Goal: Complete application form: Complete application form

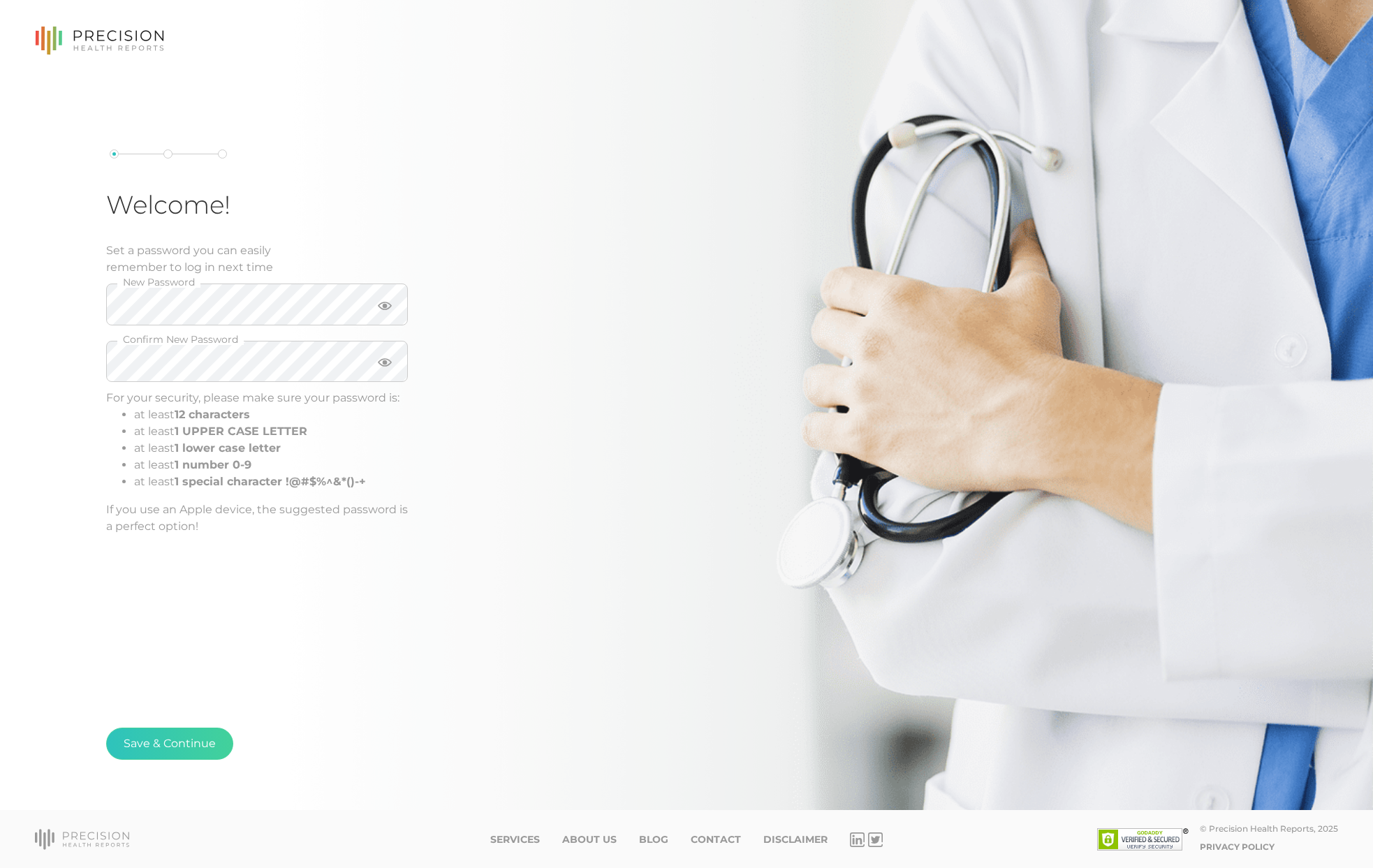
click at [383, 305] on keeper-lock "Open Keeper Popup" at bounding box center [384, 304] width 17 height 17
click at [173, 737] on button "Save & Continue" at bounding box center [170, 744] width 127 height 32
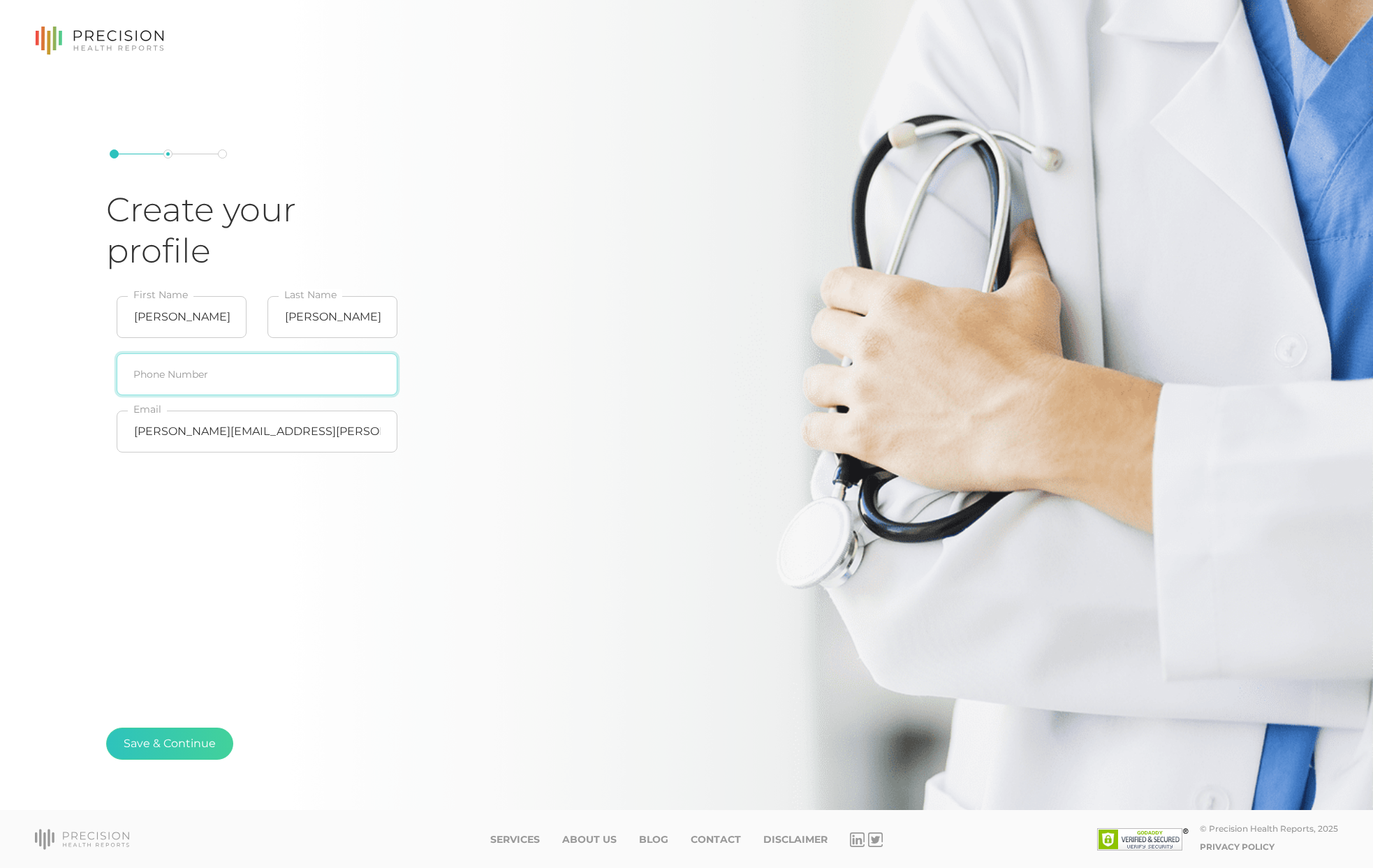
click at [198, 387] on input "text" at bounding box center [257, 374] width 281 height 42
type input "[PHONE_NUMBER]"
click at [143, 737] on button "Save & Continue" at bounding box center [170, 744] width 127 height 32
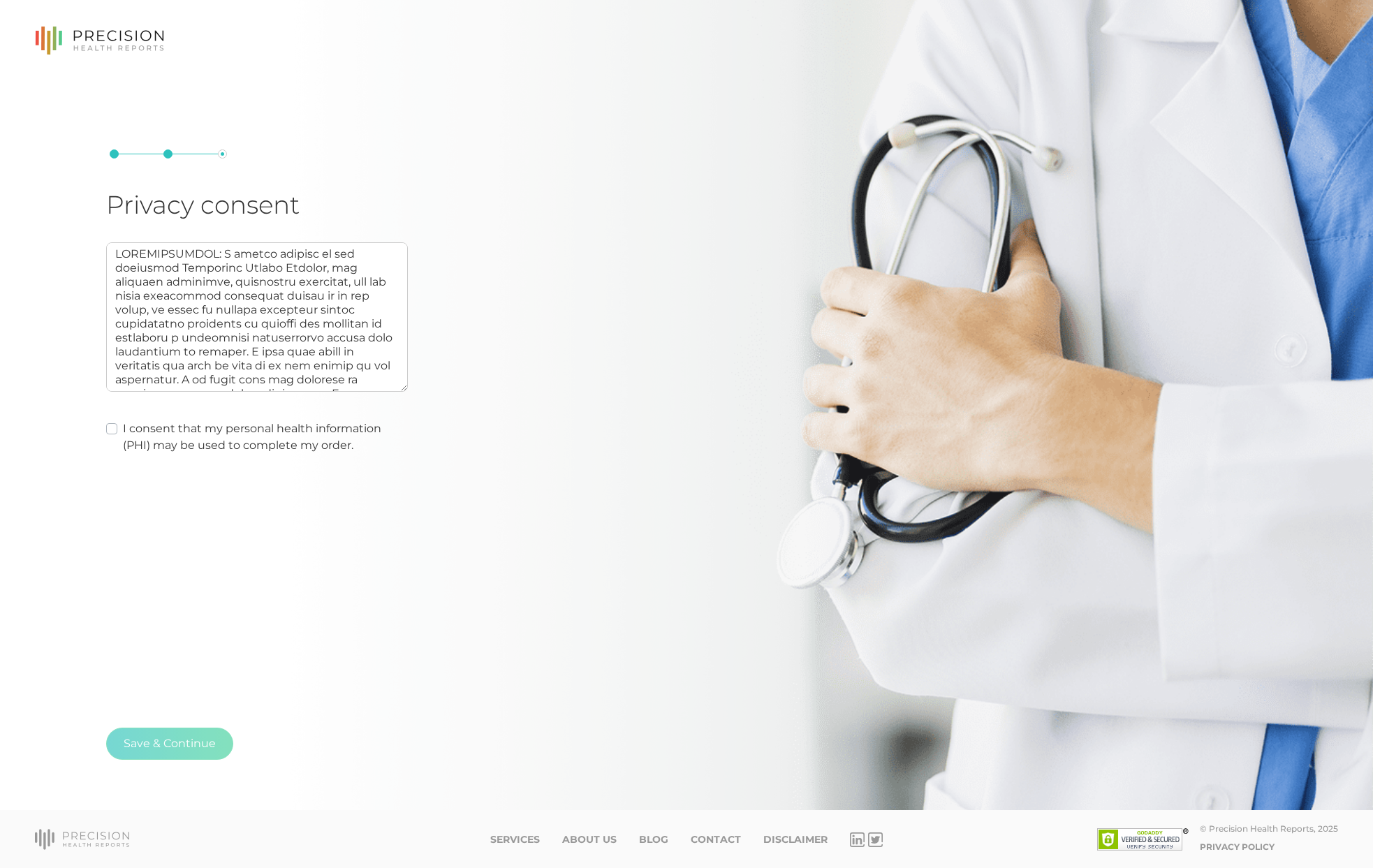
click at [121, 424] on div "I consent that my personal health information (PHI) may be used to complete my …" at bounding box center [257, 436] width 301 height 33
click at [123, 429] on label "I consent that my personal health information (PHI) may be used to complete my …" at bounding box center [265, 436] width 285 height 33
click at [113, 429] on input "I consent that my personal health information (PHI) may be used to complete my …" at bounding box center [112, 427] width 11 height 14
checkbox input "true"
type textarea "AUTHORIZATION: I hereby consent to and authorize Precision Health Reports, the …"
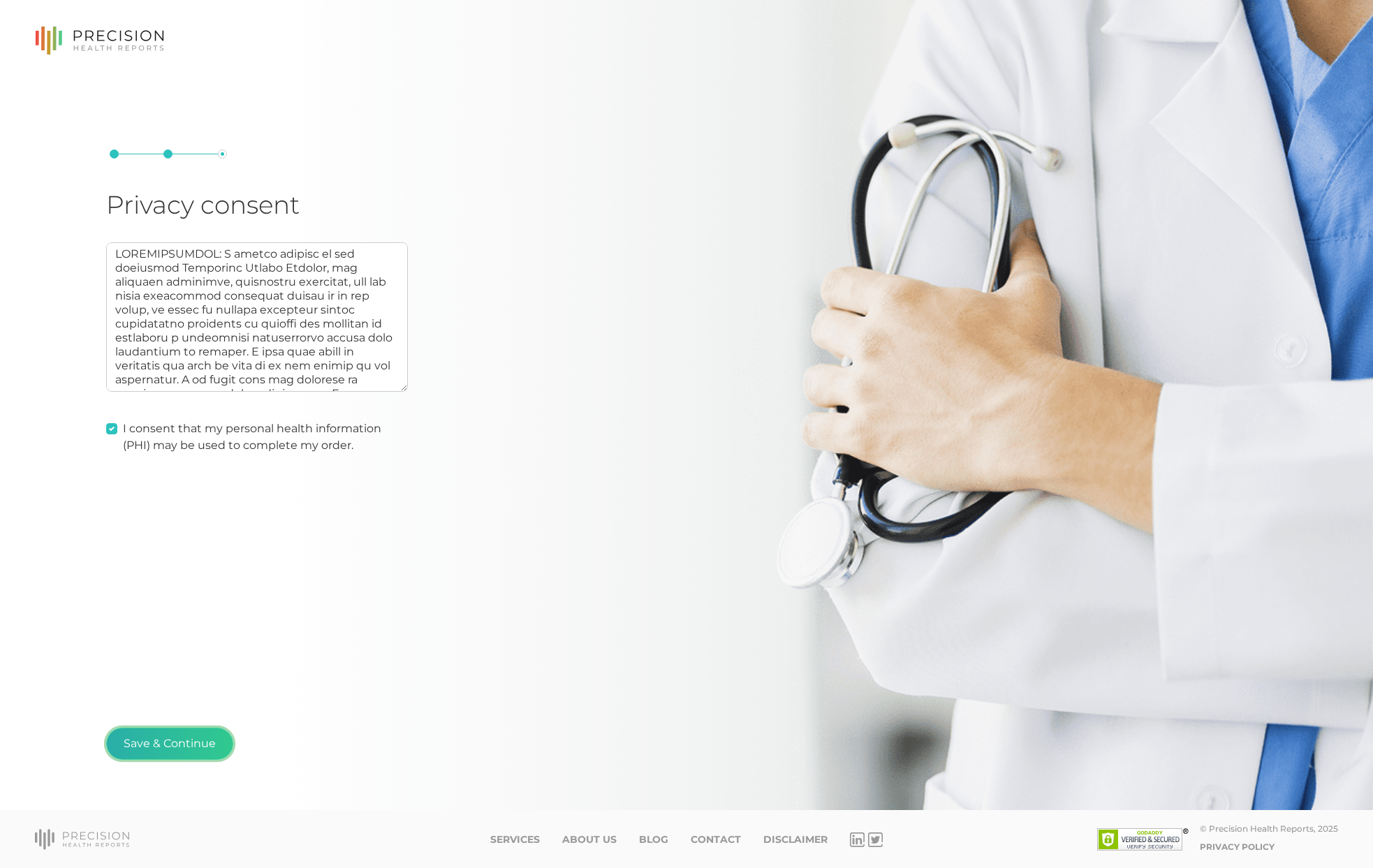
click at [167, 738] on button "Save & Continue" at bounding box center [170, 744] width 127 height 32
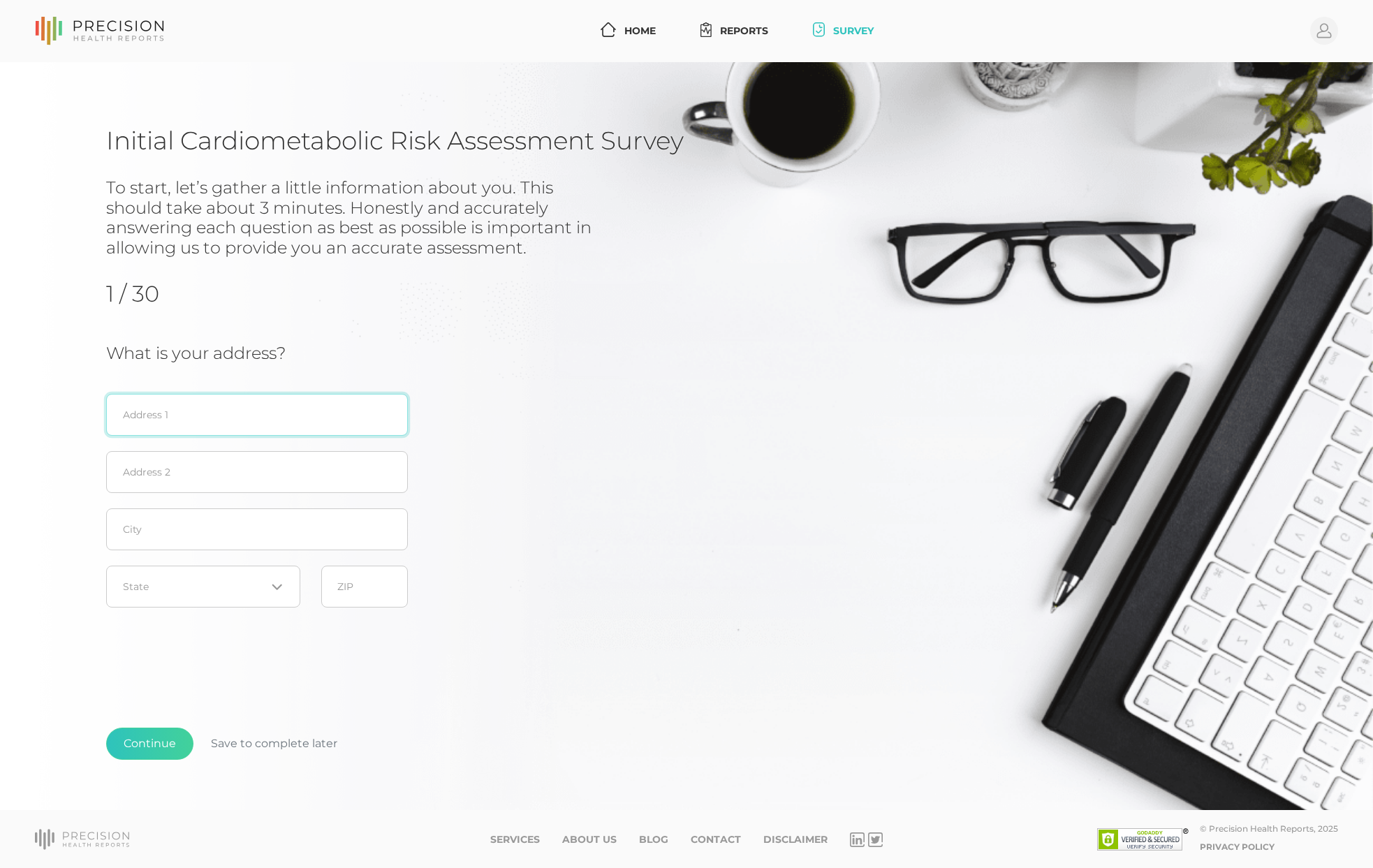
click at [252, 416] on input "text" at bounding box center [257, 415] width 301 height 42
type input "[STREET_ADDRESS][PERSON_NAME]"
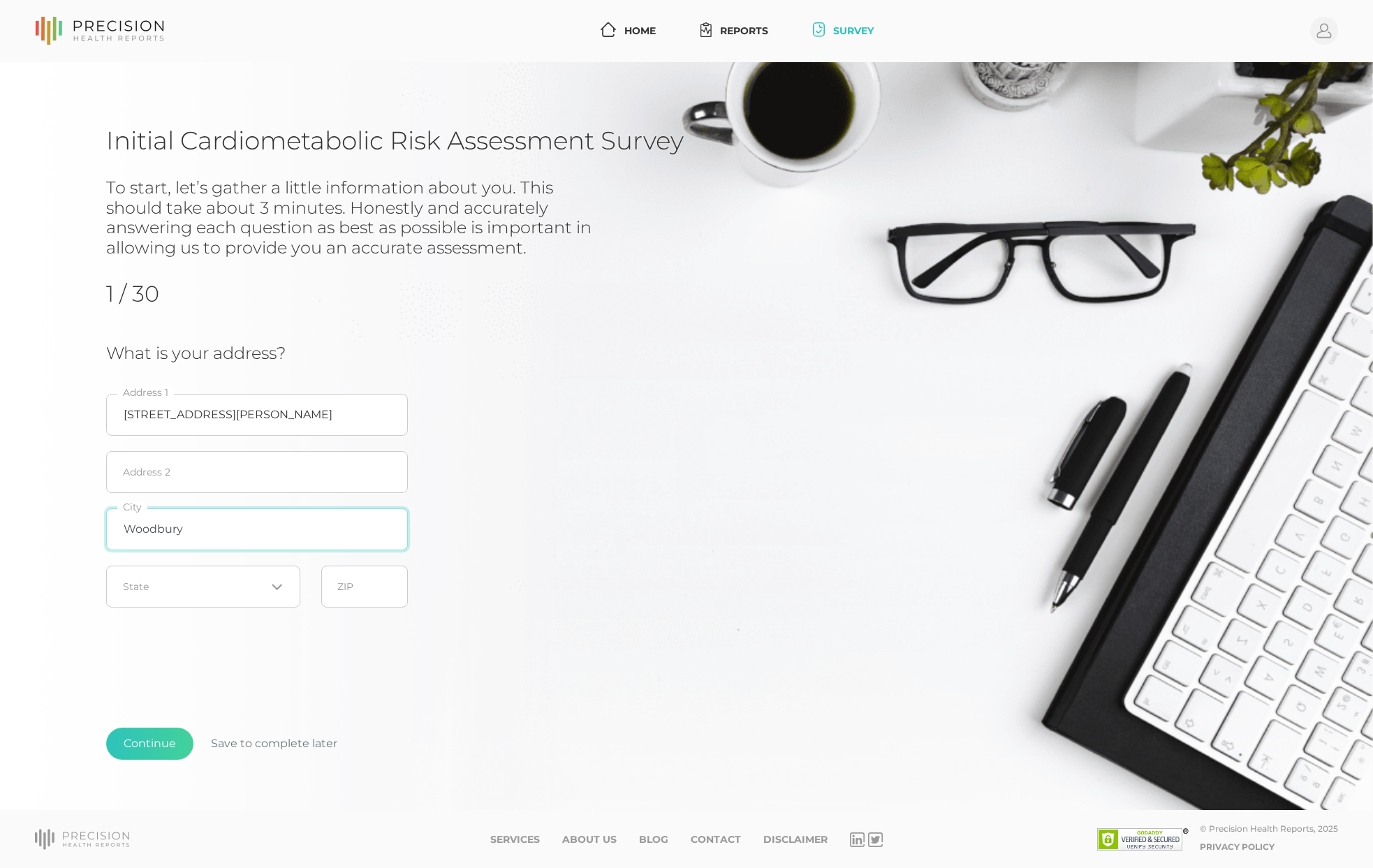
type input "Woodbury"
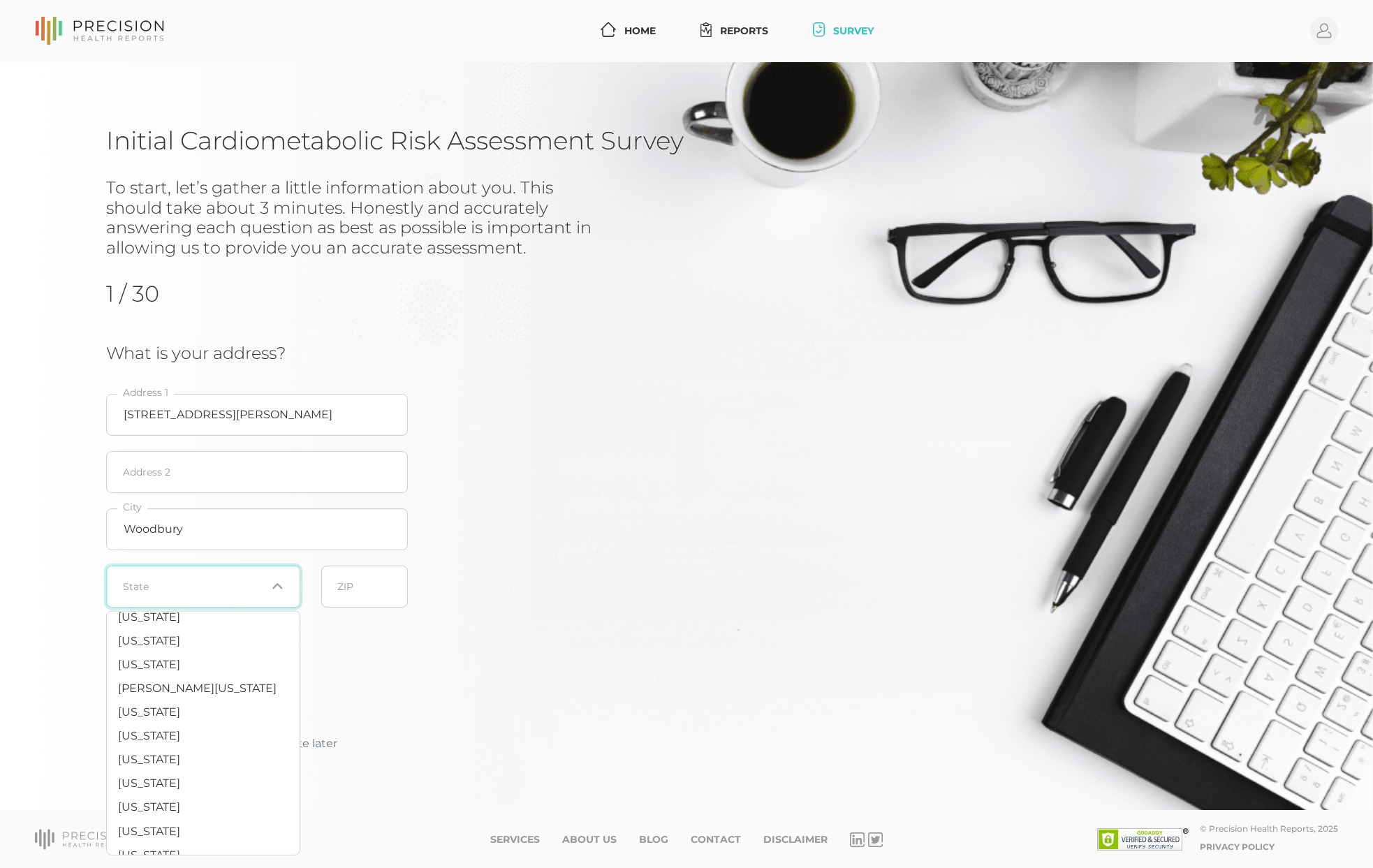
scroll to position [489, 0]
click at [183, 794] on li "[US_STATE]" at bounding box center [204, 782] width 193 height 24
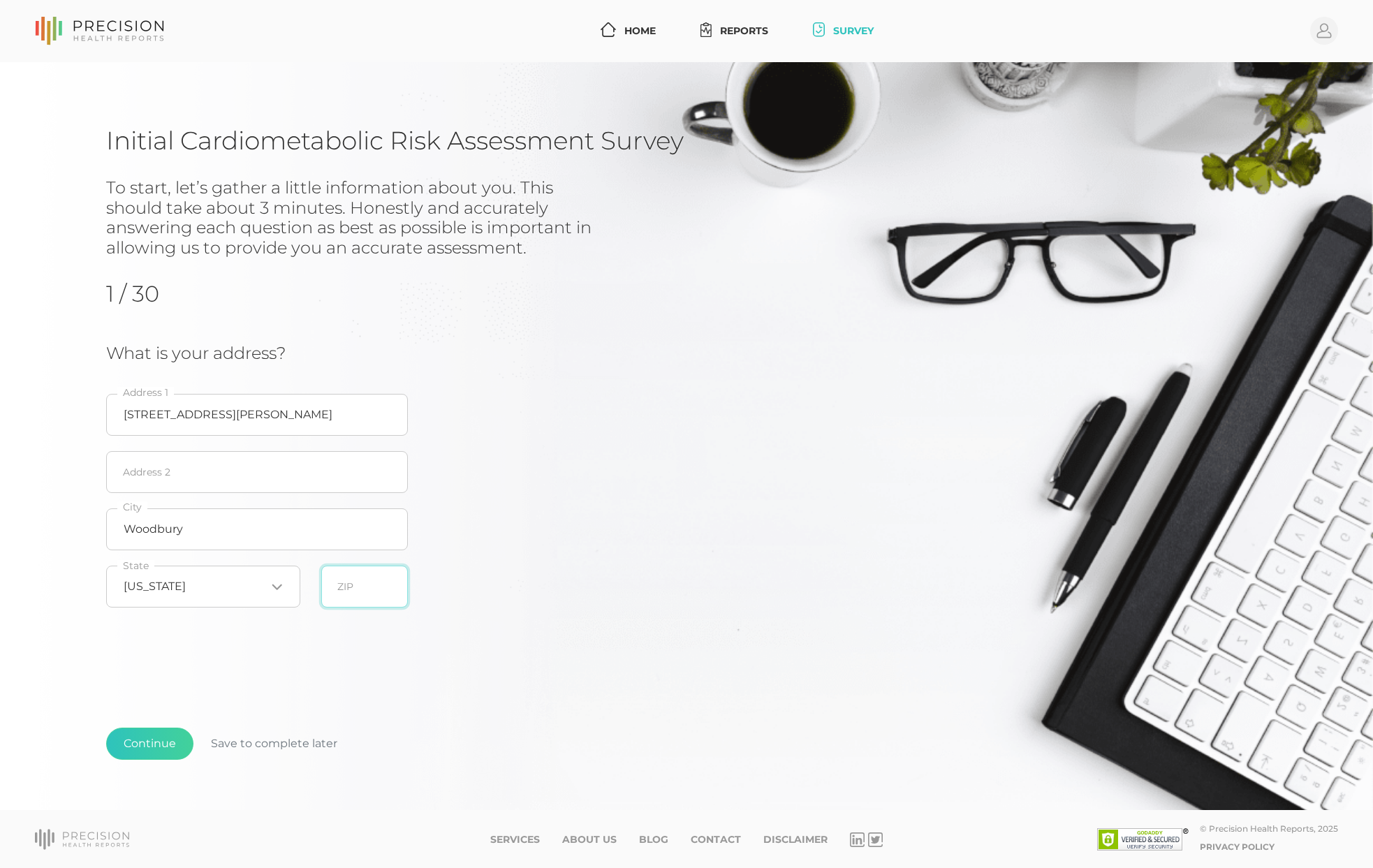
click at [358, 590] on input "text" at bounding box center [365, 587] width 86 height 42
type input "55125"
click at [153, 749] on button "Continue" at bounding box center [150, 744] width 87 height 32
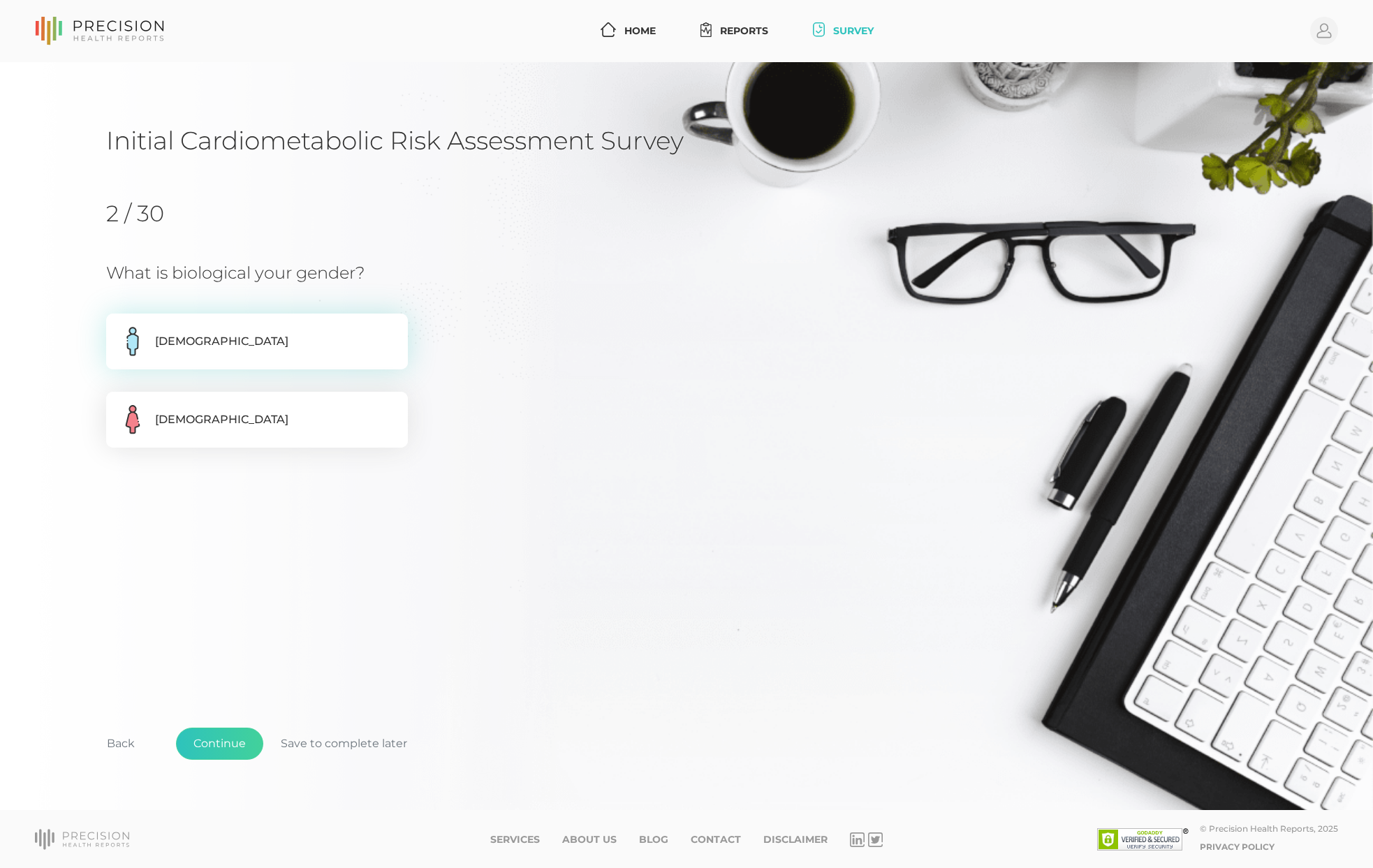
click at [213, 345] on label "[DEMOGRAPHIC_DATA]" at bounding box center [257, 341] width 301 height 56
click at [117, 328] on input "[DEMOGRAPHIC_DATA]" at bounding box center [112, 321] width 11 height 14
radio input "true"
click at [212, 747] on button "Continue" at bounding box center [219, 744] width 87 height 32
click at [187, 338] on input at bounding box center [257, 335] width 301 height 42
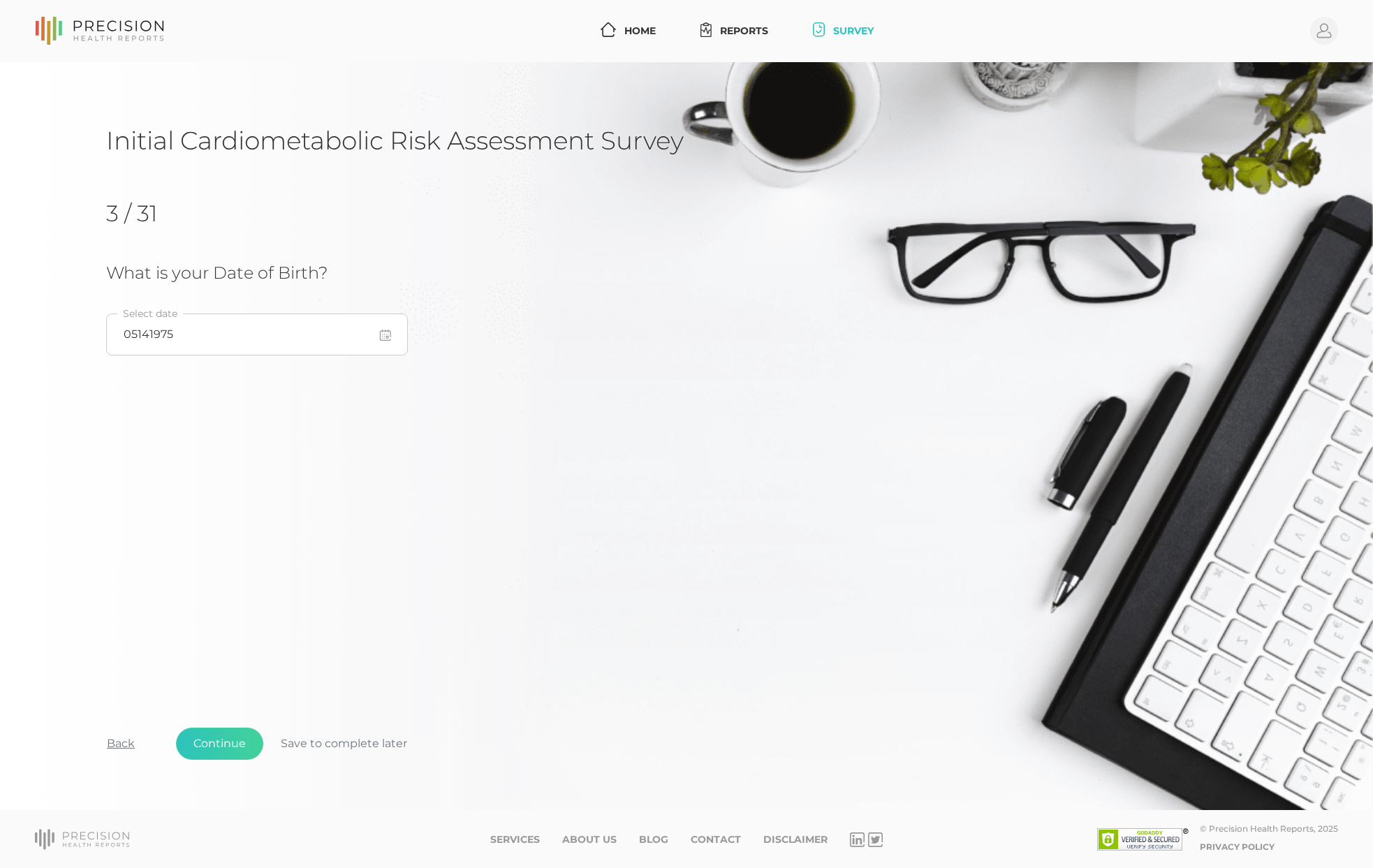
type input "[DATE]"
click at [217, 743] on button "Continue" at bounding box center [219, 744] width 87 height 32
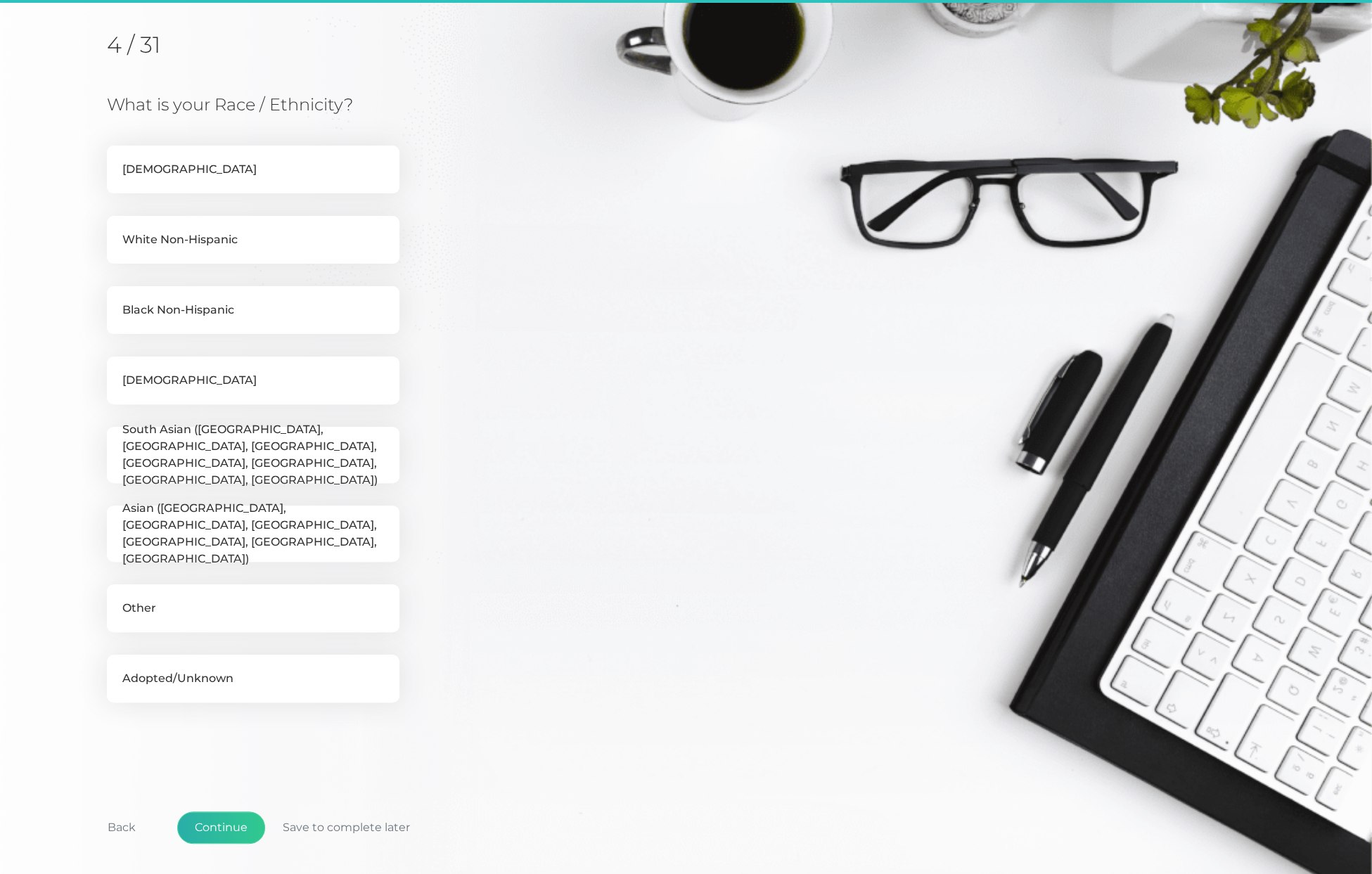
scroll to position [179, 0]
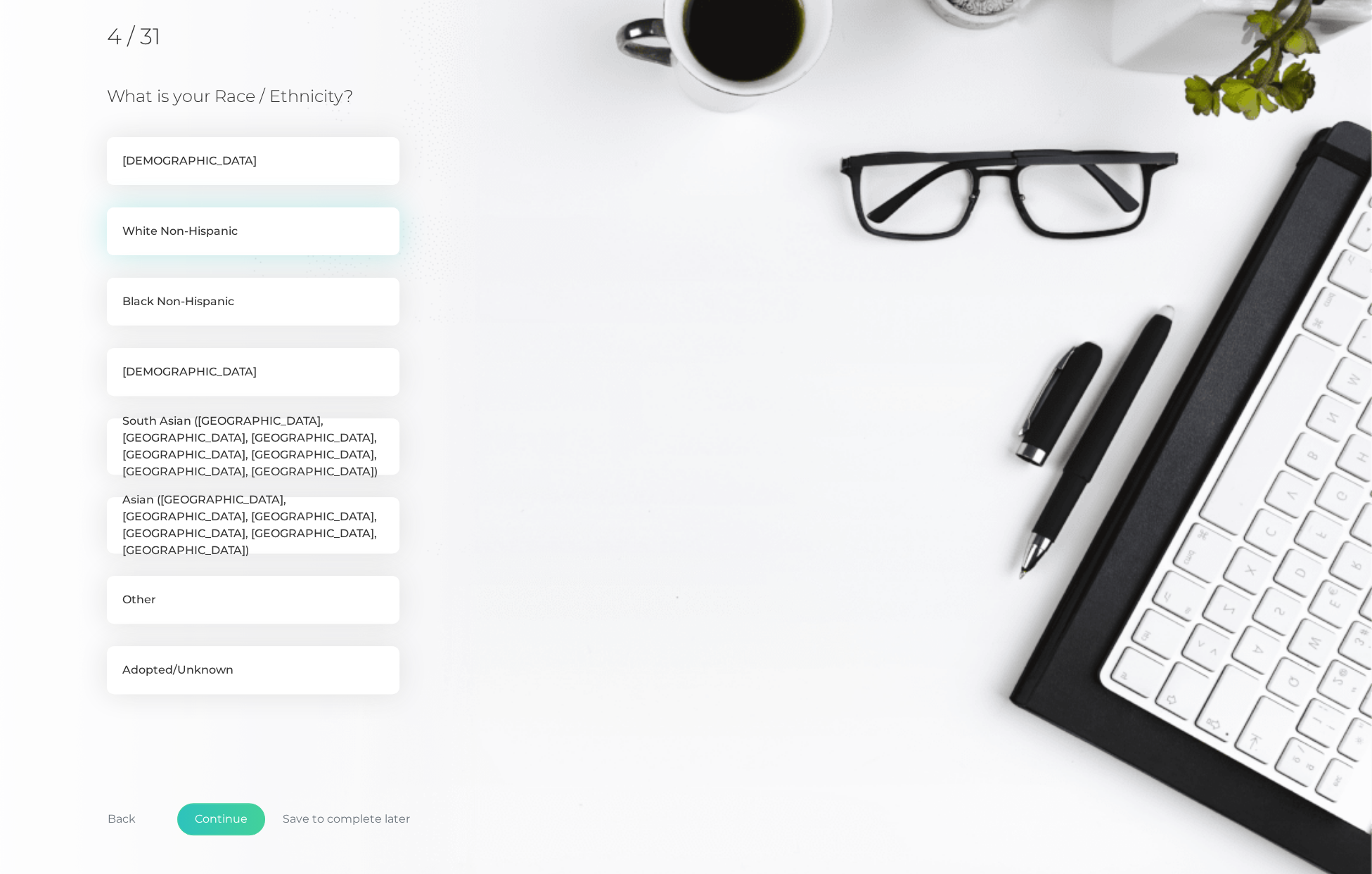
click at [210, 230] on label "White Non-Hispanic" at bounding box center [253, 231] width 293 height 48
click at [118, 221] on input "White Non-Hispanic" at bounding box center [113, 214] width 11 height 14
checkbox input "true"
click at [234, 813] on button "Continue" at bounding box center [220, 820] width 88 height 33
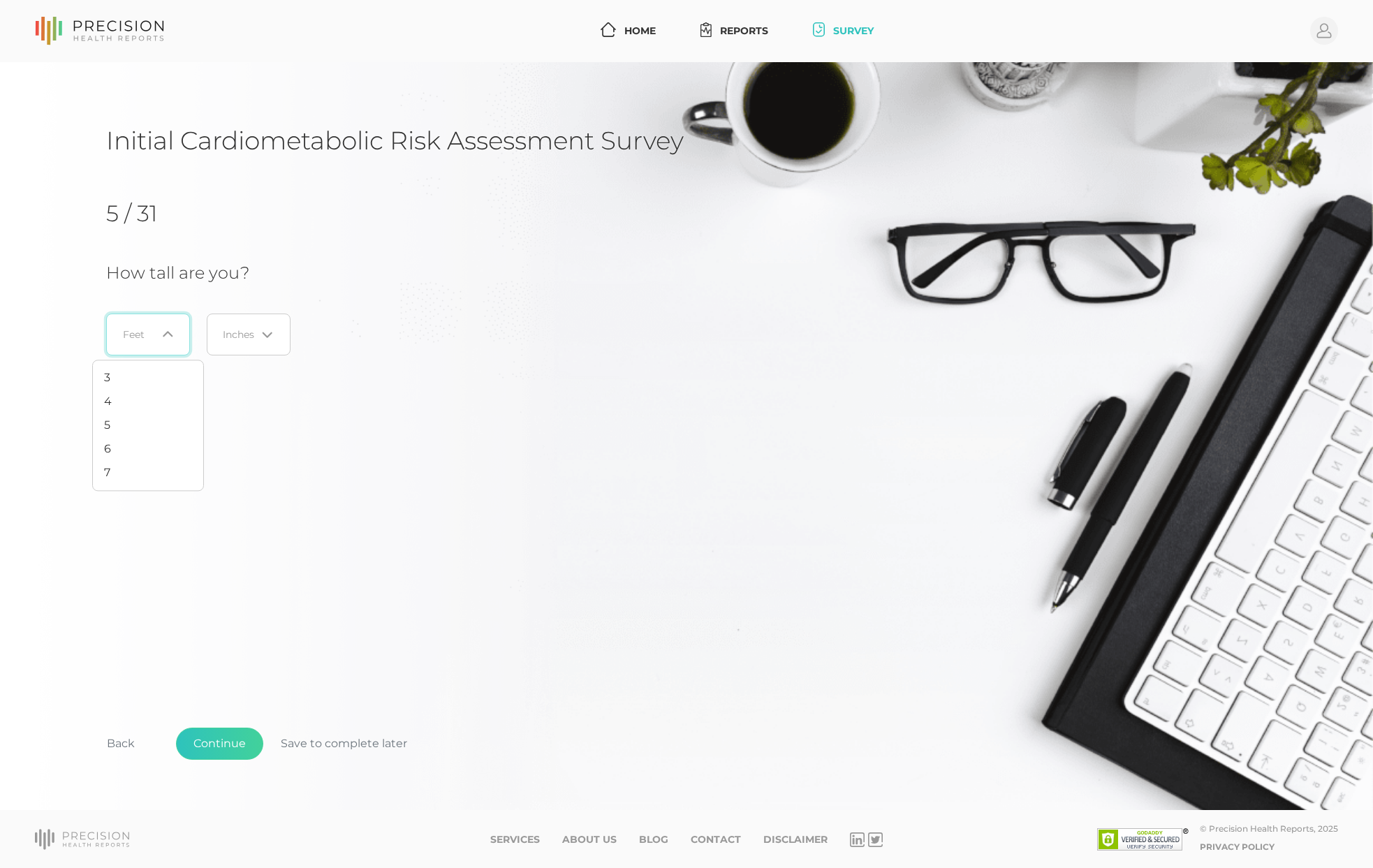
click at [155, 343] on div "Loading..." at bounding box center [148, 335] width 84 height 42
click at [126, 429] on li "5" at bounding box center [148, 425] width 110 height 24
click at [276, 326] on div "Loading..." at bounding box center [248, 335] width 84 height 42
click at [233, 540] on li "7" at bounding box center [248, 544] width 110 height 24
click at [896, 581] on div "Initial Cardiometabolic Risk Assessment Survey 5 / 31 How tall are you? 5 Loadi…" at bounding box center [687, 464] width 1161 height 679
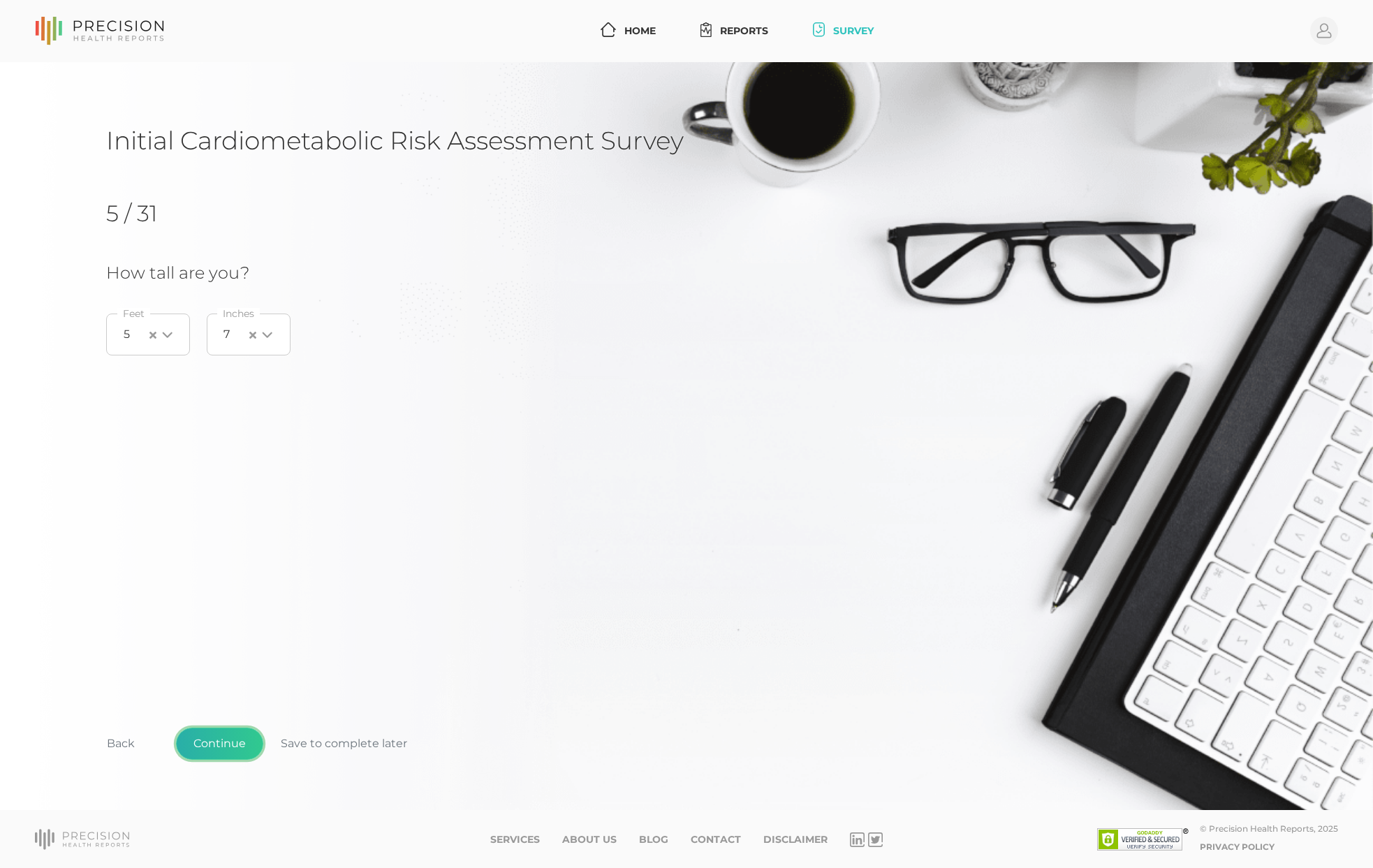
click at [230, 751] on button "Continue" at bounding box center [219, 744] width 87 height 32
click at [159, 343] on input "0" at bounding box center [257, 335] width 301 height 42
type input "160"
click at [225, 735] on button "Continue" at bounding box center [219, 744] width 87 height 32
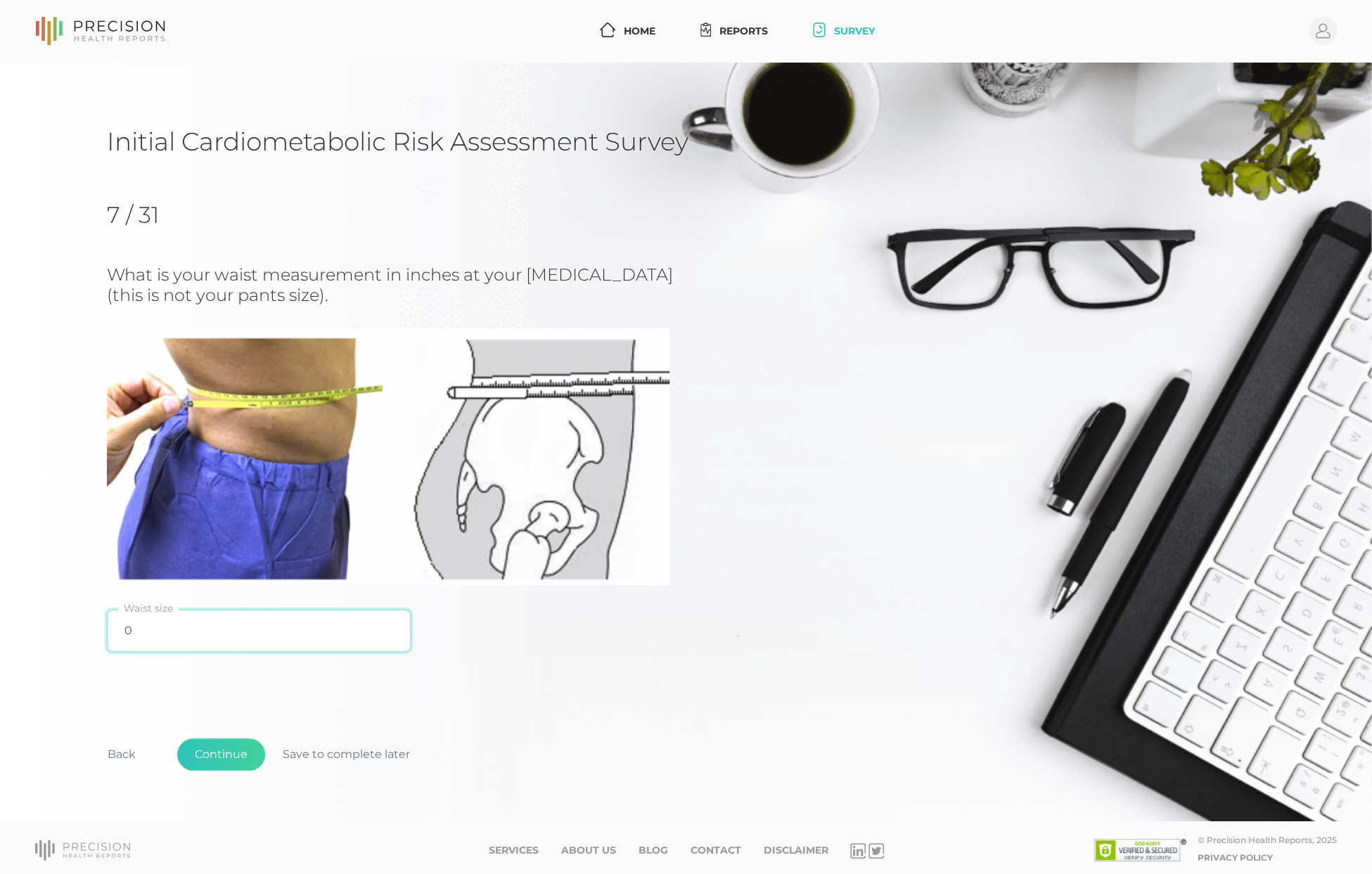
click at [170, 630] on input "0" at bounding box center [258, 631] width 303 height 42
type input "32"
click at [214, 753] on button "Continue" at bounding box center [220, 754] width 88 height 33
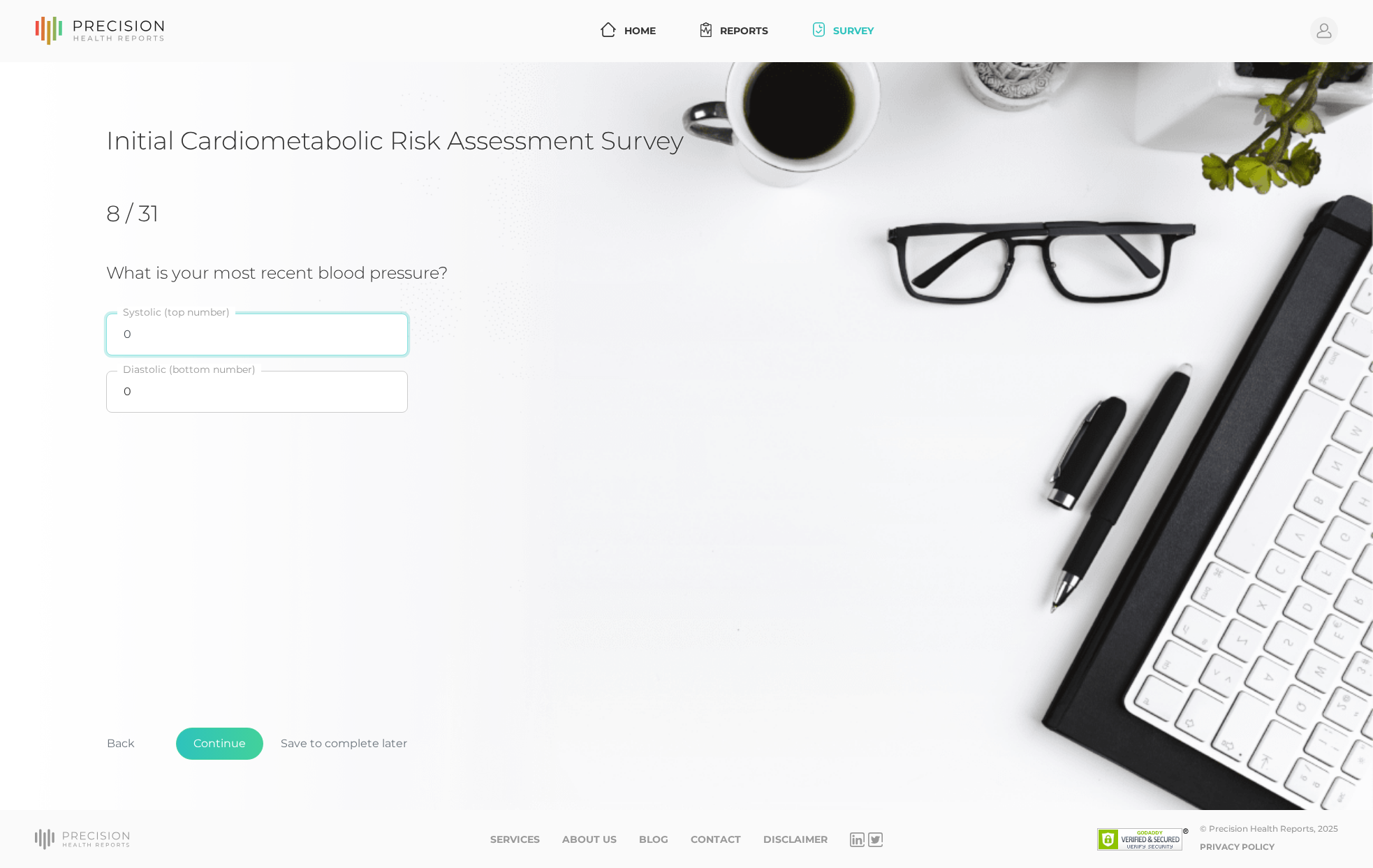
click at [197, 345] on input "0" at bounding box center [257, 335] width 301 height 42
type input "104"
click at [187, 397] on input "0" at bounding box center [257, 392] width 301 height 42
type input "6"
type input "89"
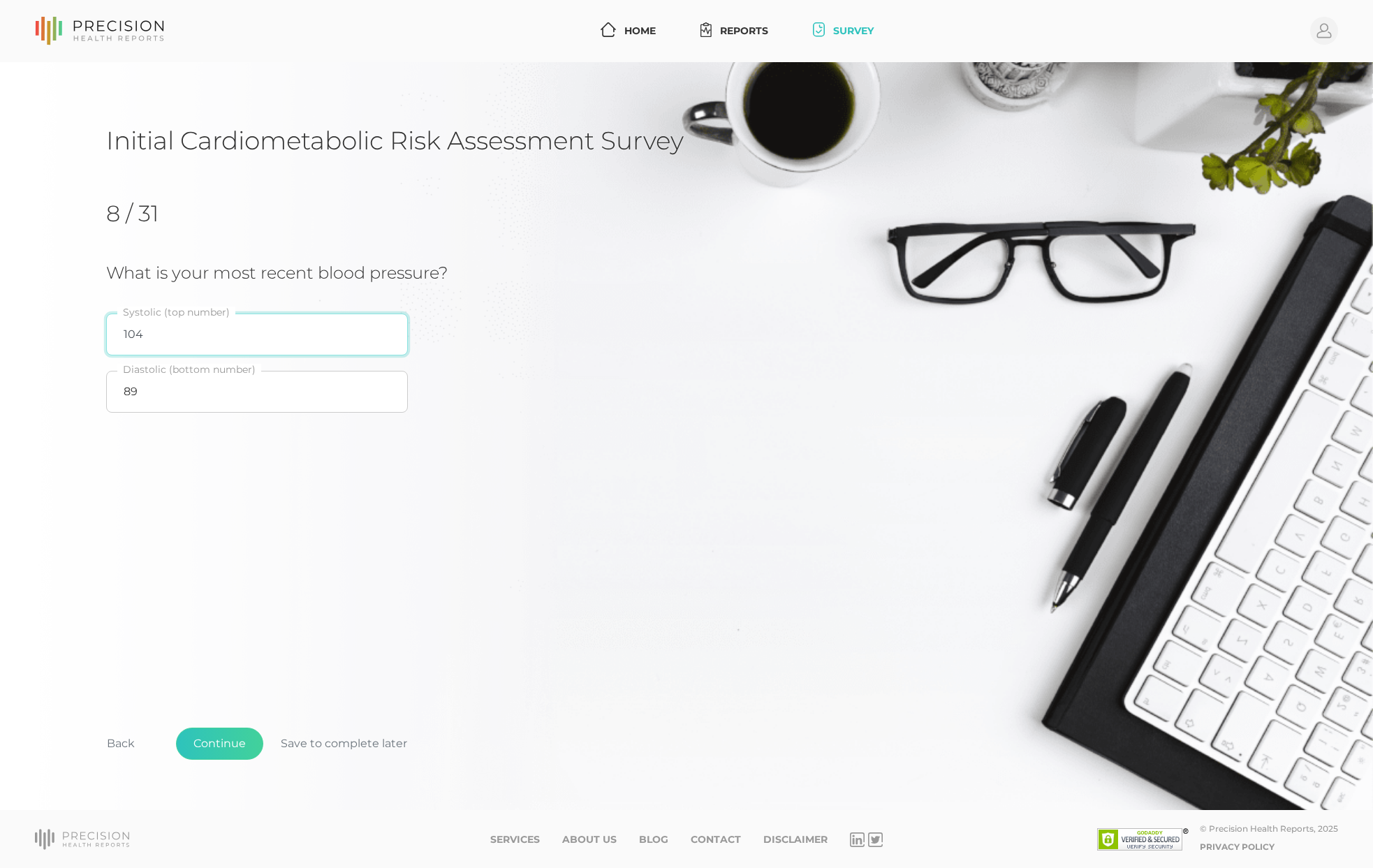
click at [182, 335] on input "104" at bounding box center [257, 335] width 301 height 42
type input "117"
click at [198, 739] on button "Continue" at bounding box center [219, 744] width 87 height 32
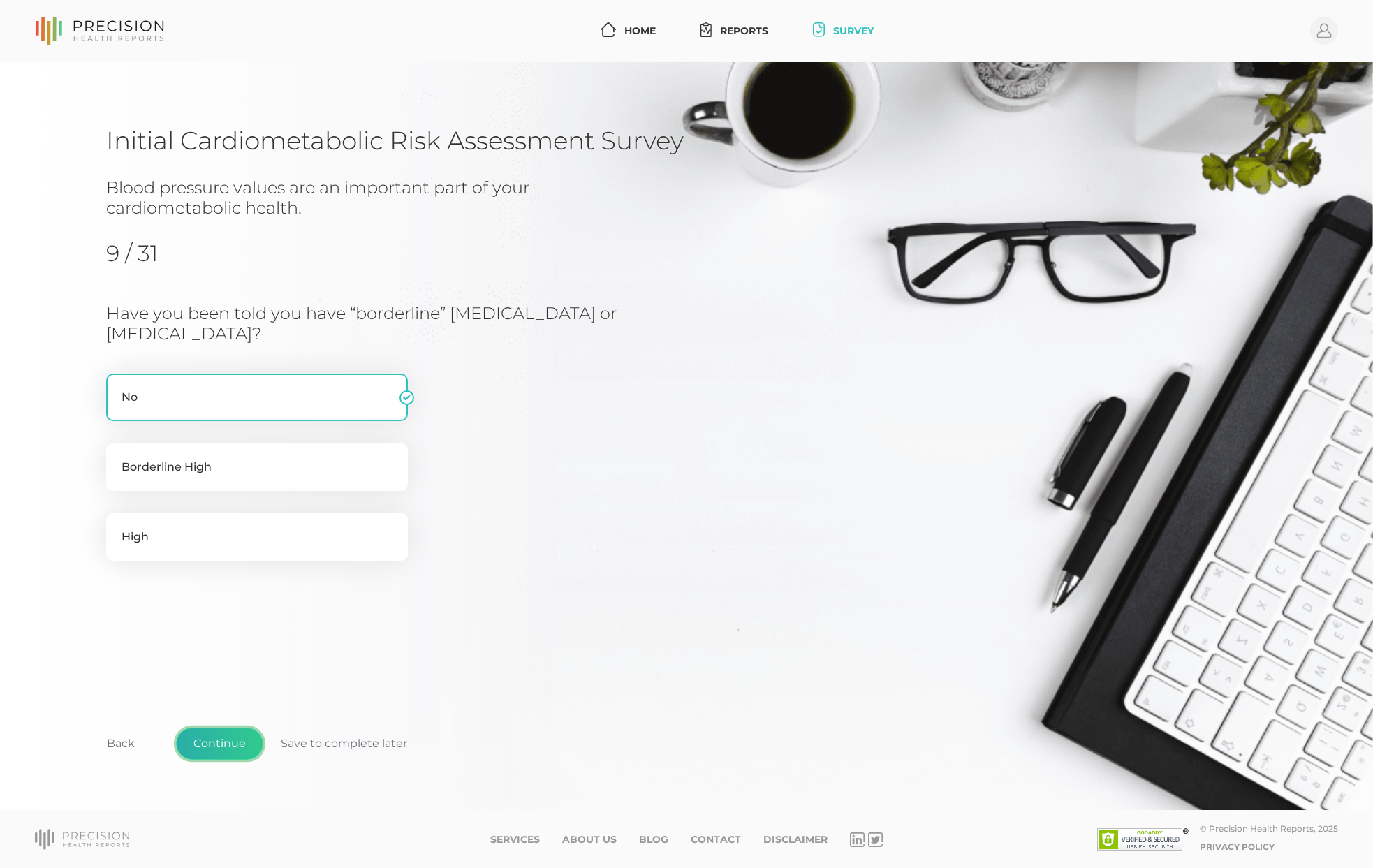
click at [227, 745] on button "Continue" at bounding box center [219, 744] width 87 height 32
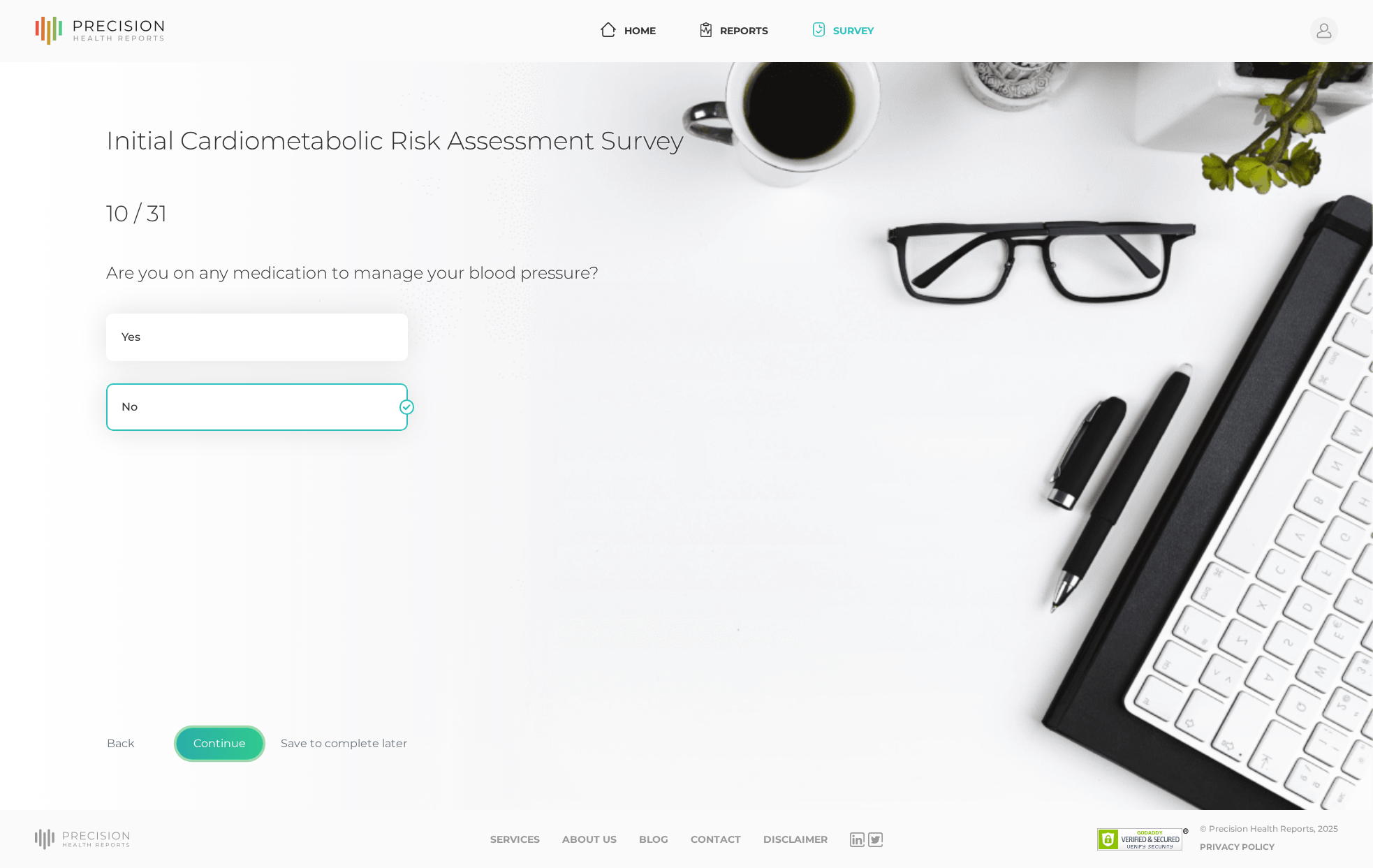
click at [227, 744] on button "Continue" at bounding box center [219, 744] width 87 height 32
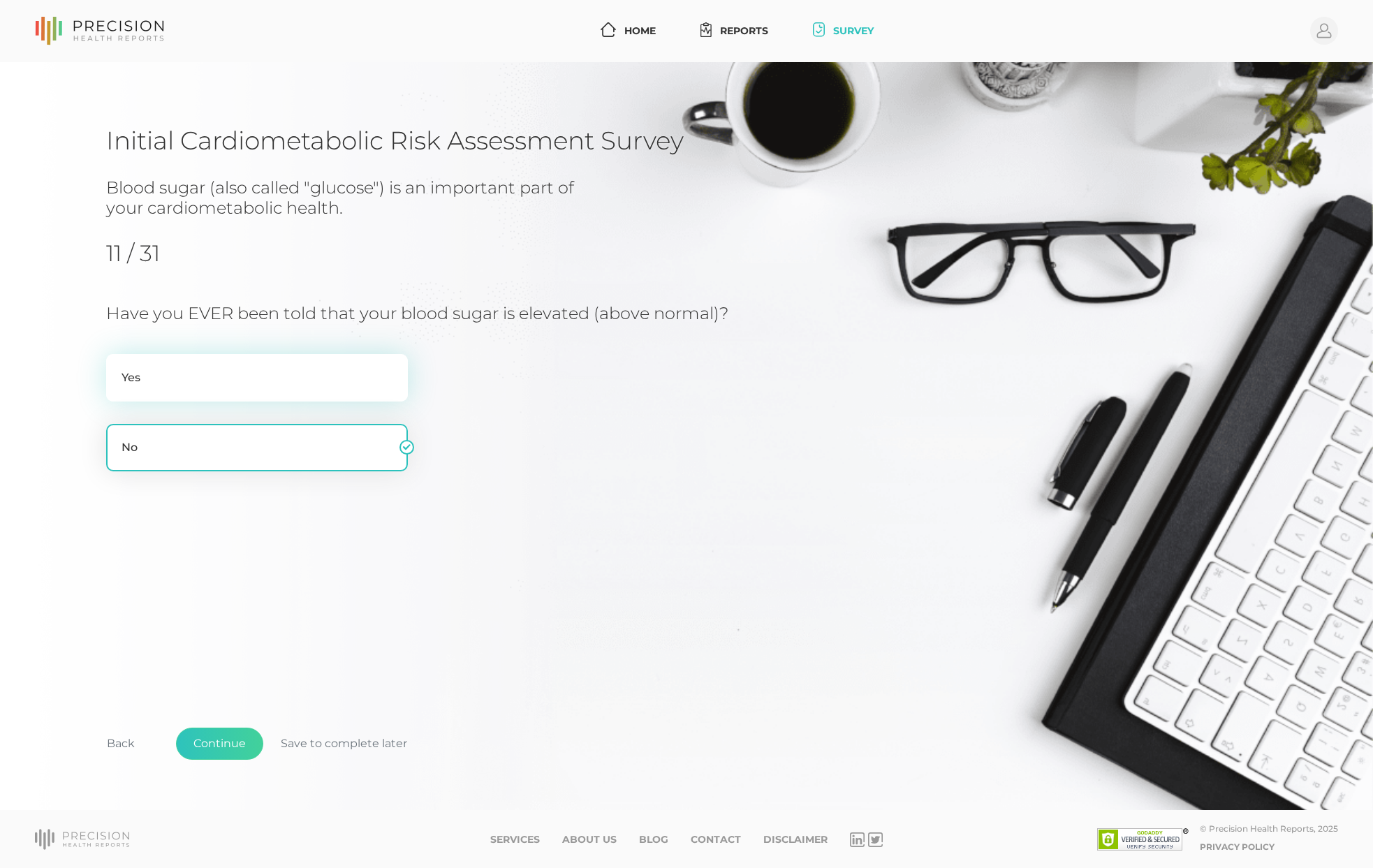
click at [173, 395] on label "Yes" at bounding box center [257, 378] width 301 height 48
click at [117, 368] on input "Yes" at bounding box center [112, 361] width 11 height 14
radio input "true"
radio input "false"
click at [210, 740] on button "Continue" at bounding box center [219, 744] width 87 height 32
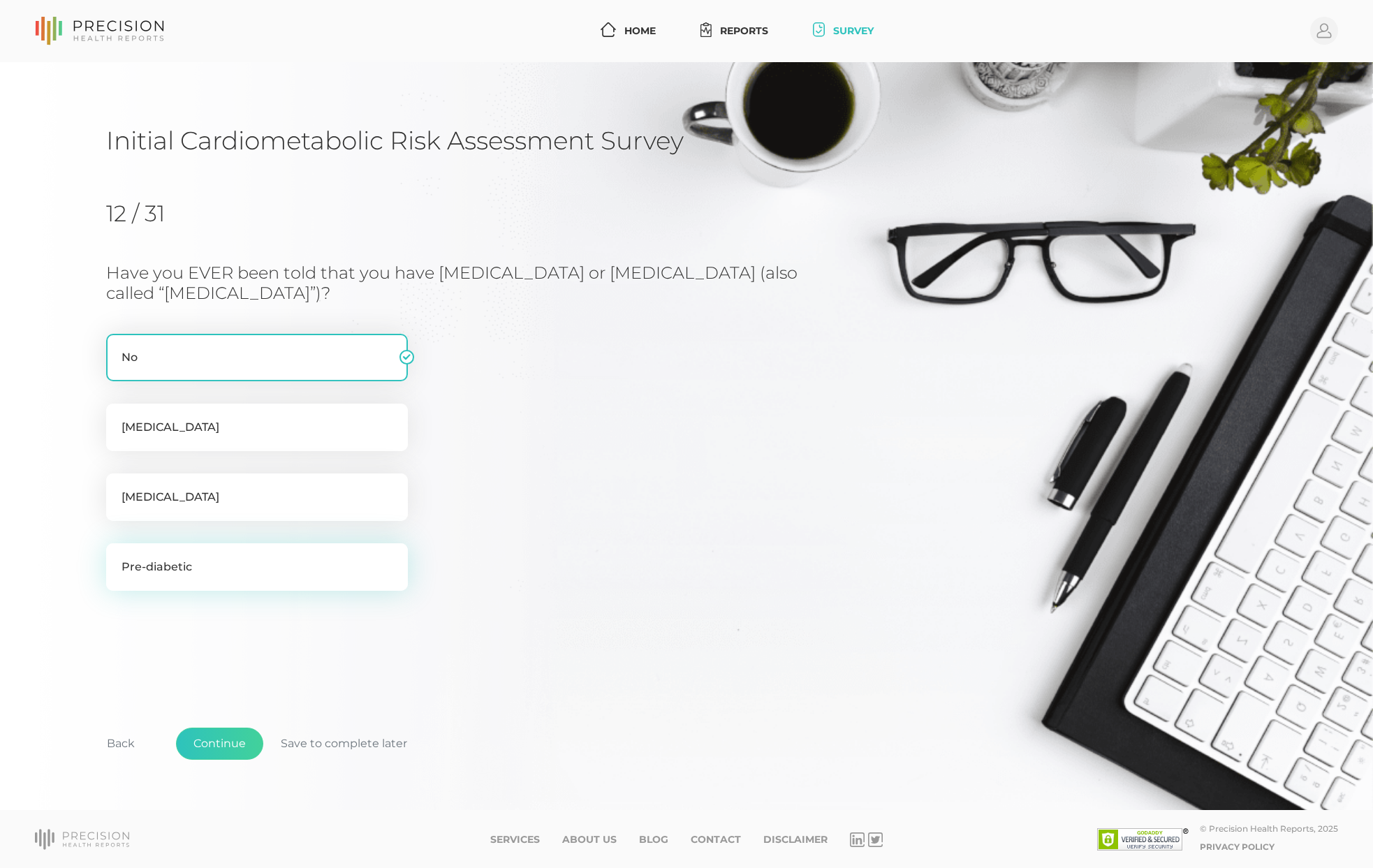
click at [186, 567] on label "Pre-diabetic" at bounding box center [257, 567] width 301 height 48
click at [117, 557] on input "Pre-diabetic" at bounding box center [112, 550] width 11 height 14
checkbox input "true"
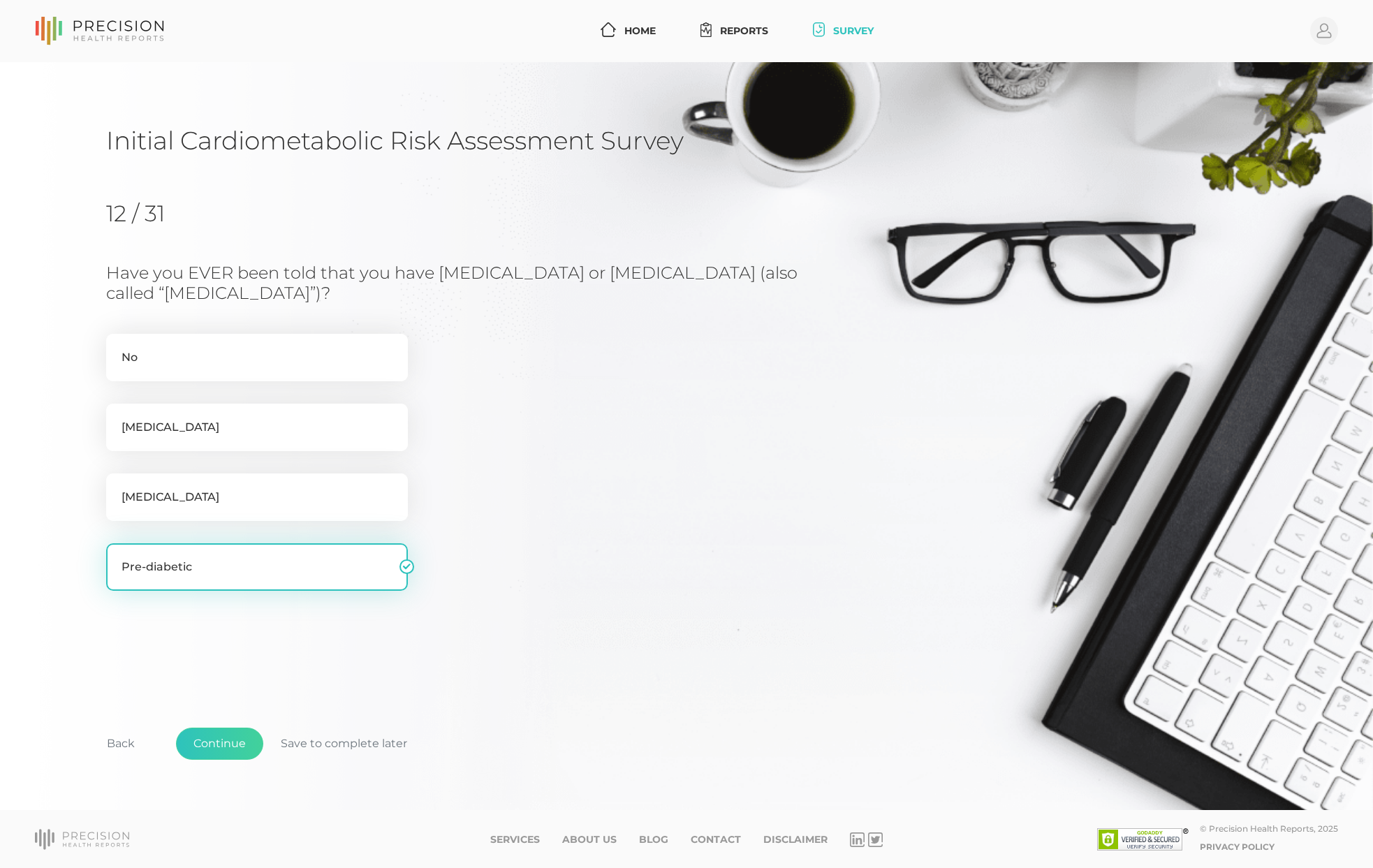
checkbox input "false"
click at [204, 739] on button "Continue" at bounding box center [219, 744] width 87 height 32
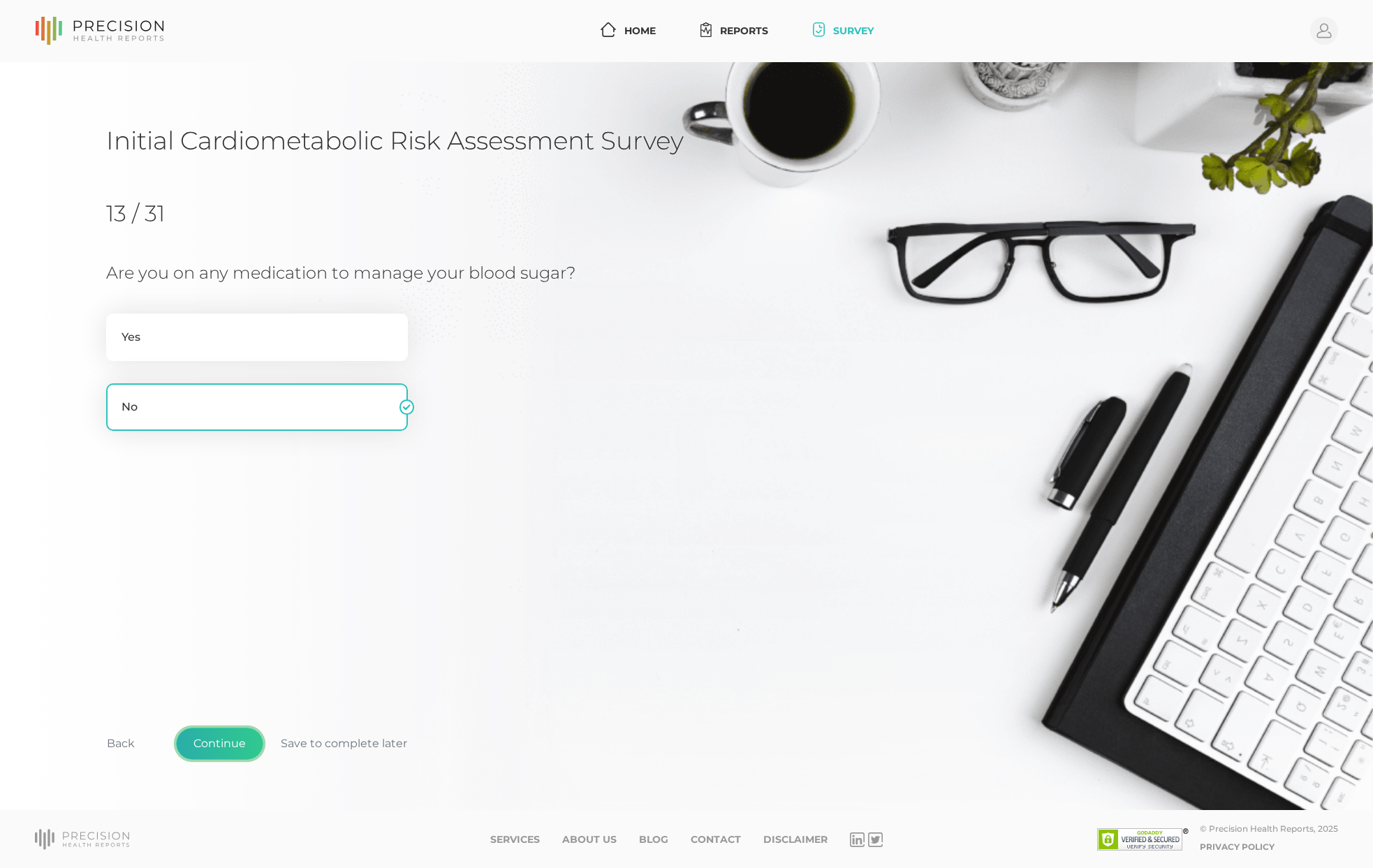
click at [204, 741] on button "Continue" at bounding box center [219, 744] width 87 height 32
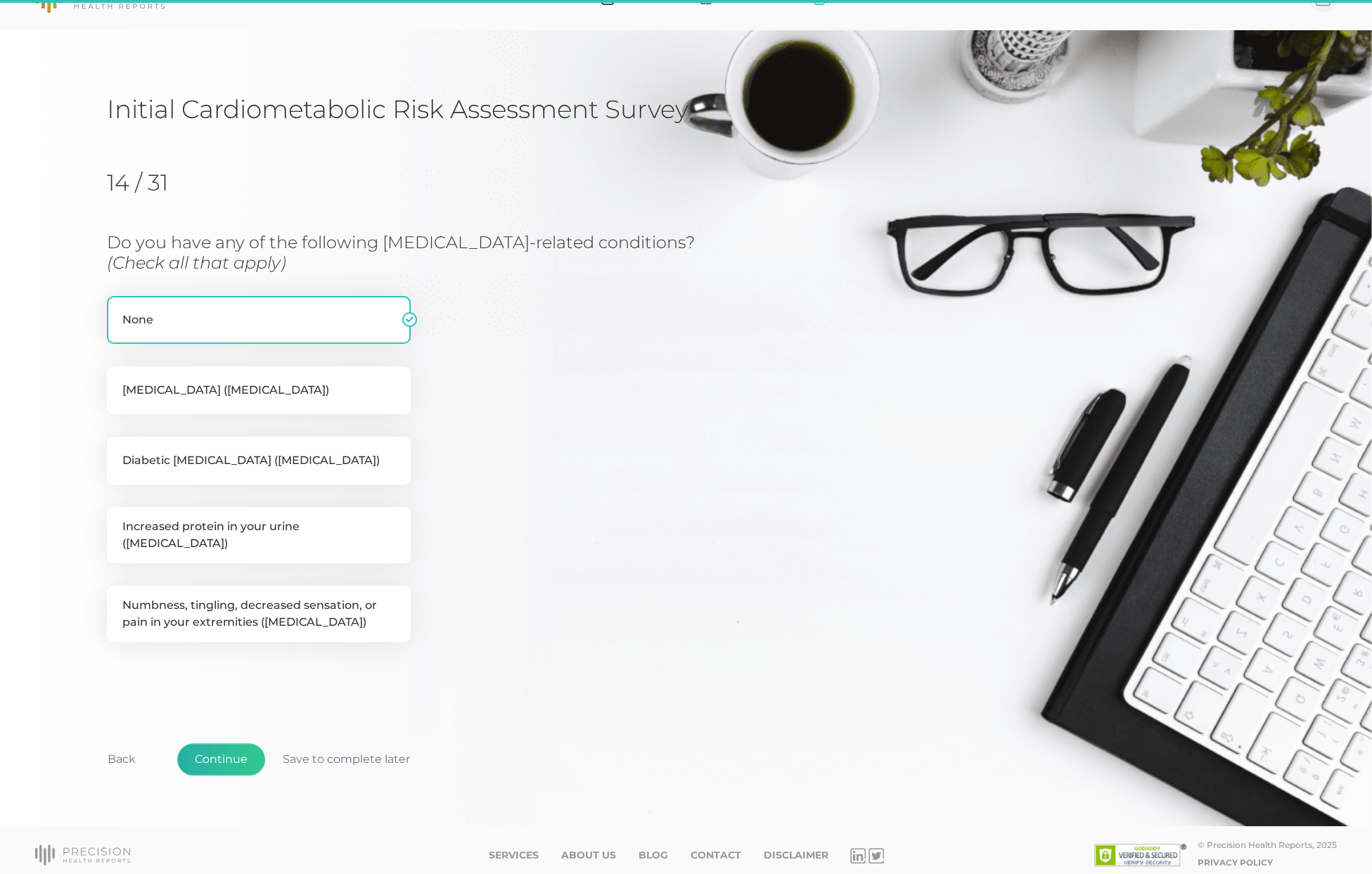
scroll to position [33, 0]
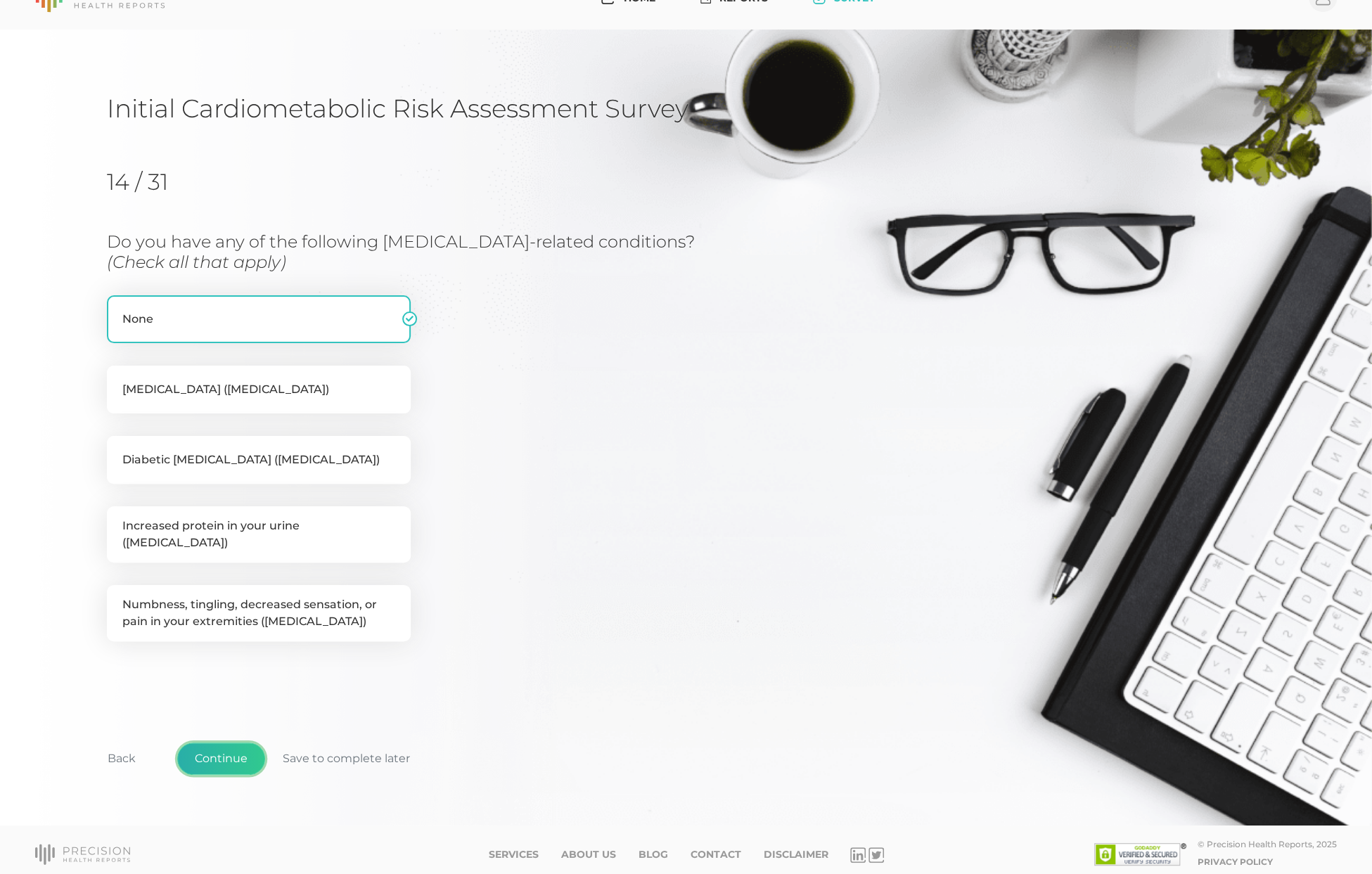
click at [227, 743] on button "Continue" at bounding box center [220, 759] width 88 height 33
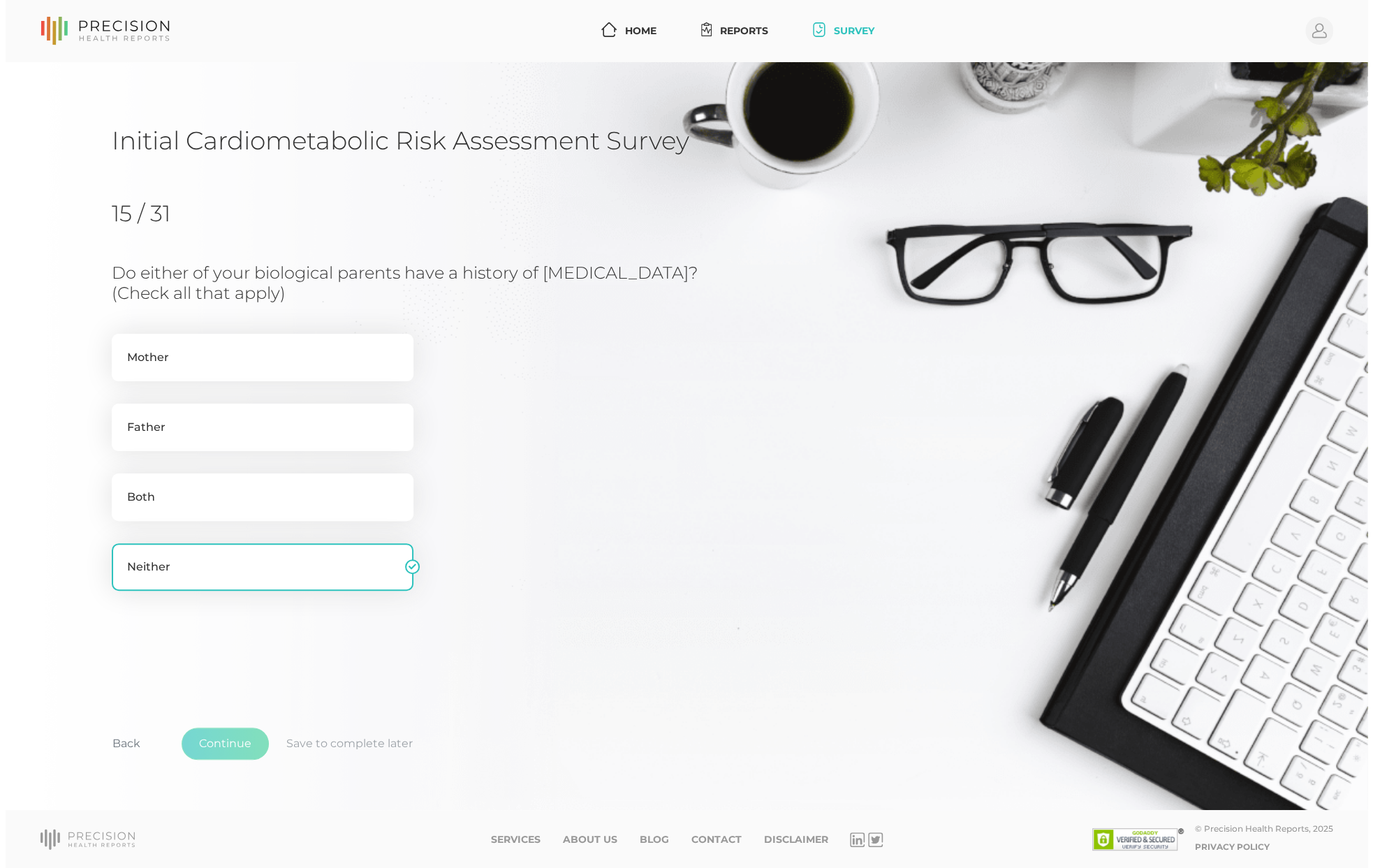
scroll to position [0, 0]
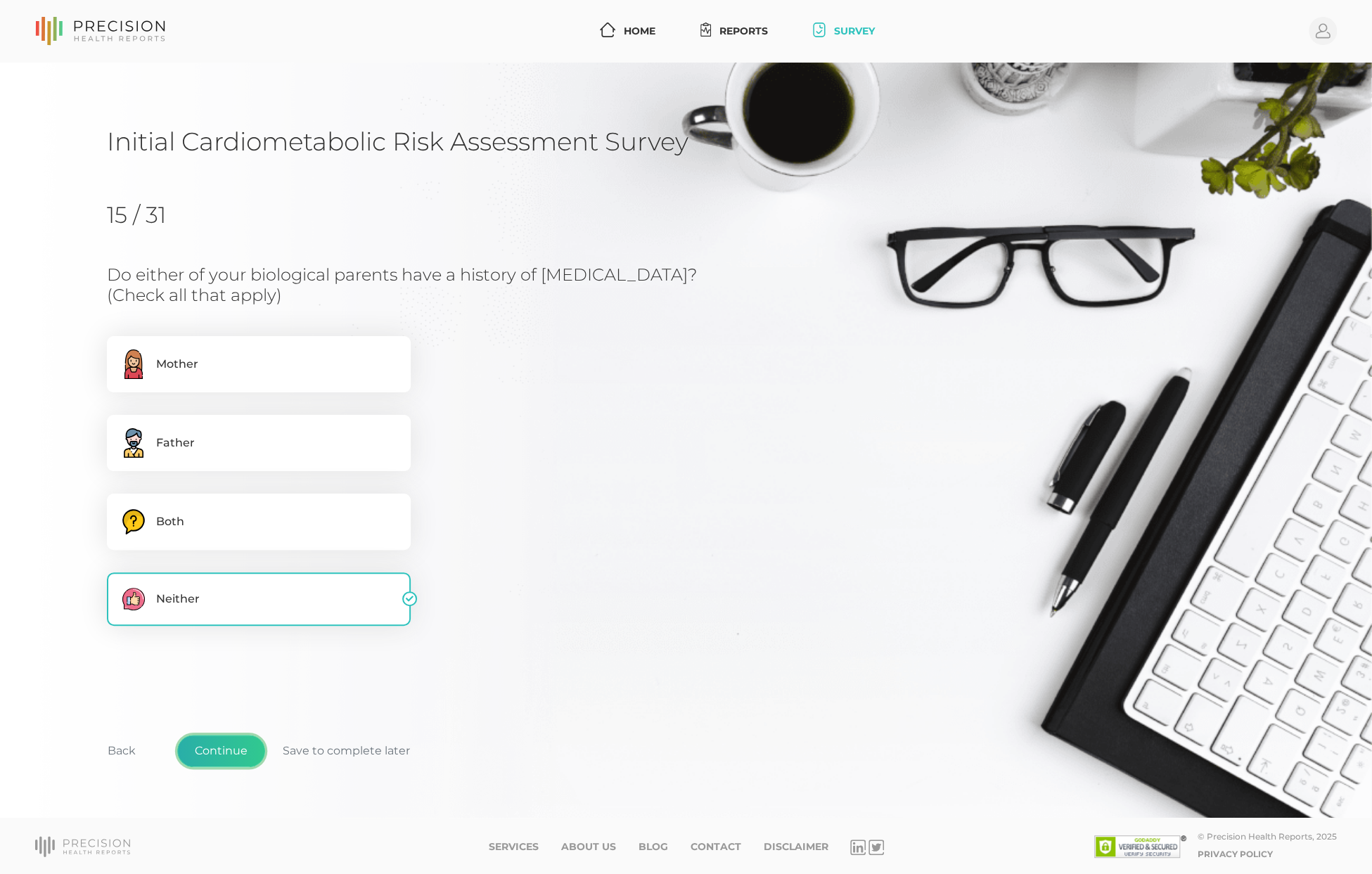
click at [220, 756] on button "Continue" at bounding box center [220, 751] width 88 height 33
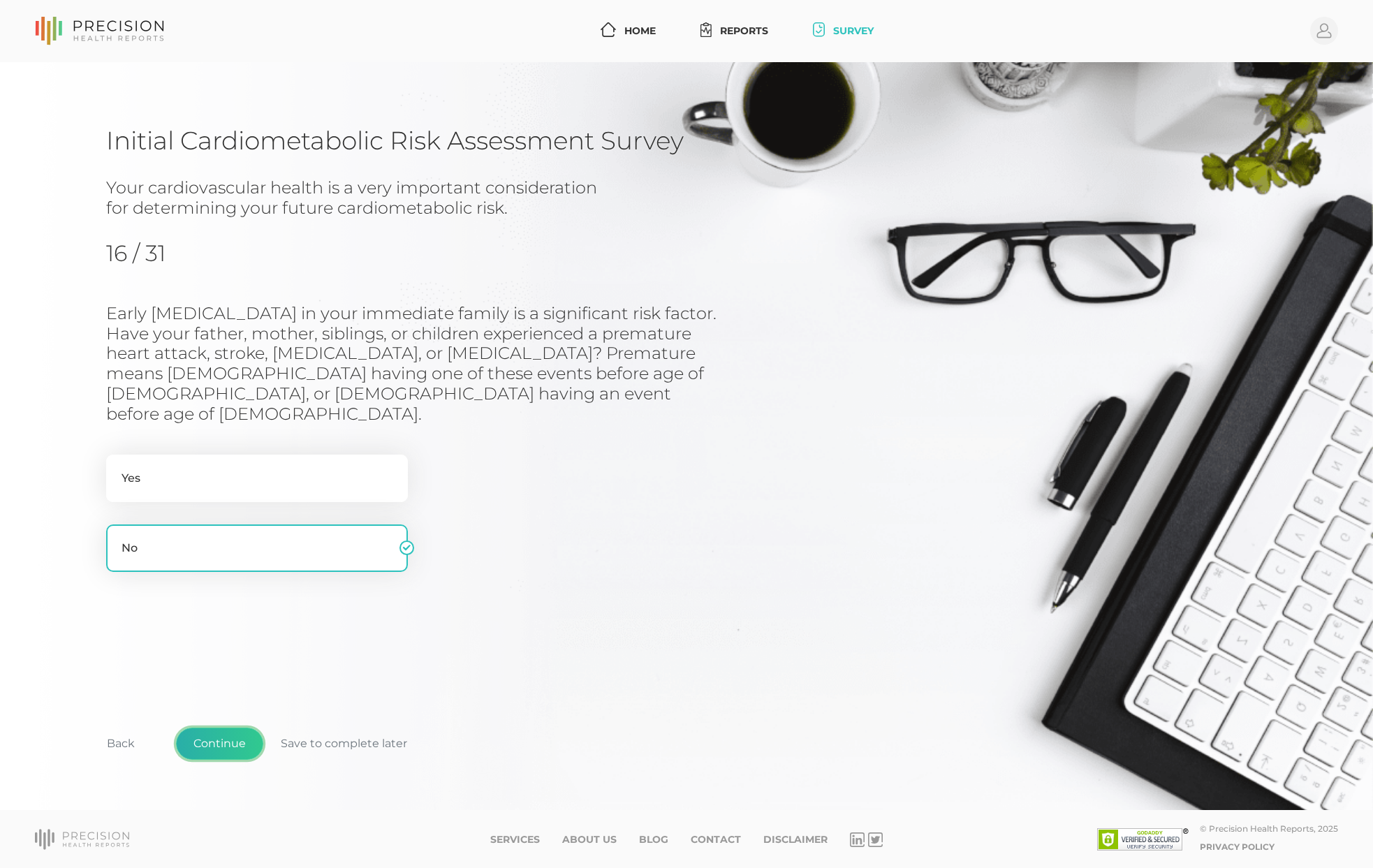
click at [217, 739] on button "Continue" at bounding box center [219, 744] width 87 height 32
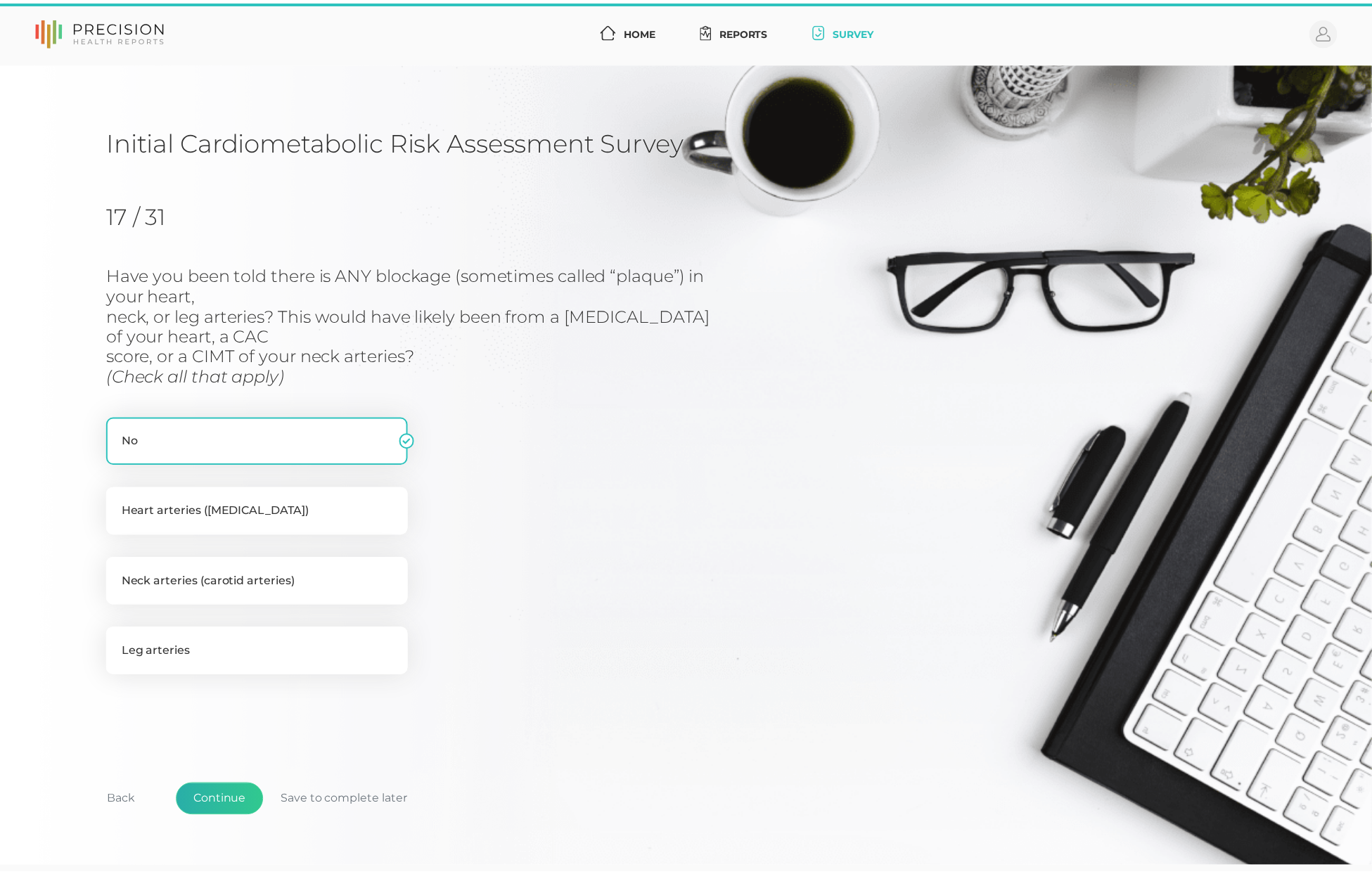
scroll to position [50, 0]
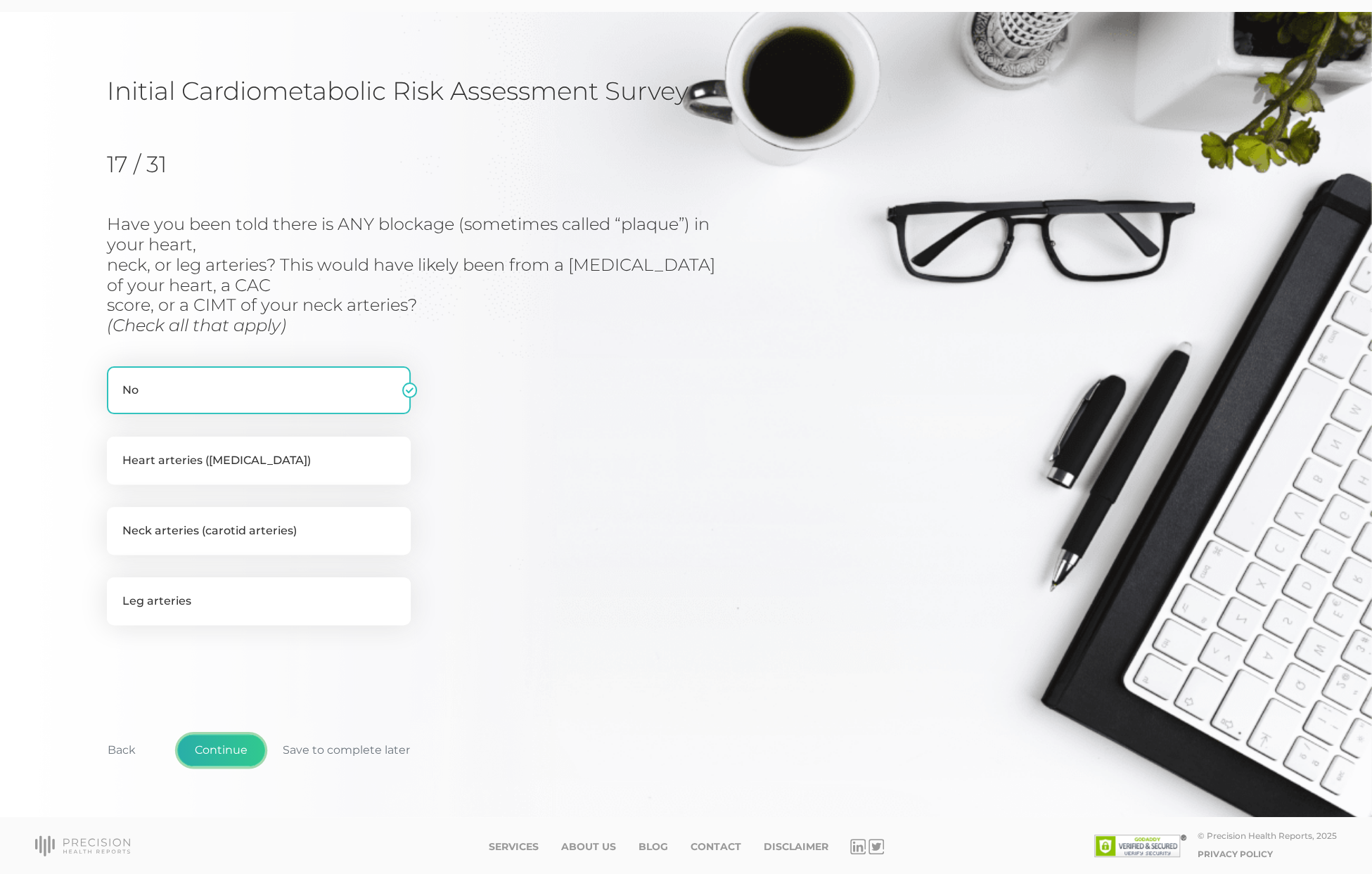
click at [228, 746] on button "Continue" at bounding box center [220, 751] width 88 height 33
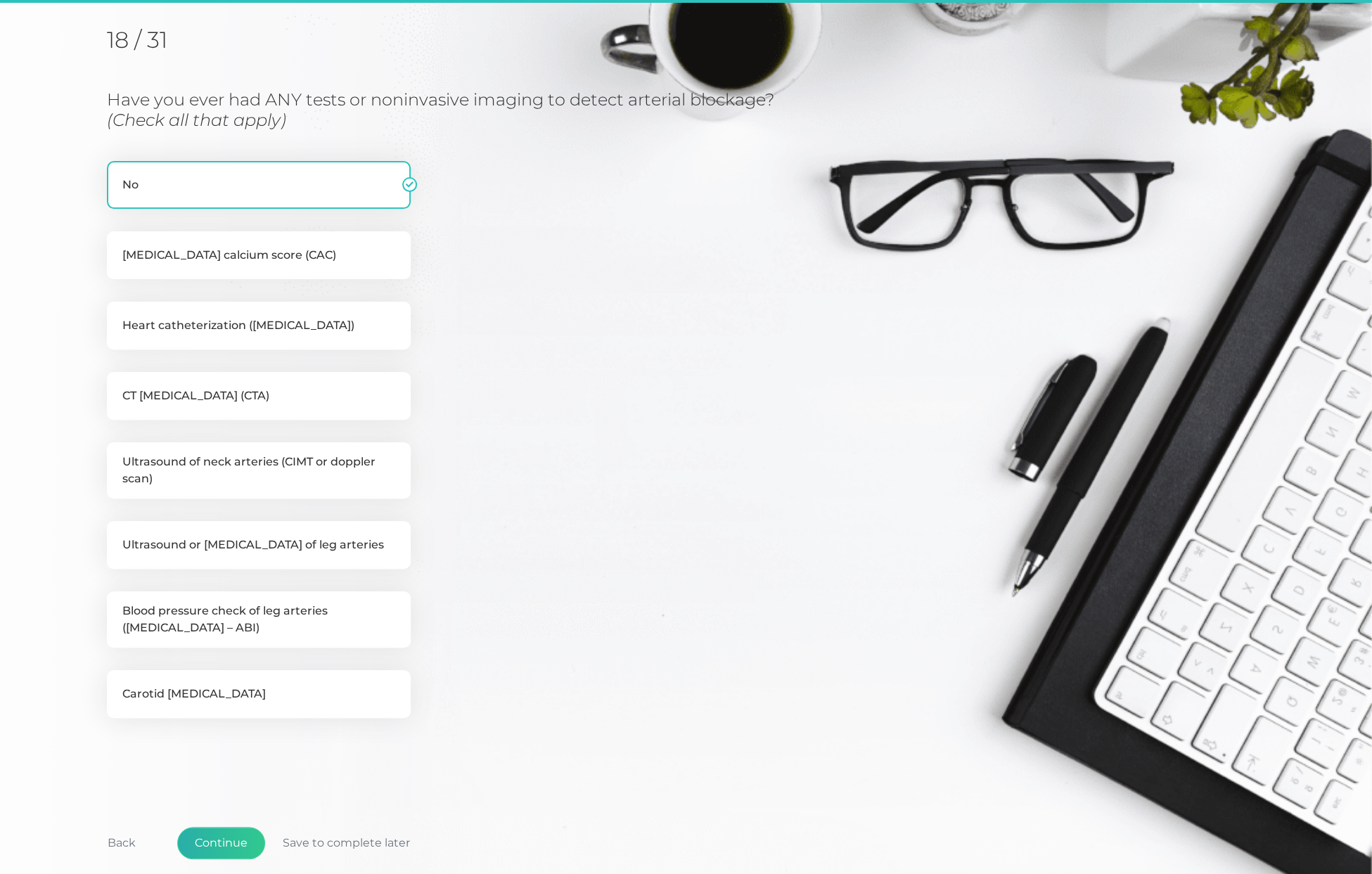
scroll to position [179, 0]
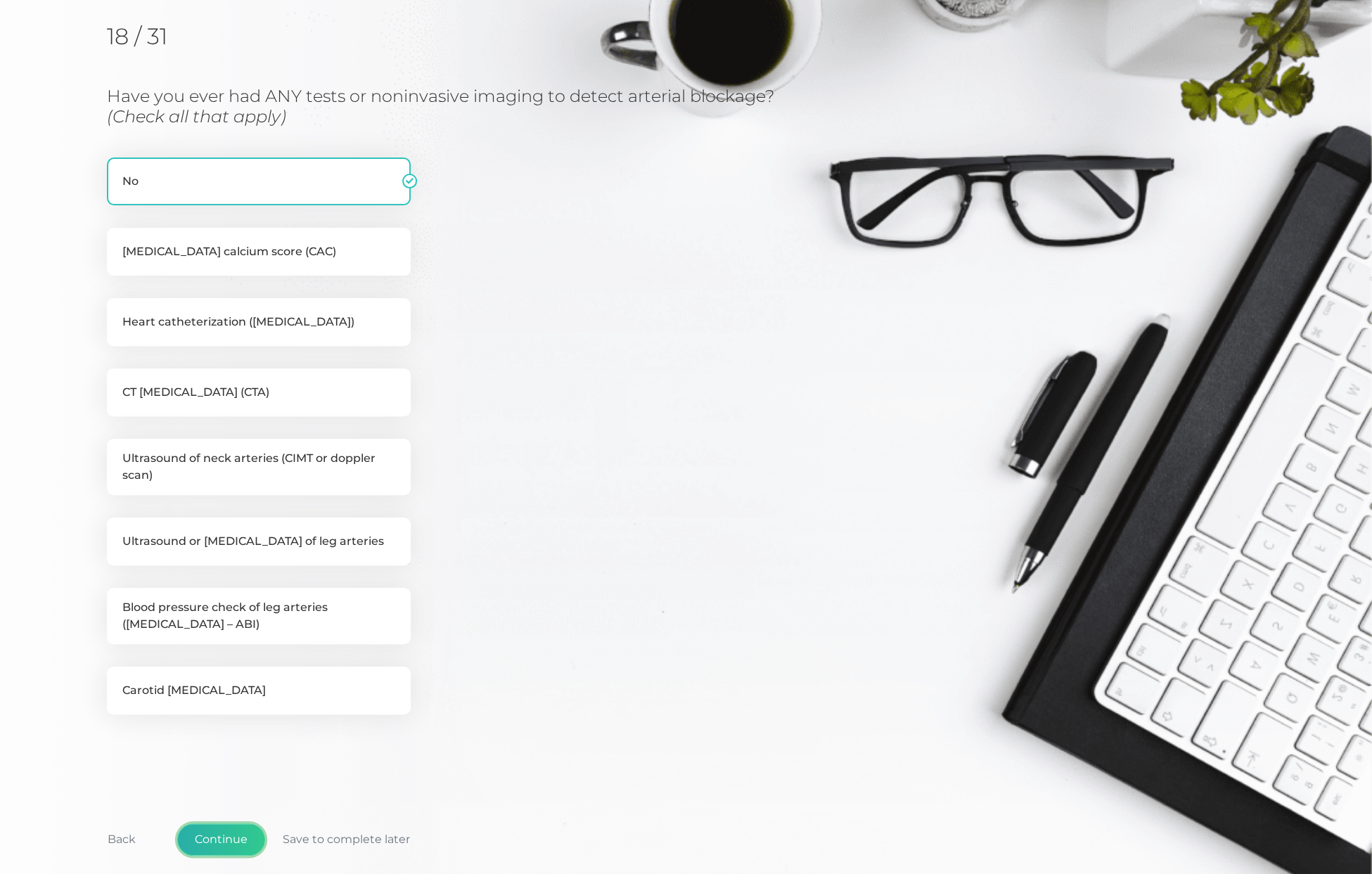
click at [211, 836] on button "Continue" at bounding box center [220, 840] width 88 height 33
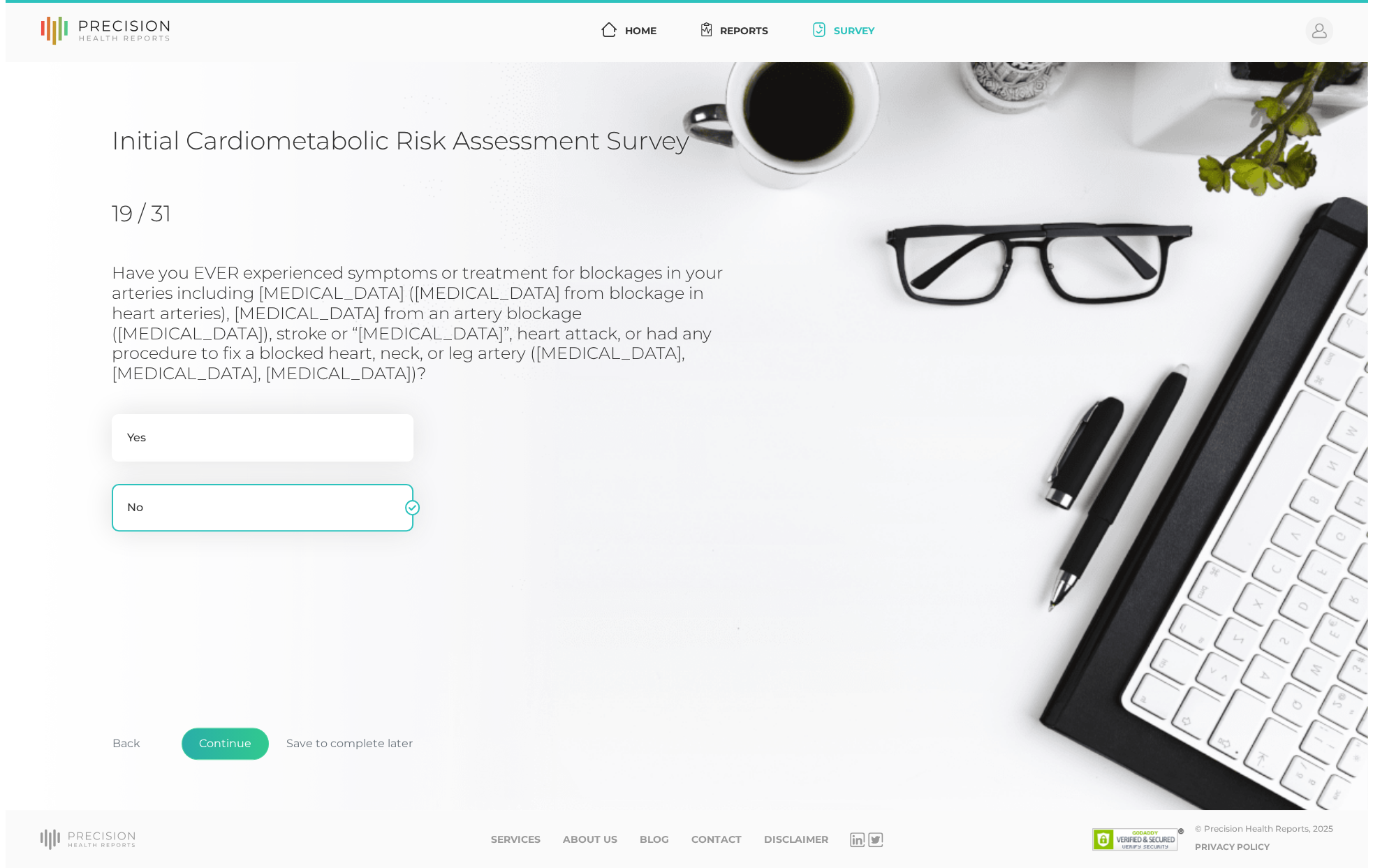
scroll to position [0, 0]
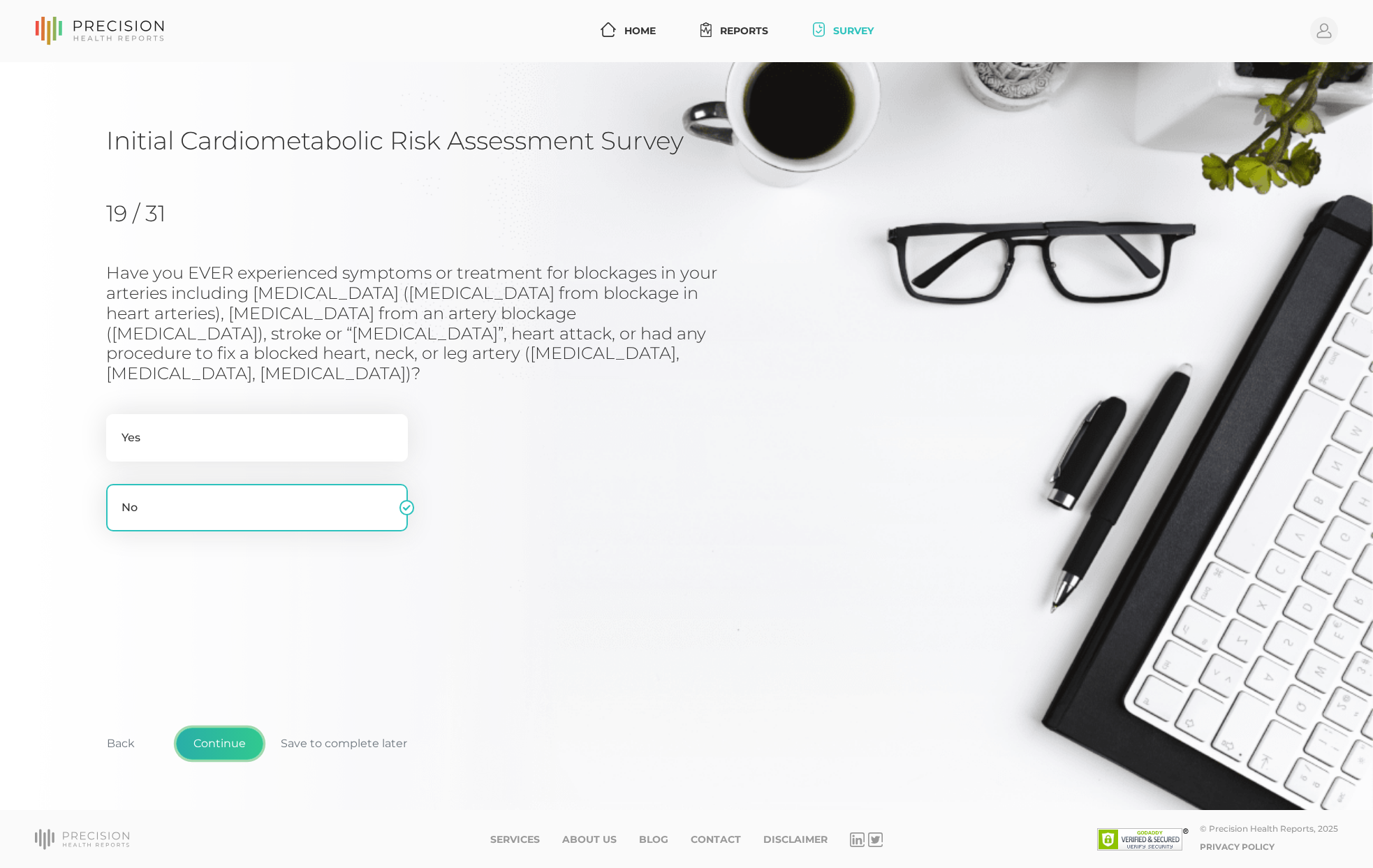
click at [215, 744] on button "Continue" at bounding box center [219, 744] width 87 height 32
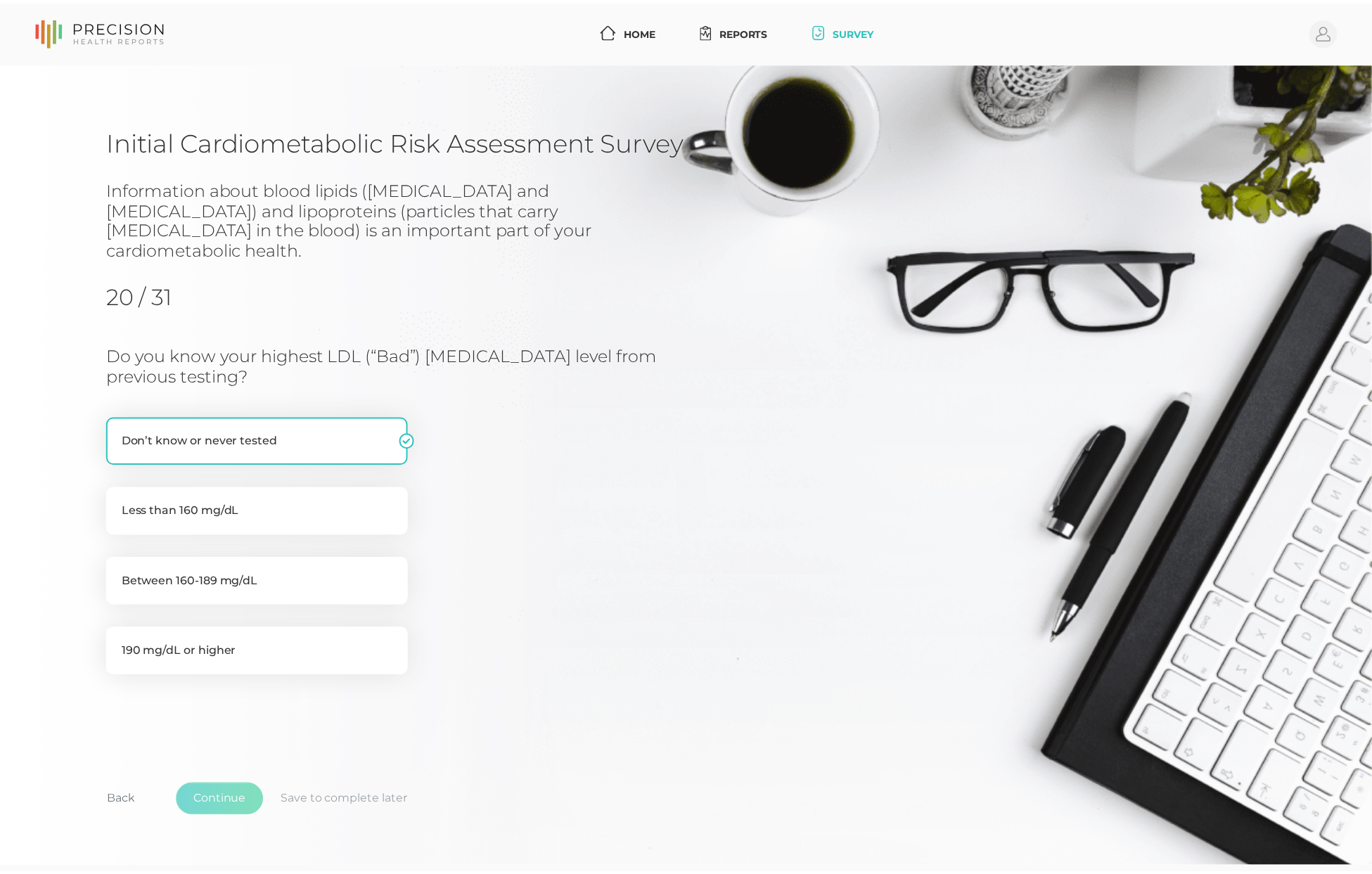
scroll to position [31, 0]
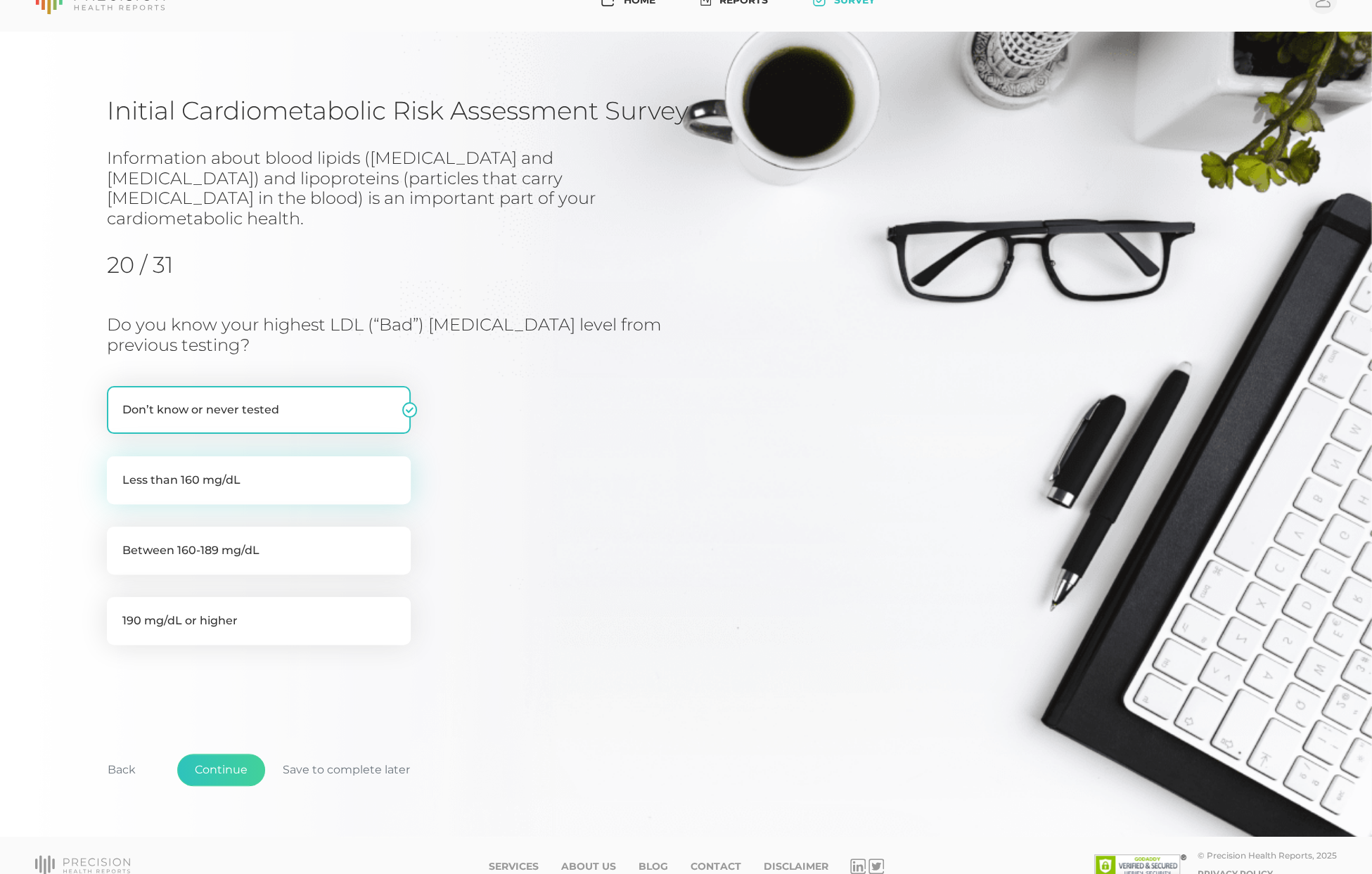
click at [271, 467] on label "Less than 160 mg/dL" at bounding box center [258, 480] width 303 height 48
click at [118, 467] on input "Less than 160 mg/dL" at bounding box center [113, 463] width 11 height 14
radio input "true"
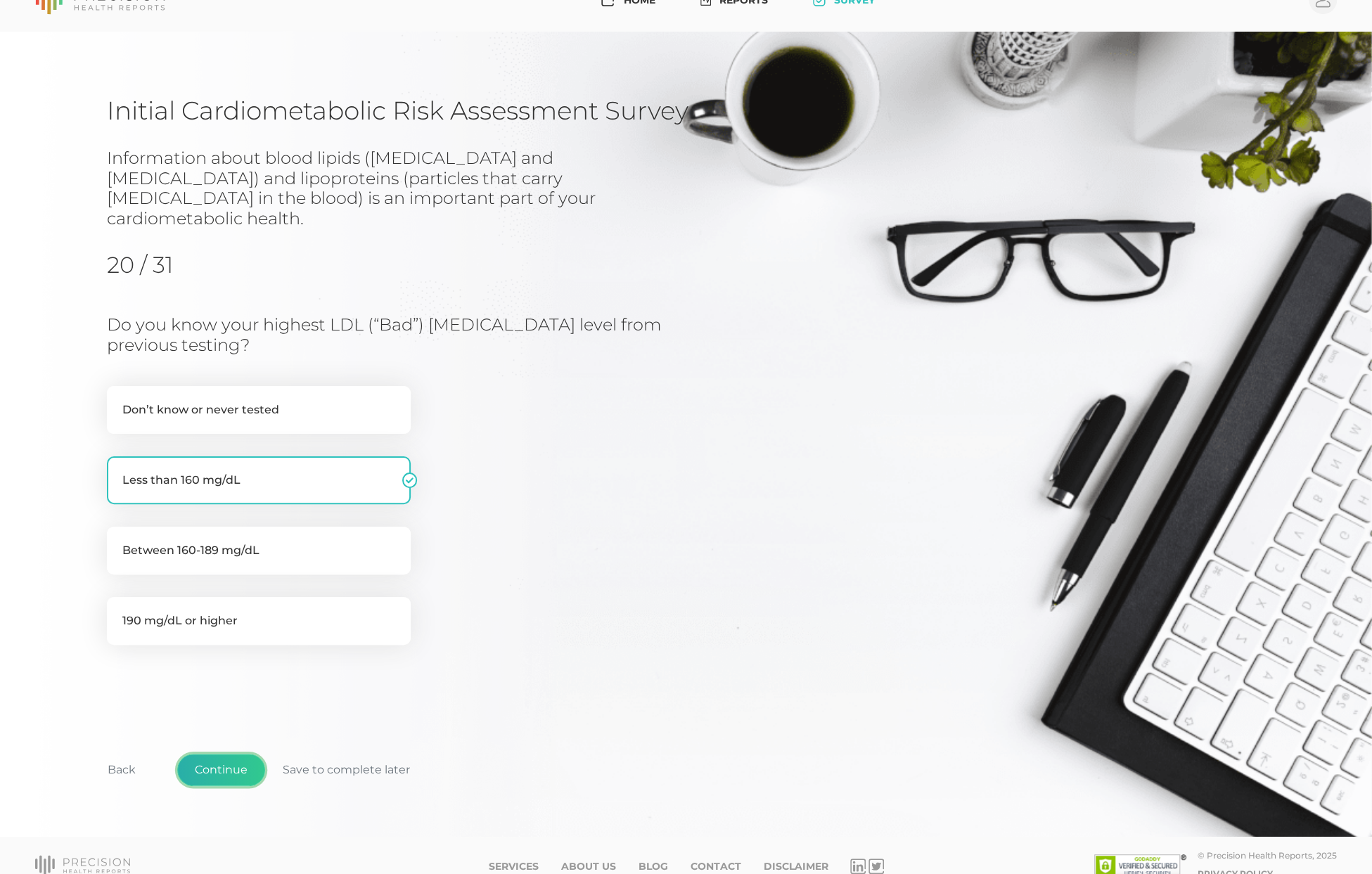
click at [241, 754] on button "Continue" at bounding box center [220, 770] width 88 height 33
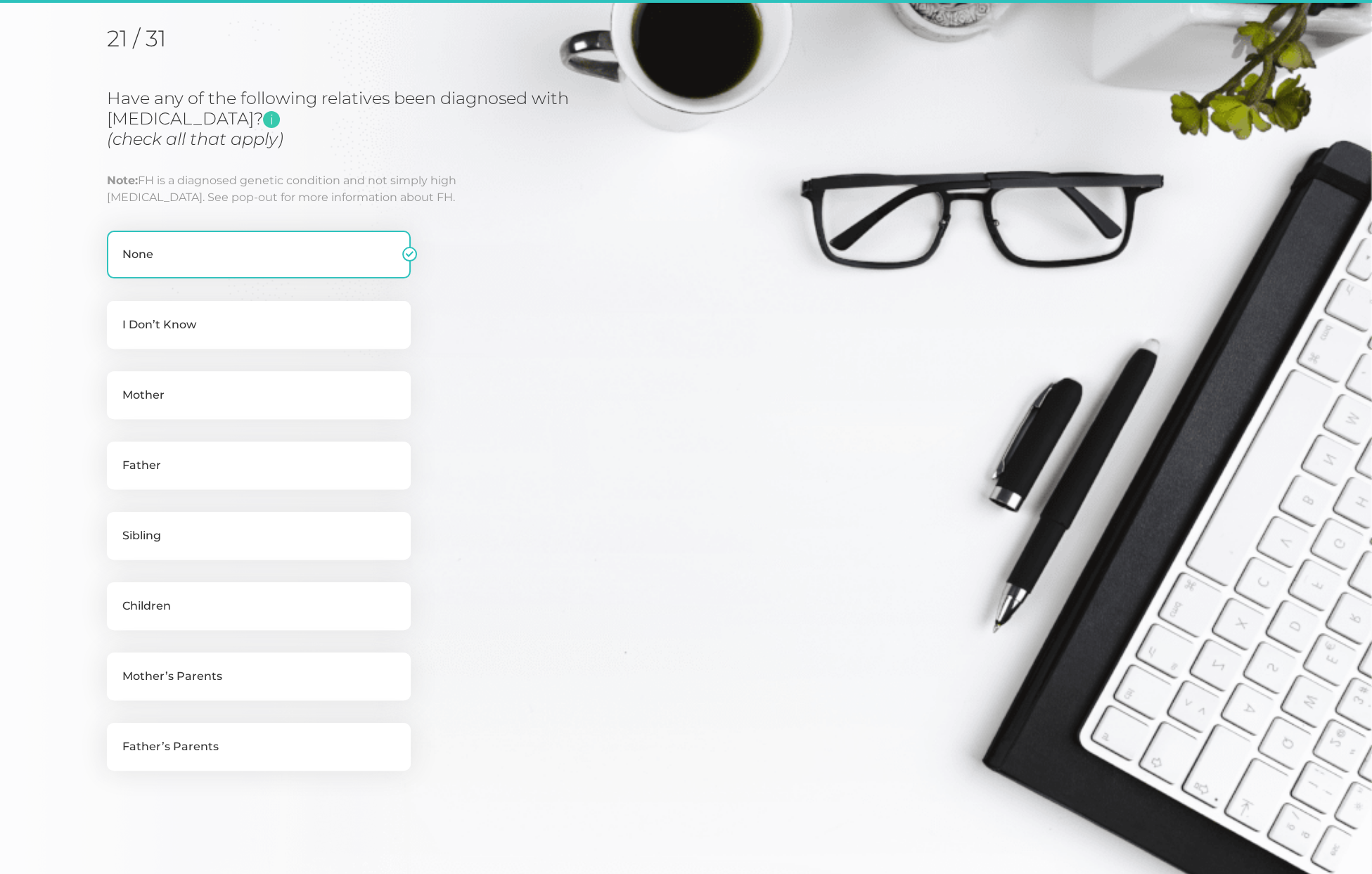
scroll to position [179, 0]
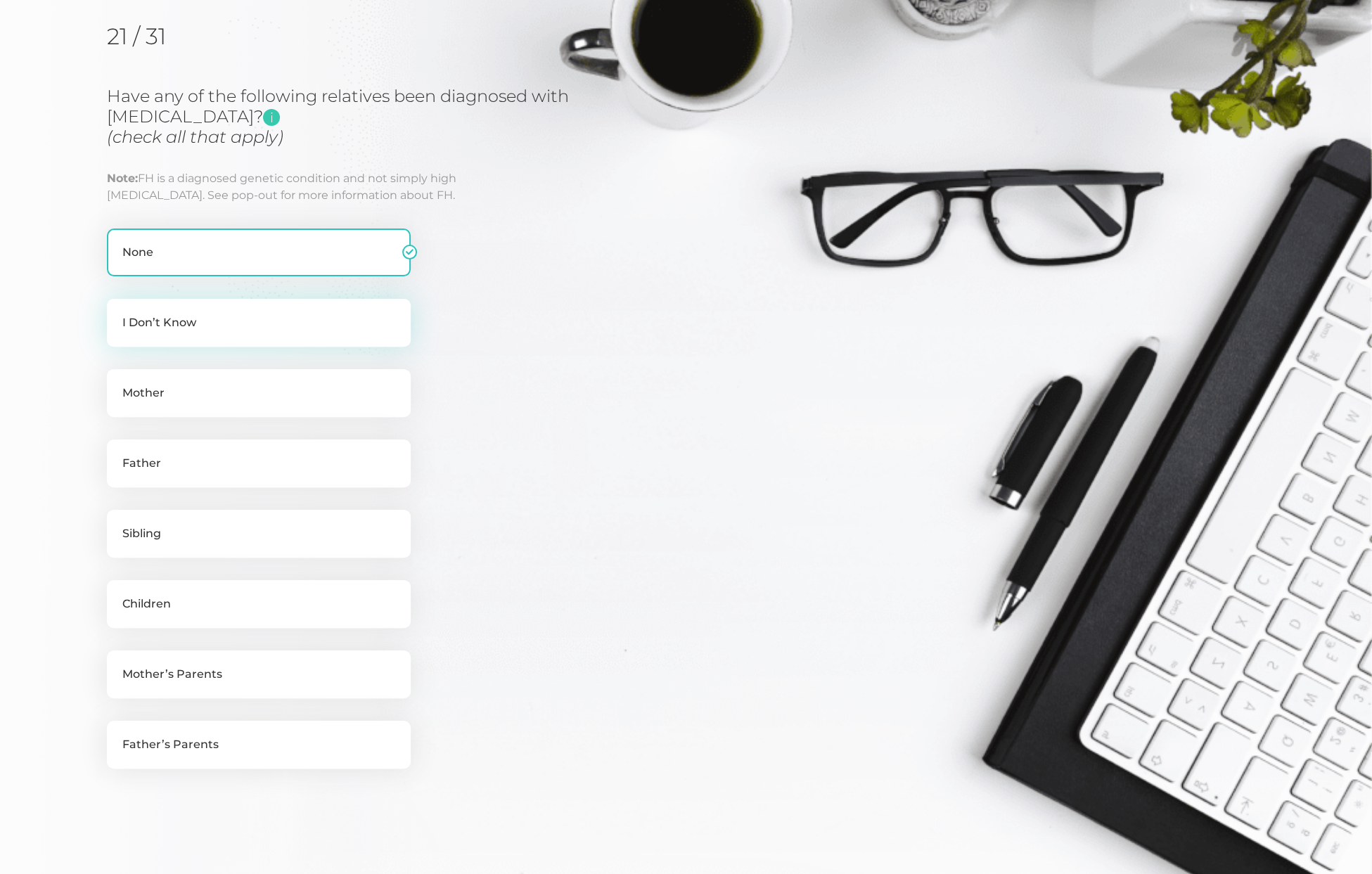
click at [222, 326] on label "I Don’t Know" at bounding box center [258, 323] width 303 height 48
click at [118, 313] on input "I Don’t Know" at bounding box center [113, 306] width 11 height 14
checkbox input "true"
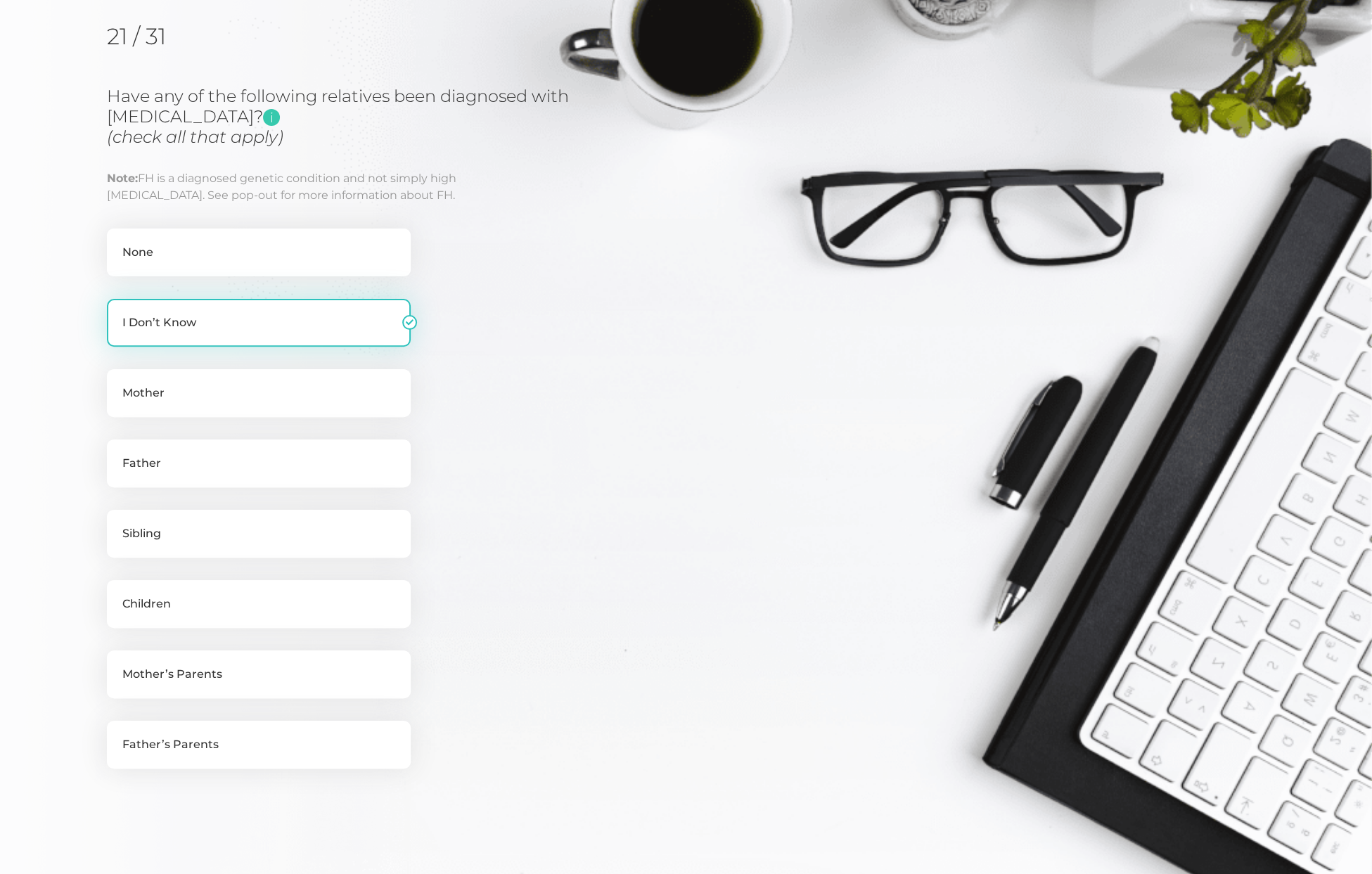
checkbox input "false"
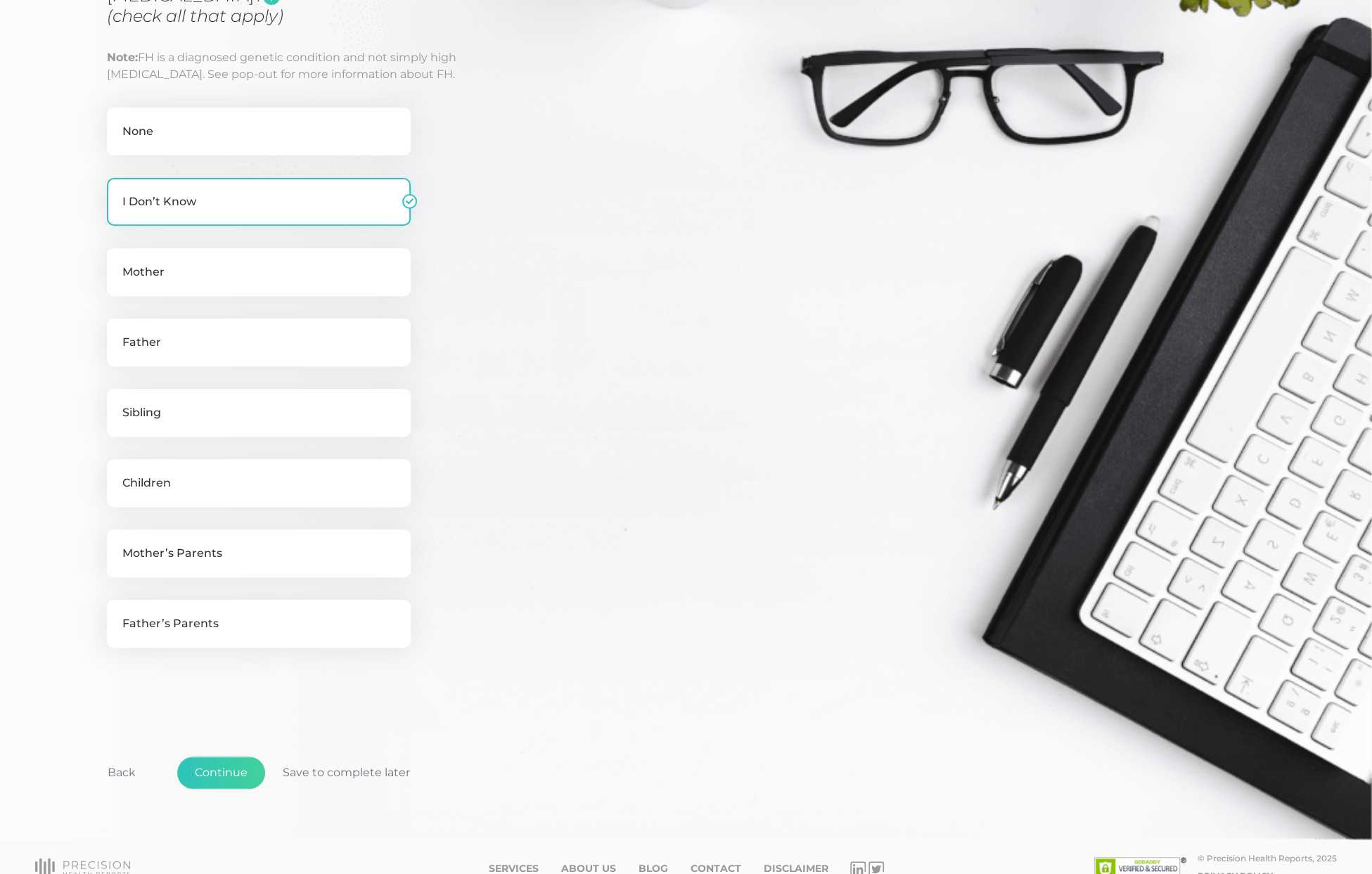
scroll to position [322, 0]
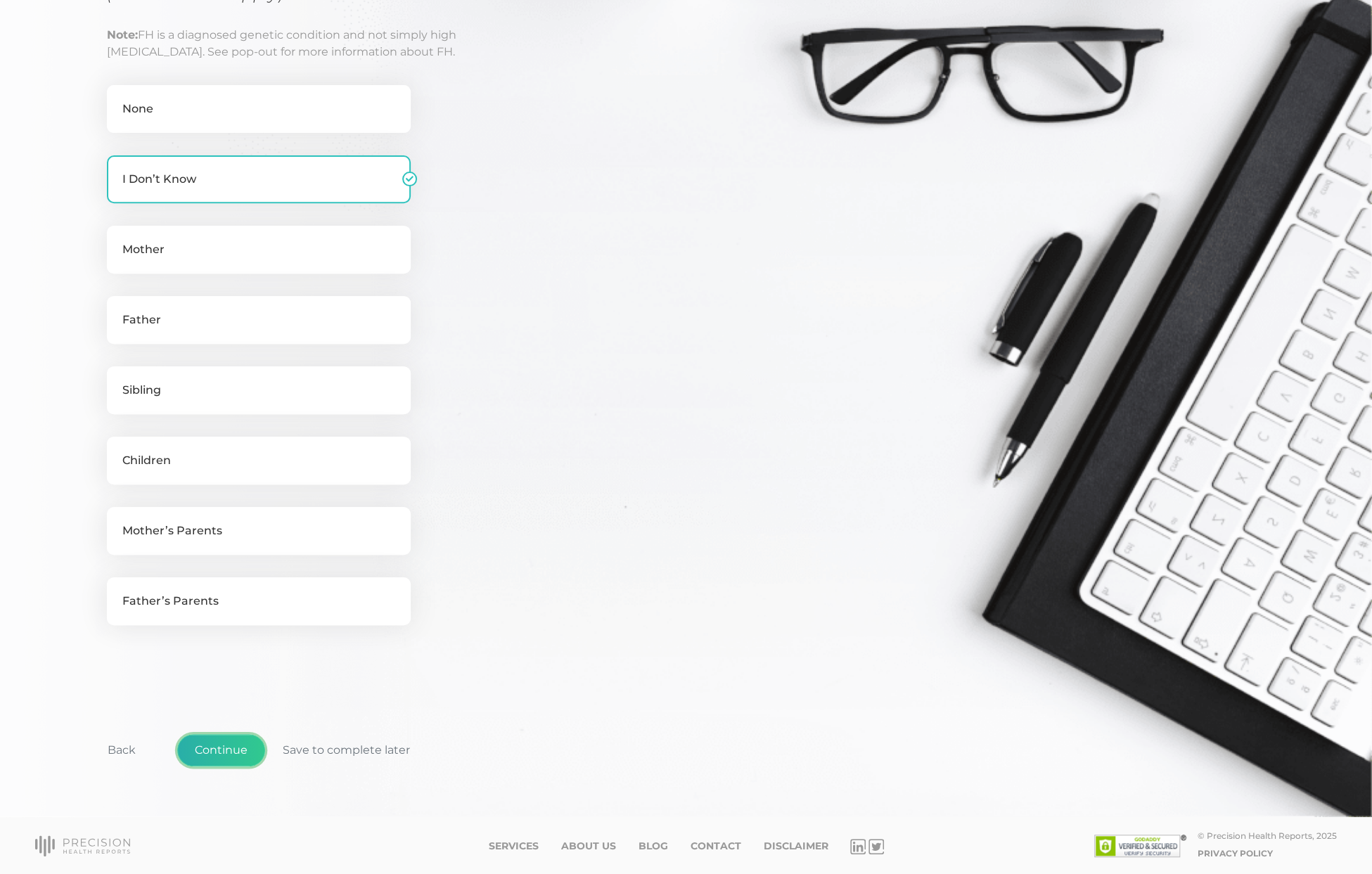
click at [228, 754] on button "Continue" at bounding box center [220, 751] width 88 height 33
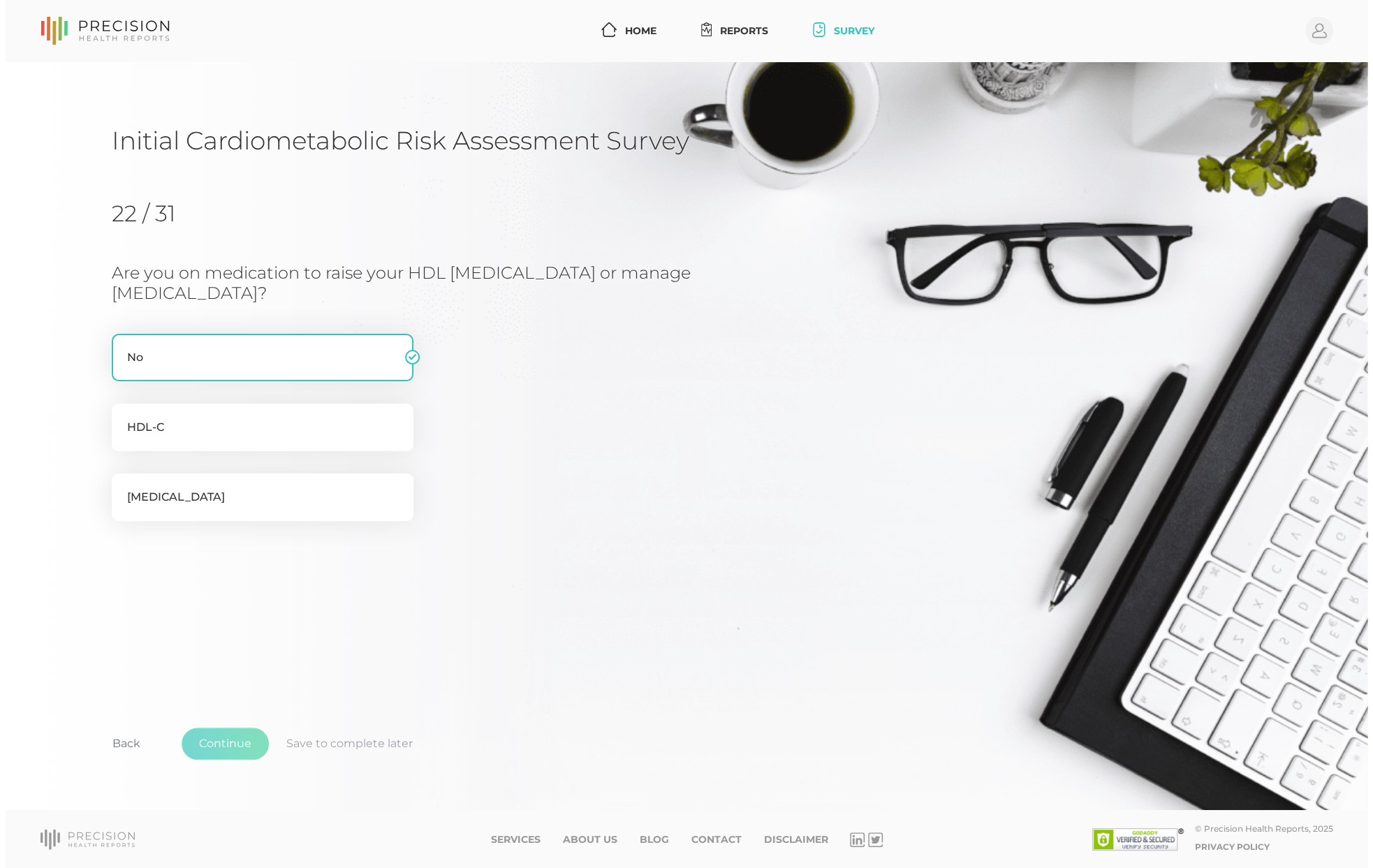
scroll to position [0, 0]
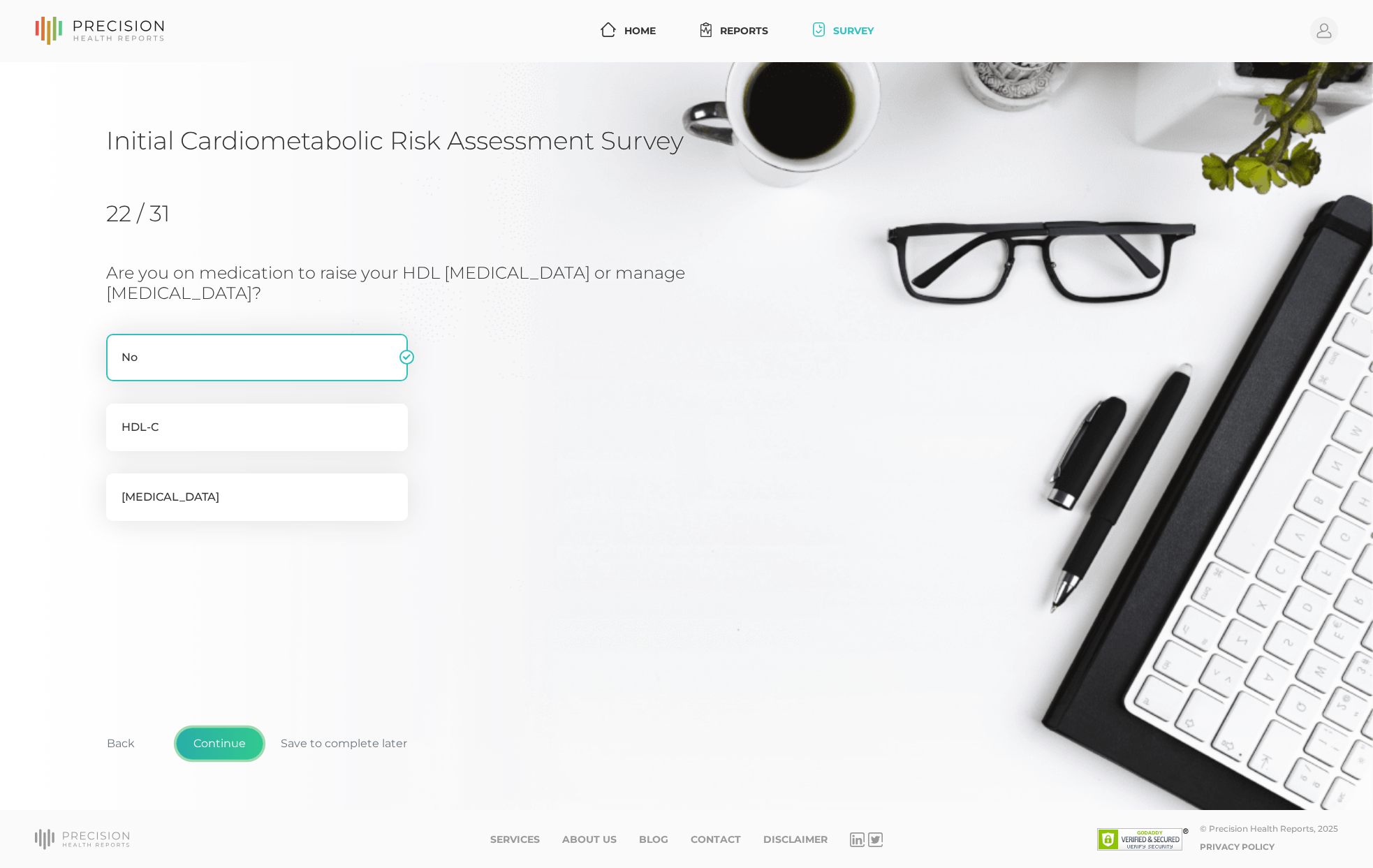
click at [211, 739] on button "Continue" at bounding box center [219, 744] width 87 height 32
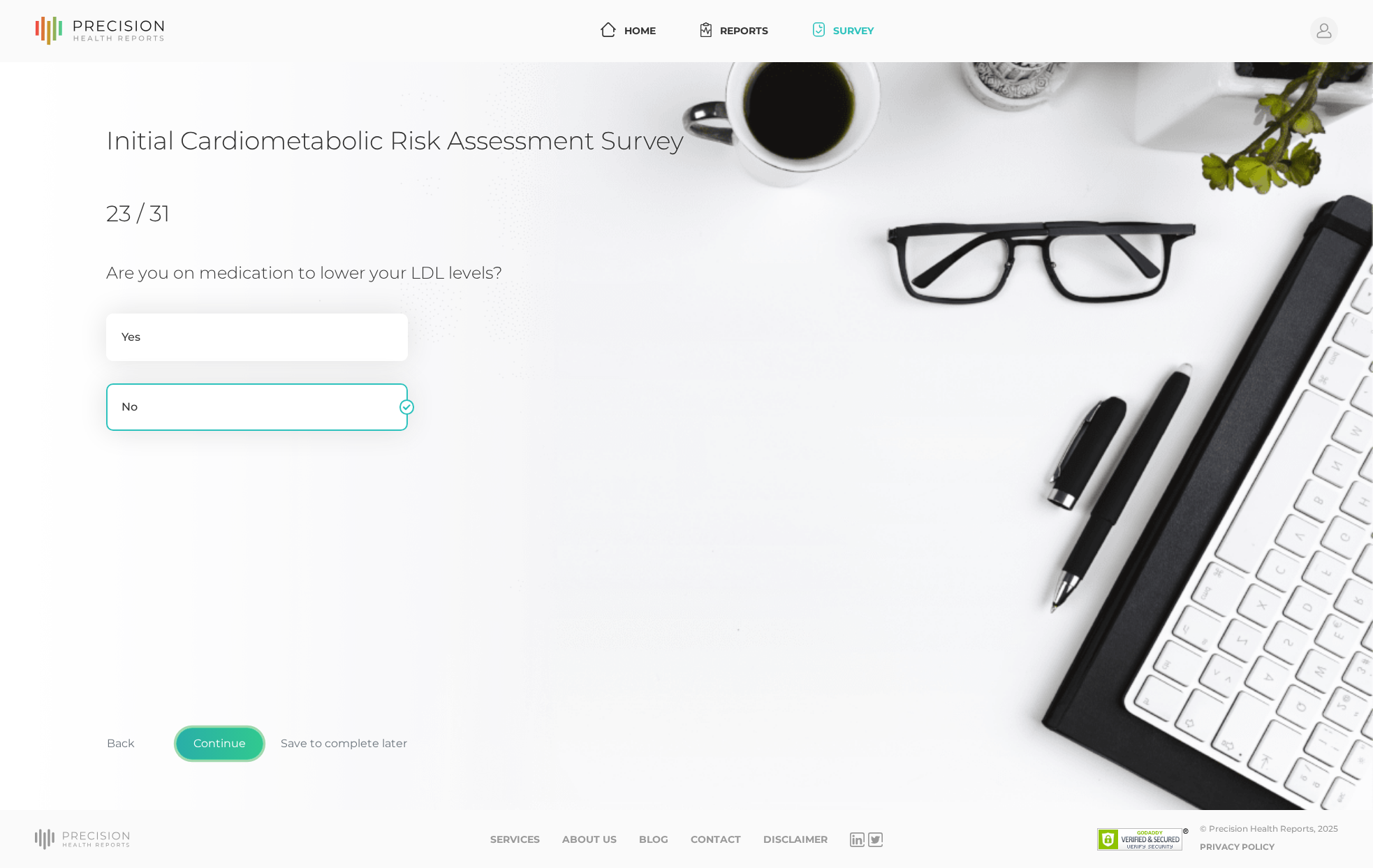
click at [211, 739] on button "Continue" at bounding box center [219, 744] width 87 height 32
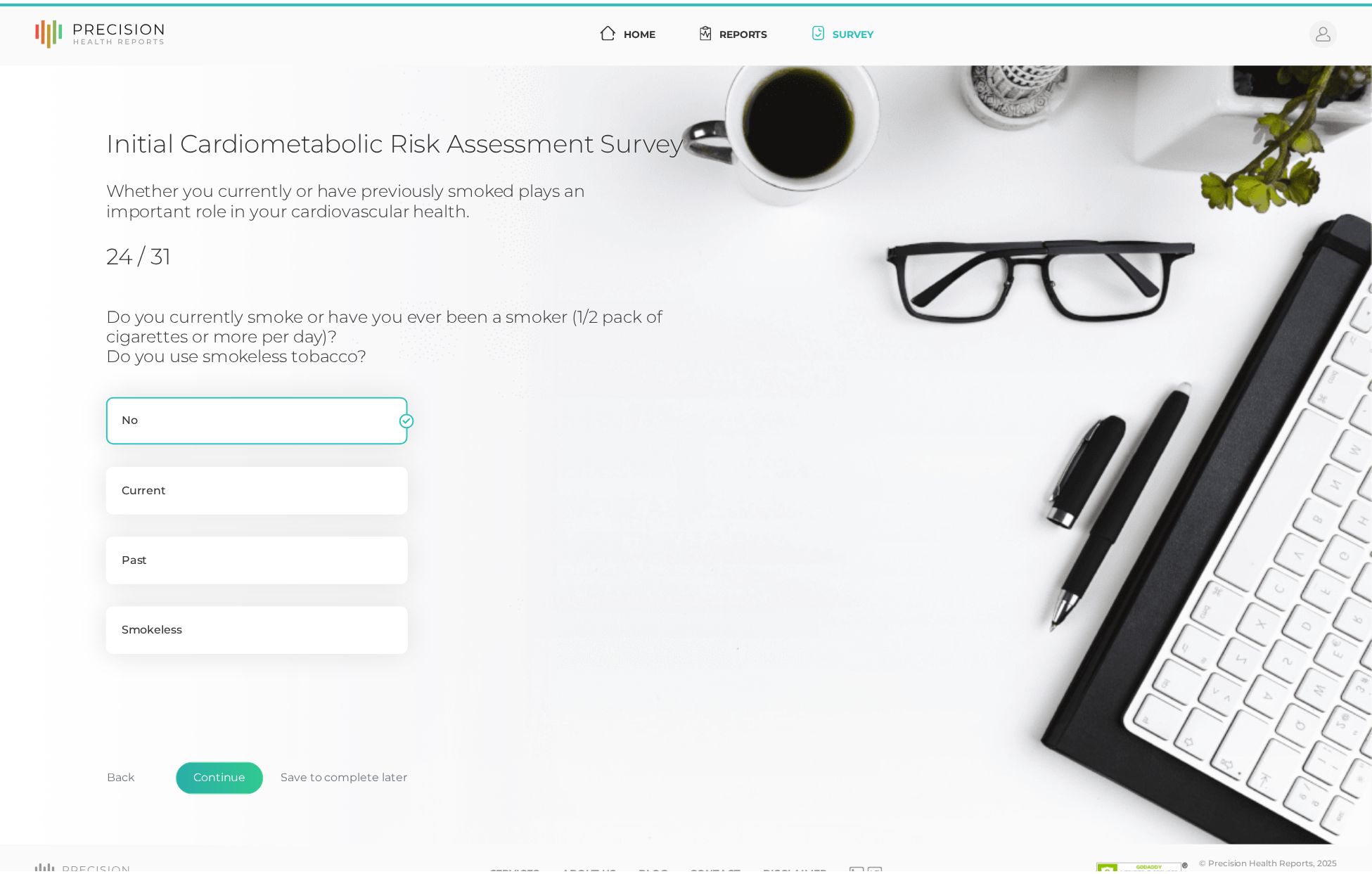
scroll to position [31, 0]
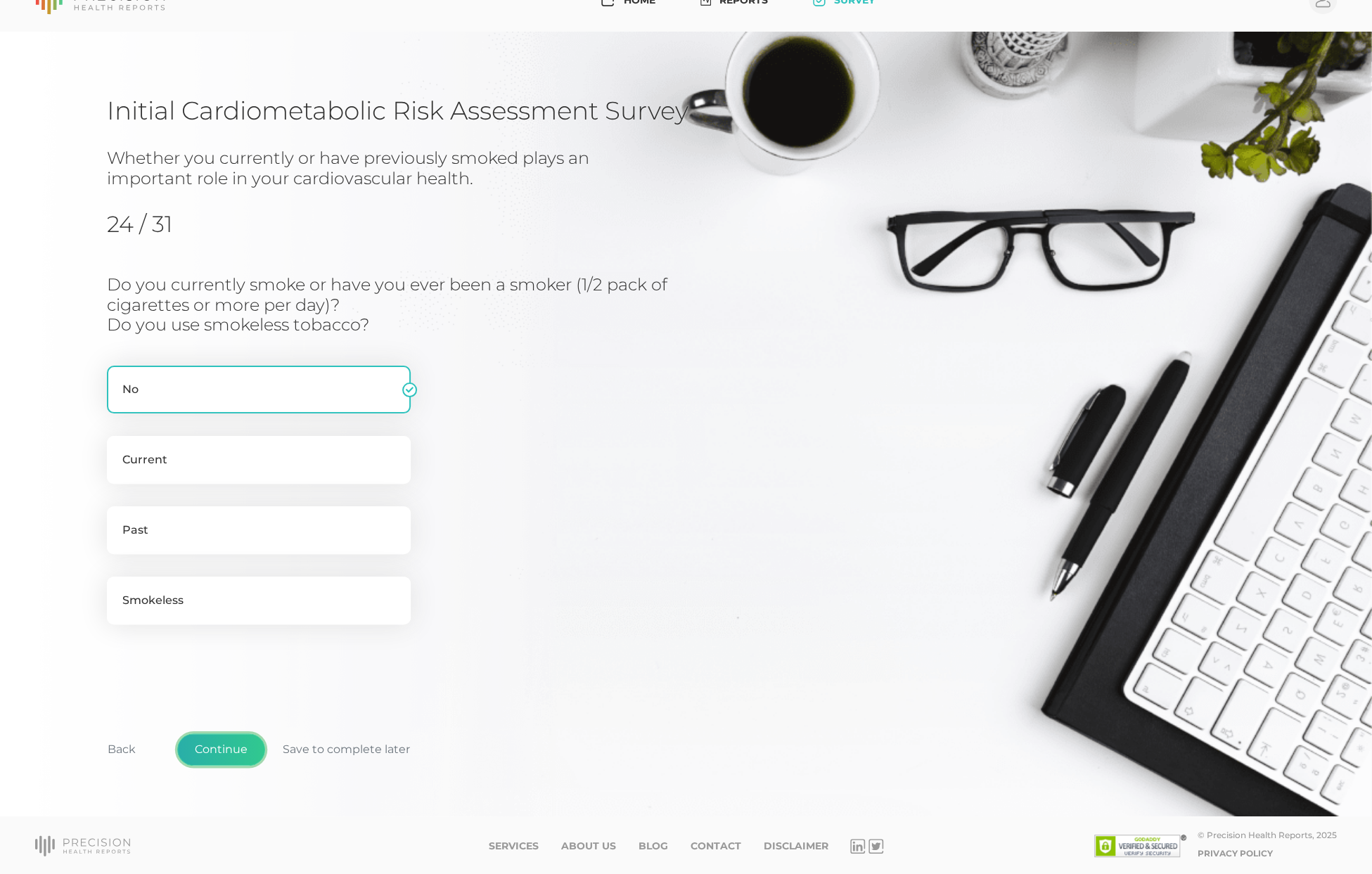
click at [213, 746] on button "Continue" at bounding box center [220, 750] width 88 height 33
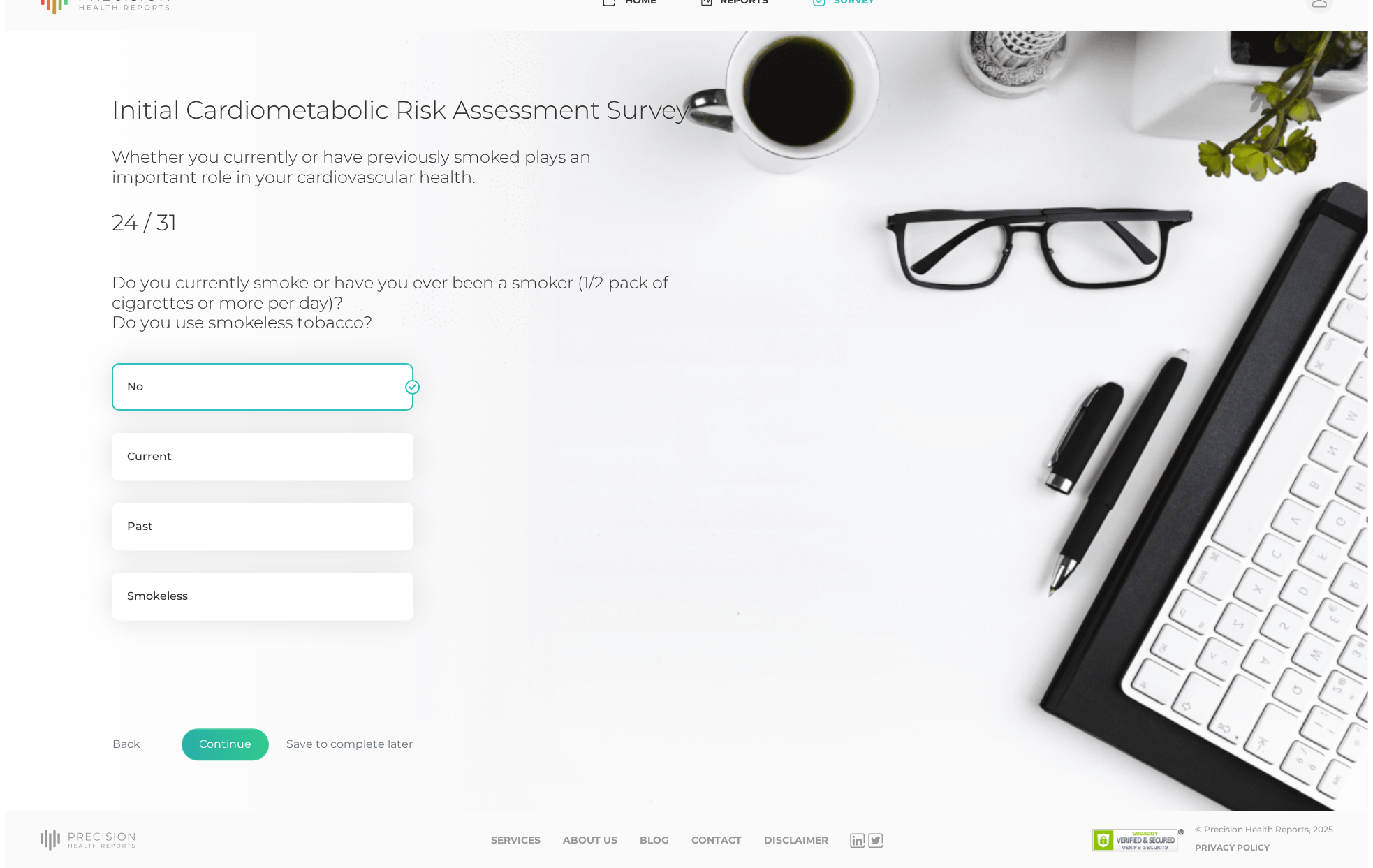
scroll to position [0, 0]
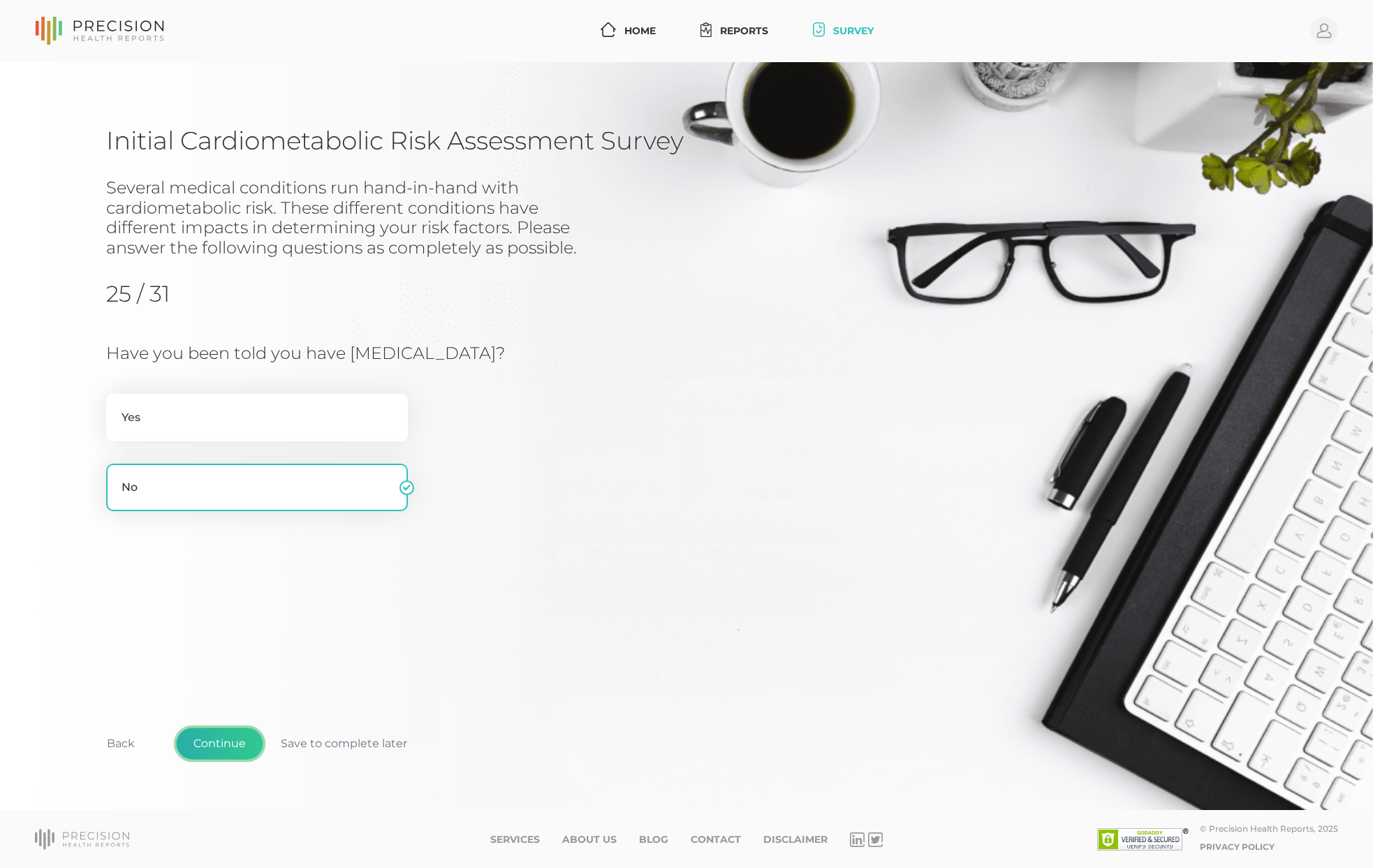
click at [211, 741] on button "Continue" at bounding box center [219, 744] width 87 height 32
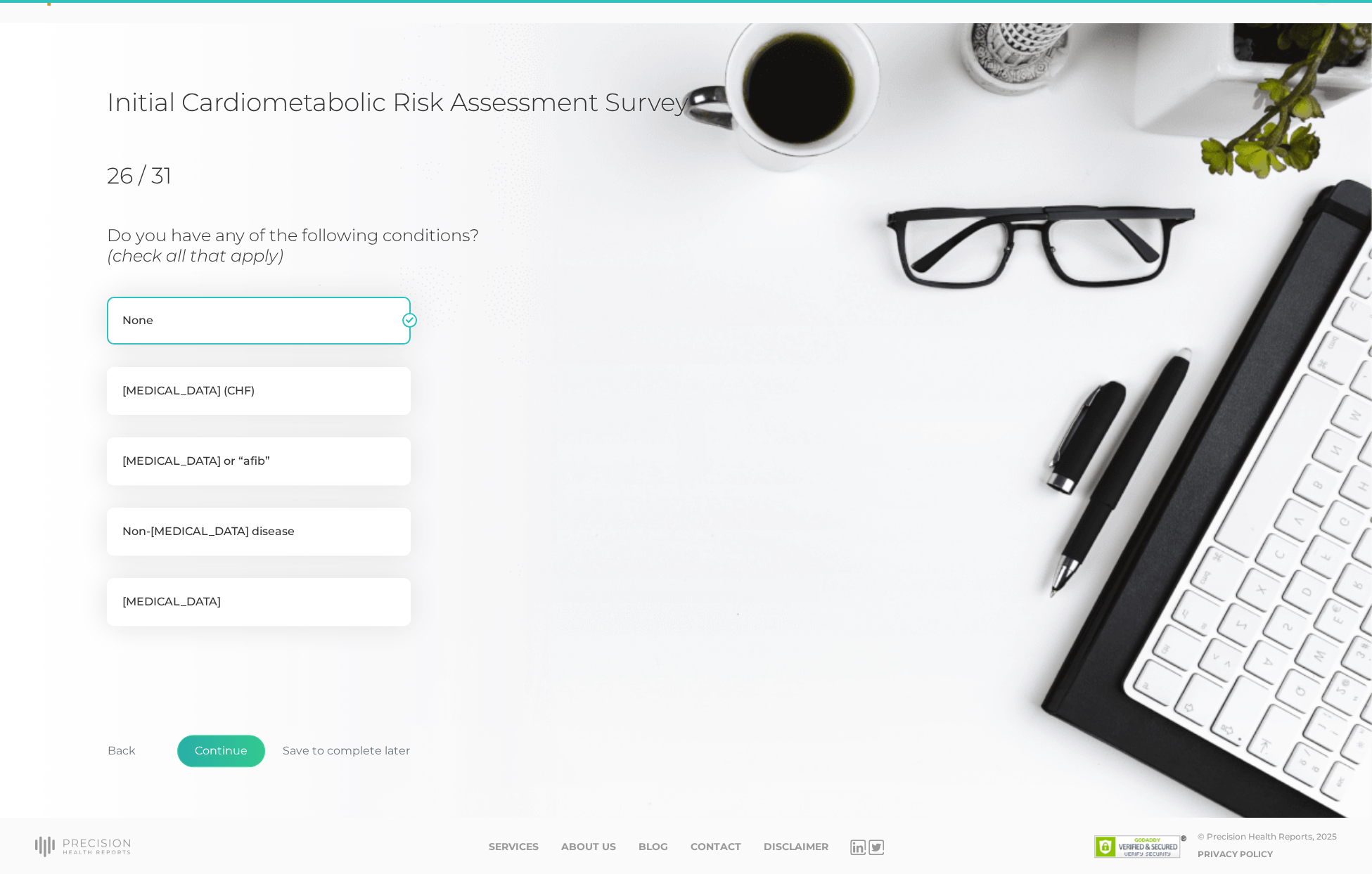
scroll to position [40, 0]
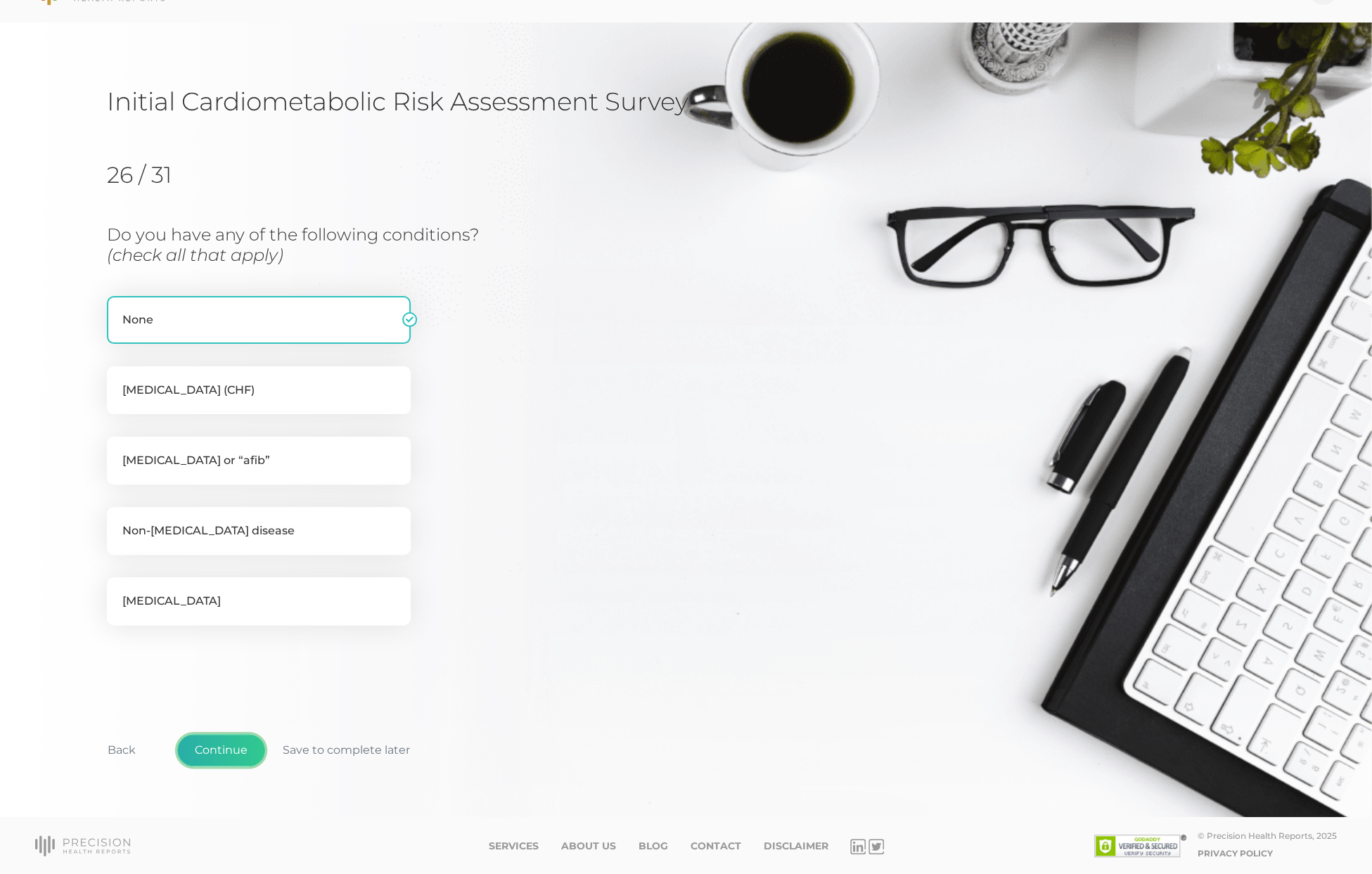
click at [213, 746] on button "Continue" at bounding box center [220, 751] width 88 height 33
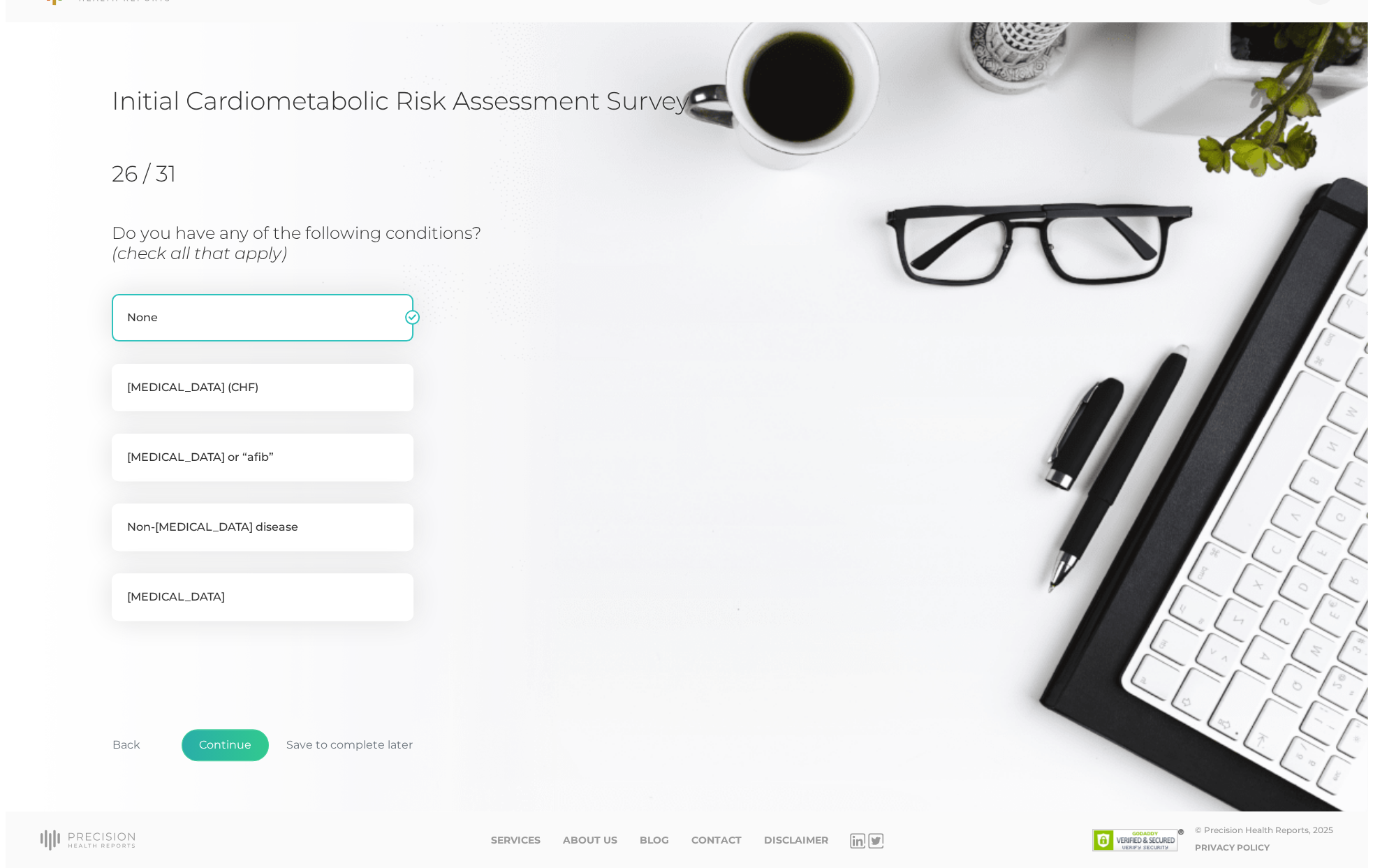
scroll to position [0, 0]
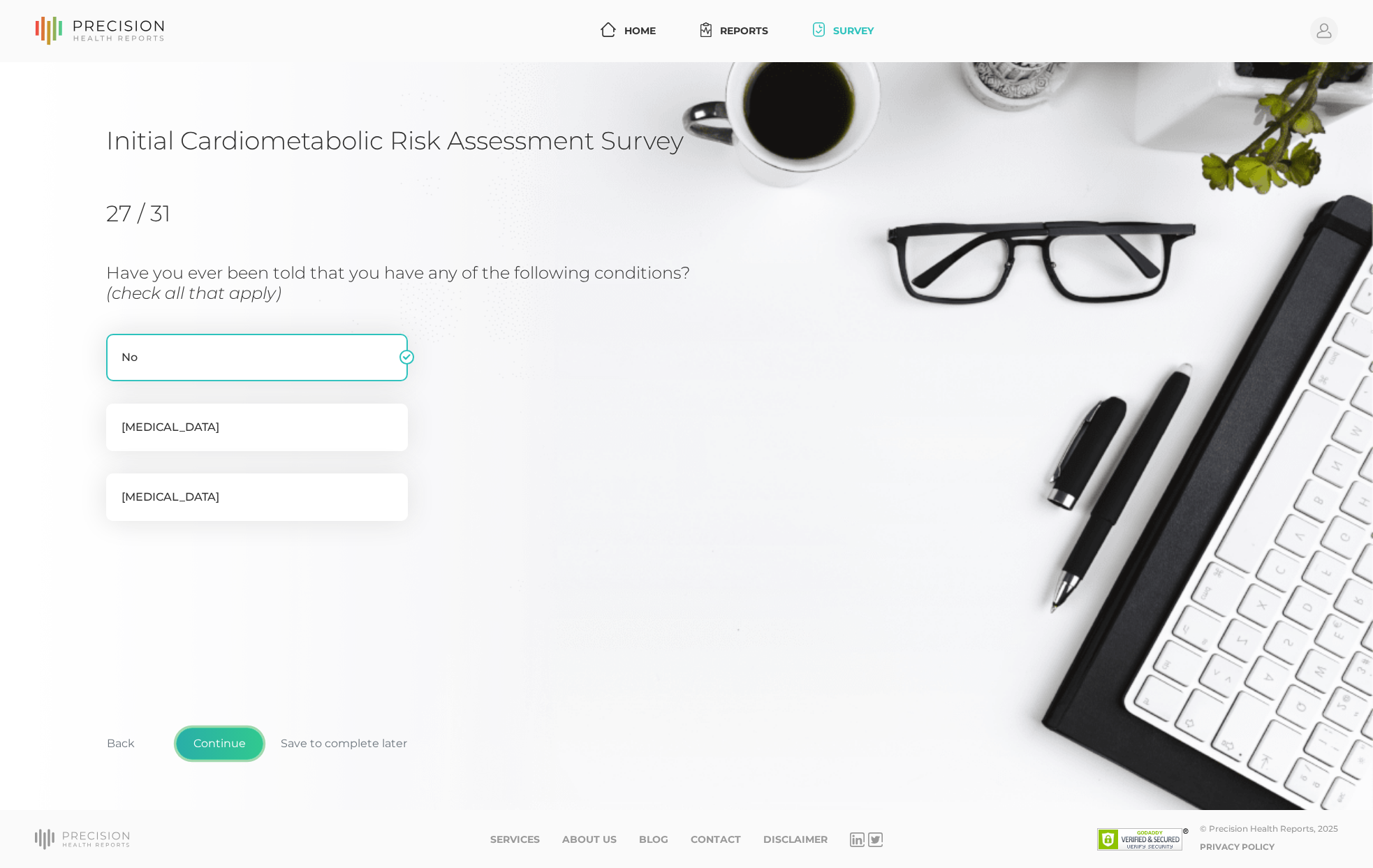
click at [211, 741] on button "Continue" at bounding box center [219, 744] width 87 height 32
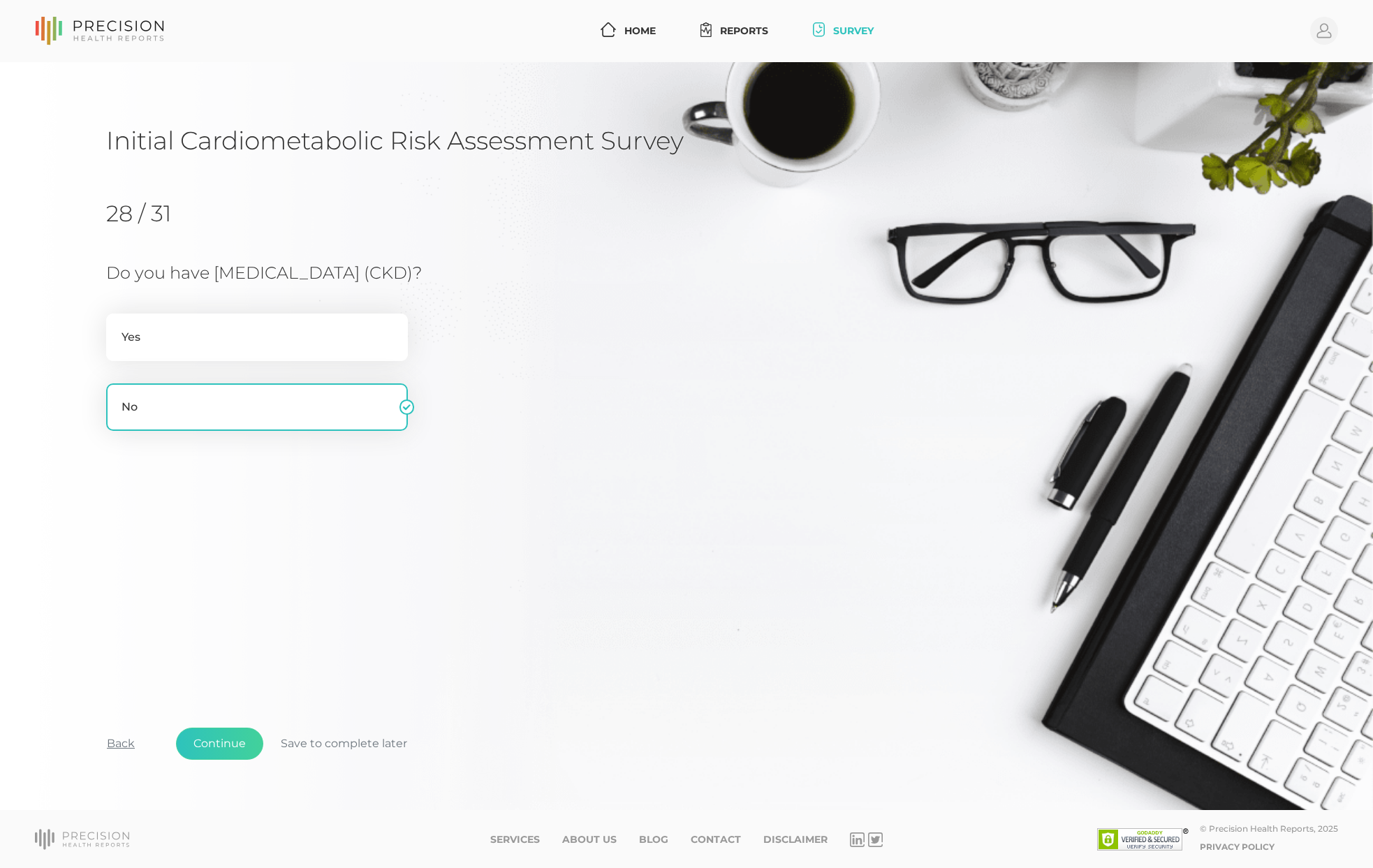
click at [127, 747] on button "Back" at bounding box center [121, 744] width 63 height 32
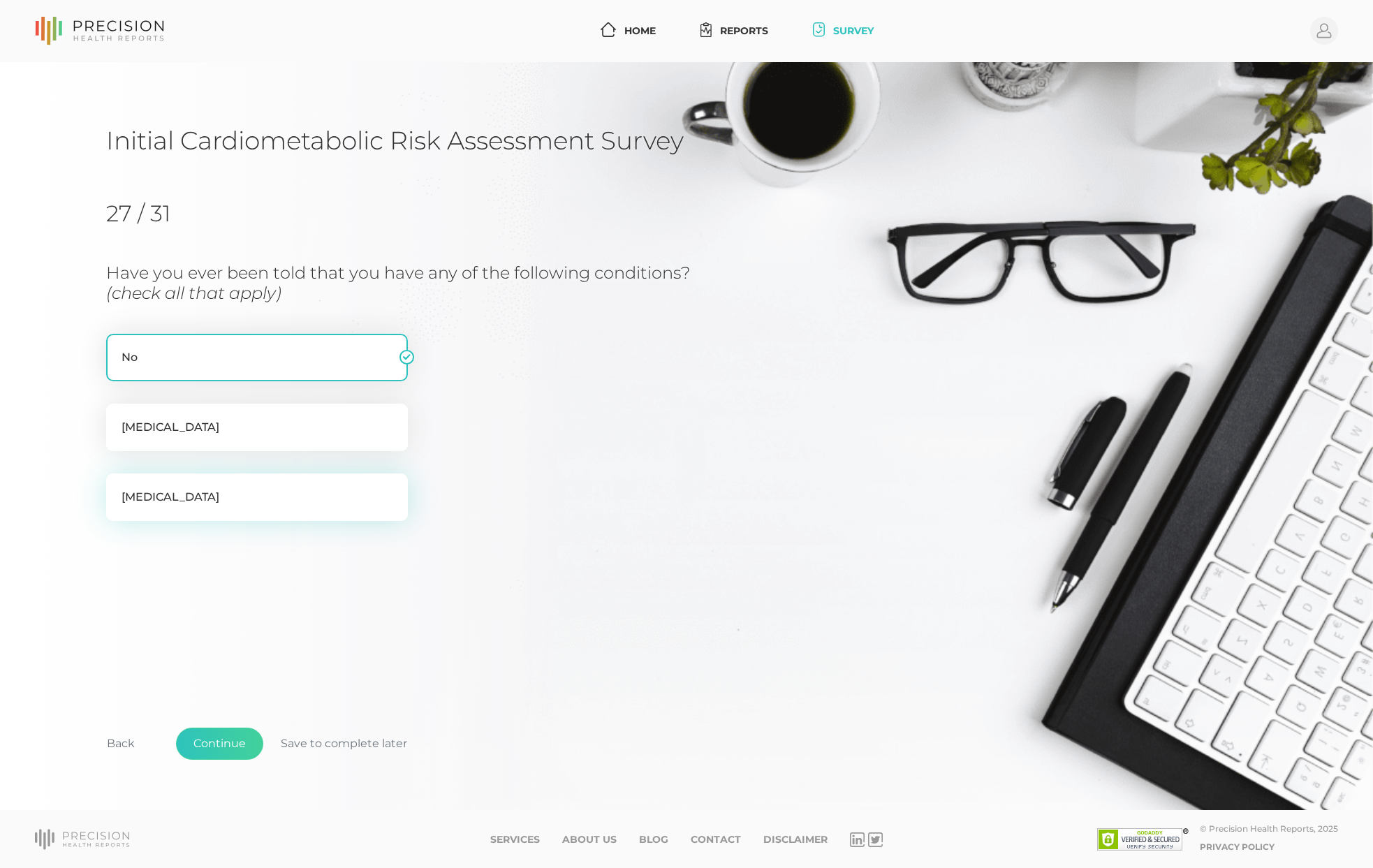
click at [219, 501] on label "[MEDICAL_DATA]" at bounding box center [257, 497] width 301 height 48
click at [117, 487] on input "[MEDICAL_DATA]" at bounding box center [112, 480] width 11 height 14
checkbox input "true"
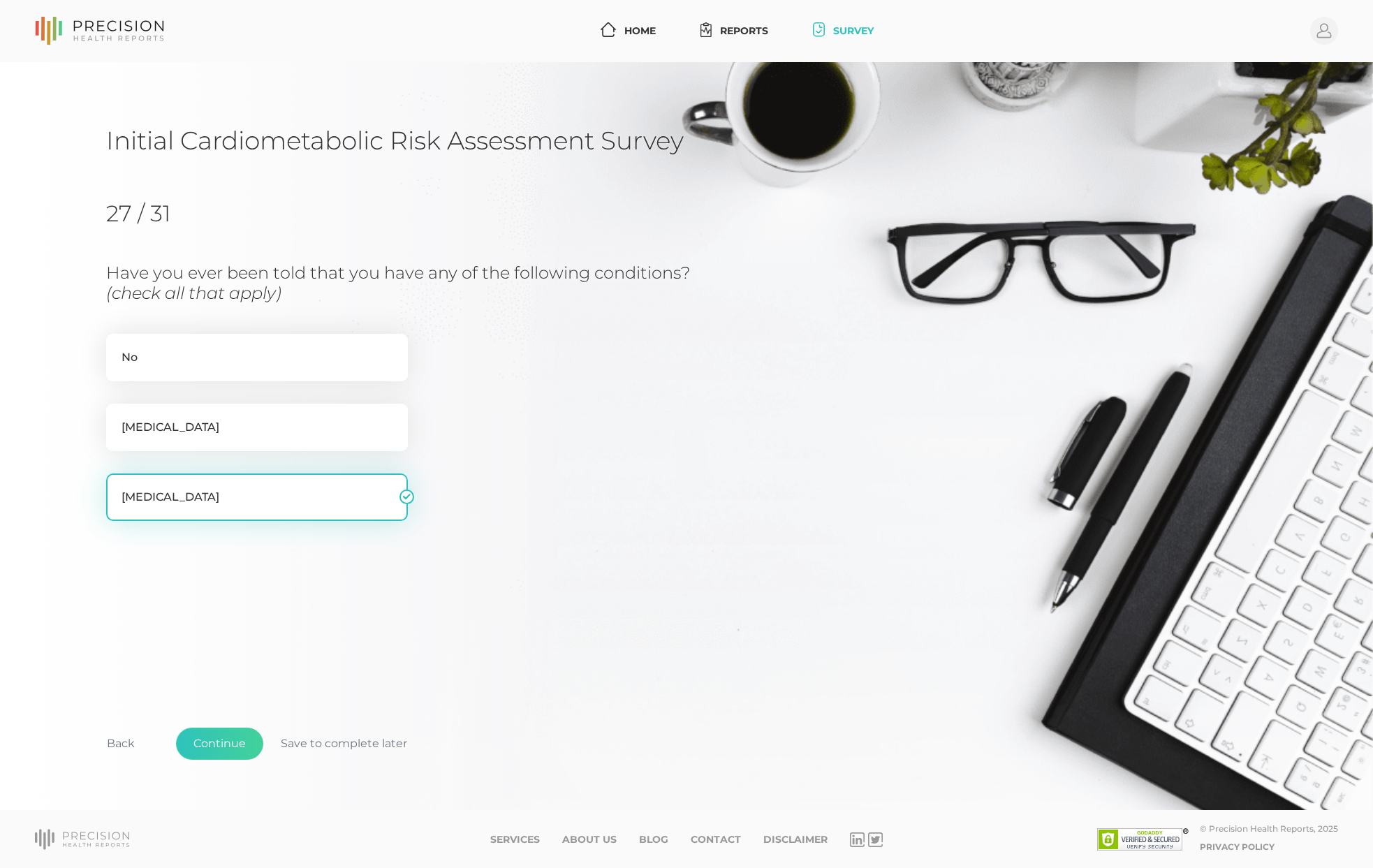
checkbox input "false"
click at [217, 740] on button "Continue" at bounding box center [219, 744] width 87 height 32
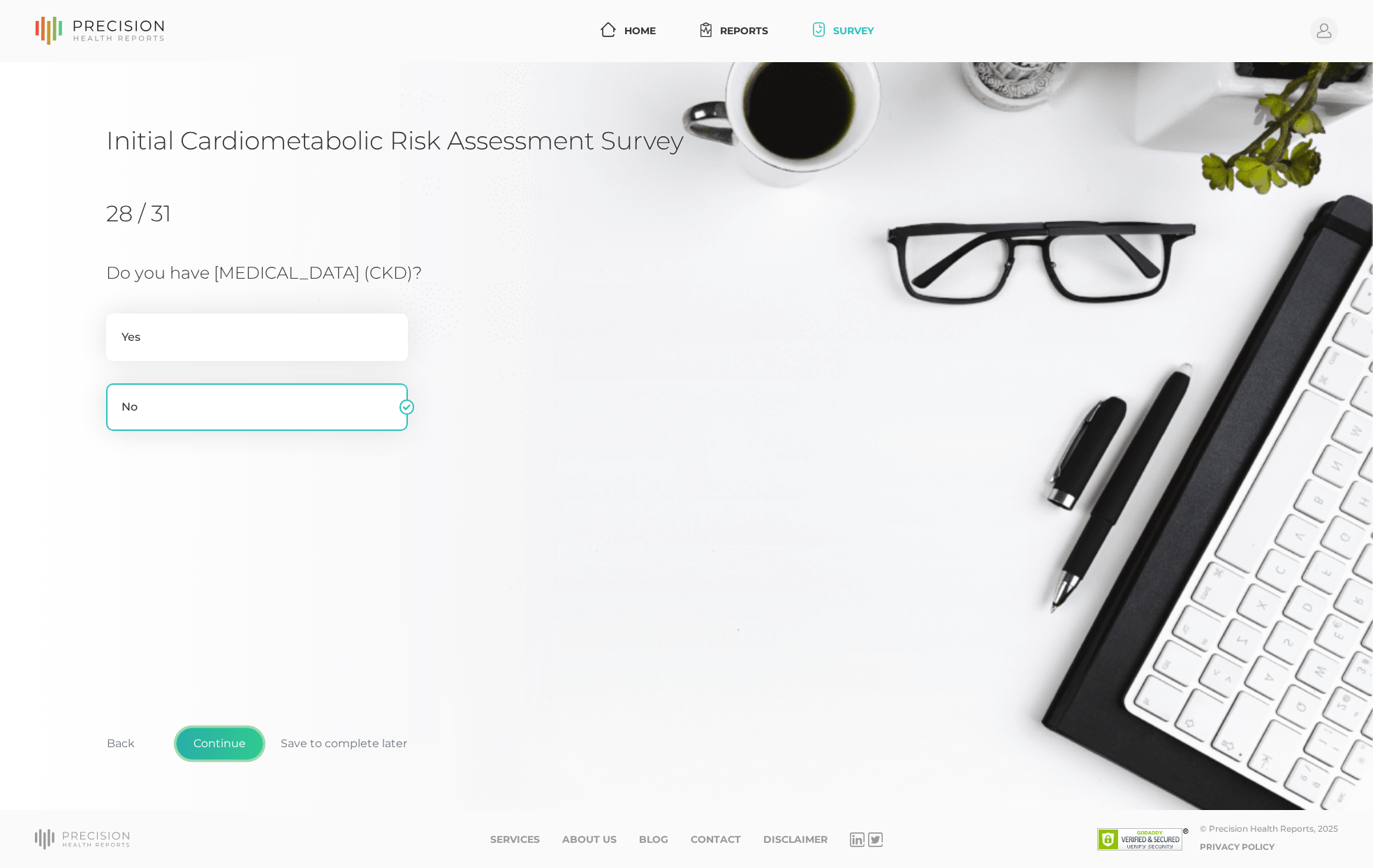
click at [217, 740] on button "Continue" at bounding box center [219, 744] width 87 height 32
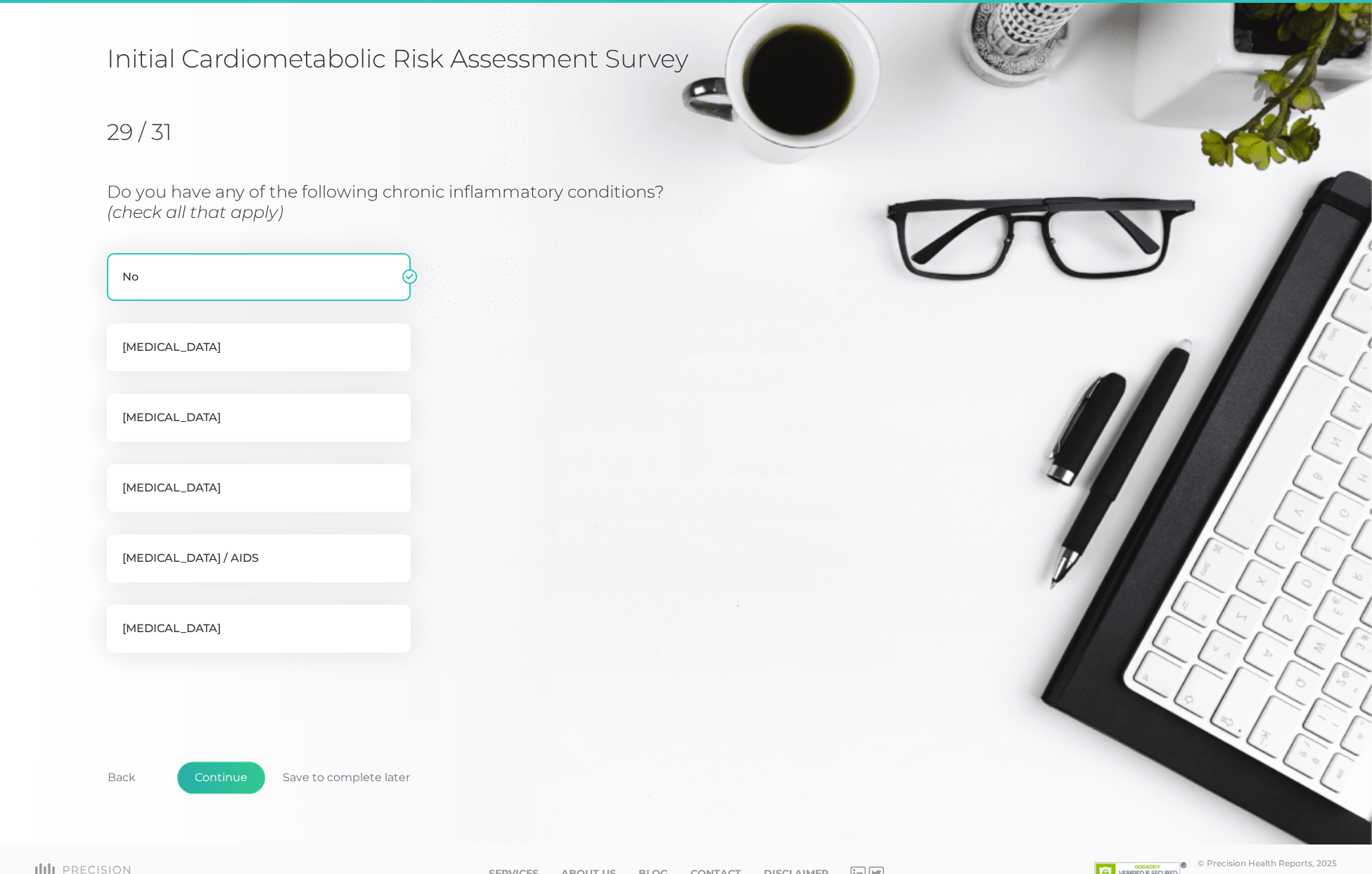
scroll to position [110, 0]
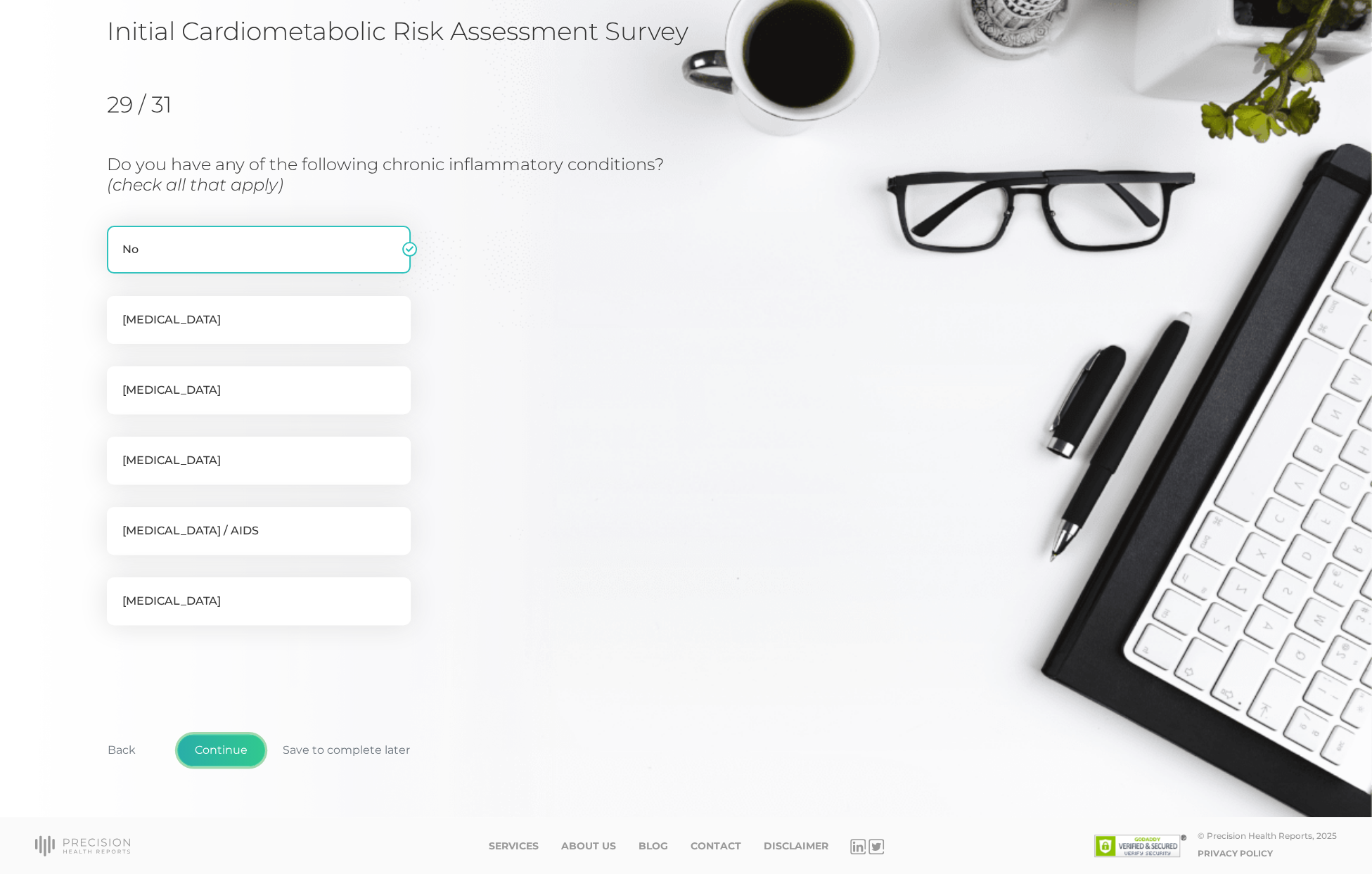
click at [218, 745] on button "Continue" at bounding box center [220, 751] width 88 height 33
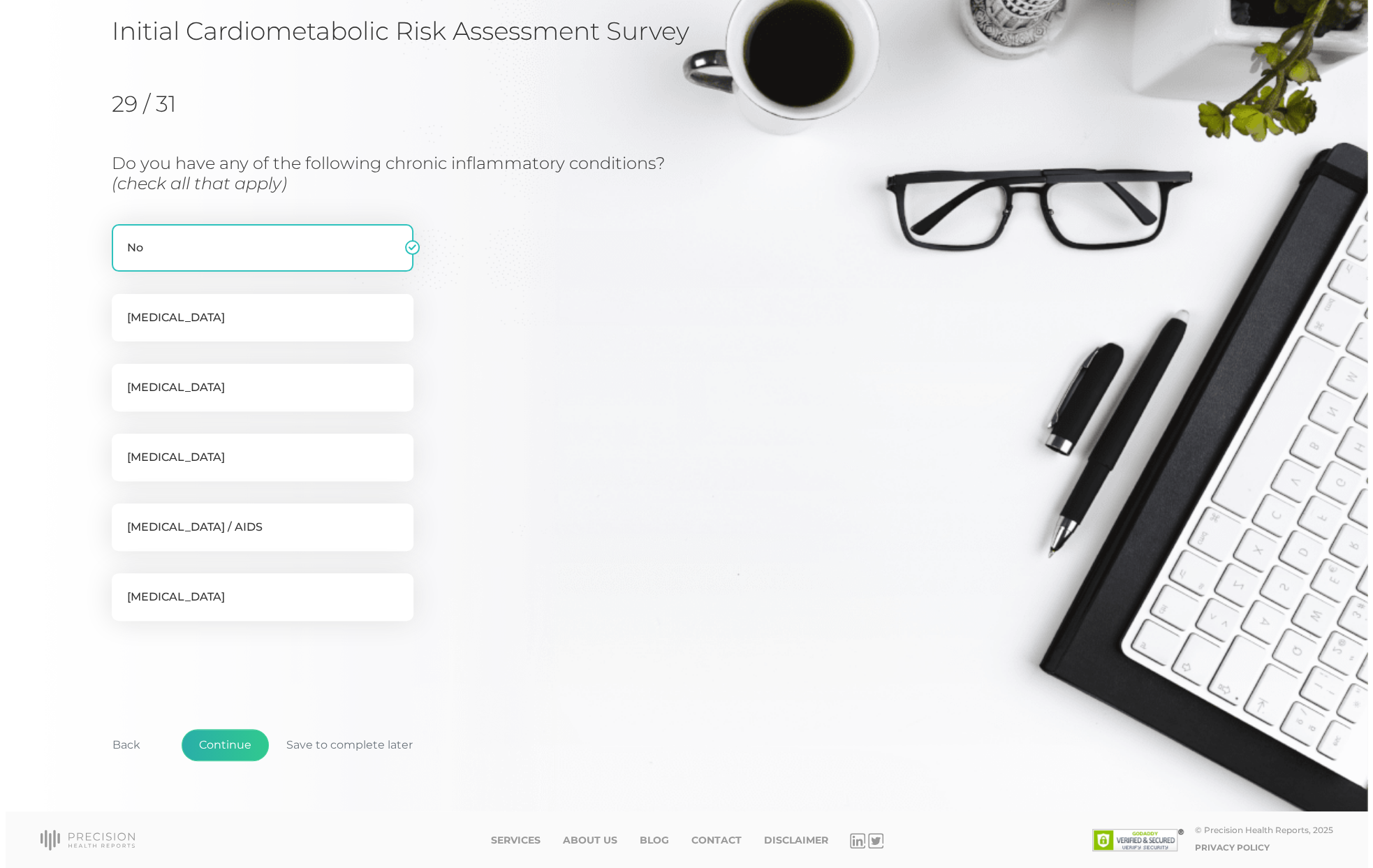
scroll to position [0, 0]
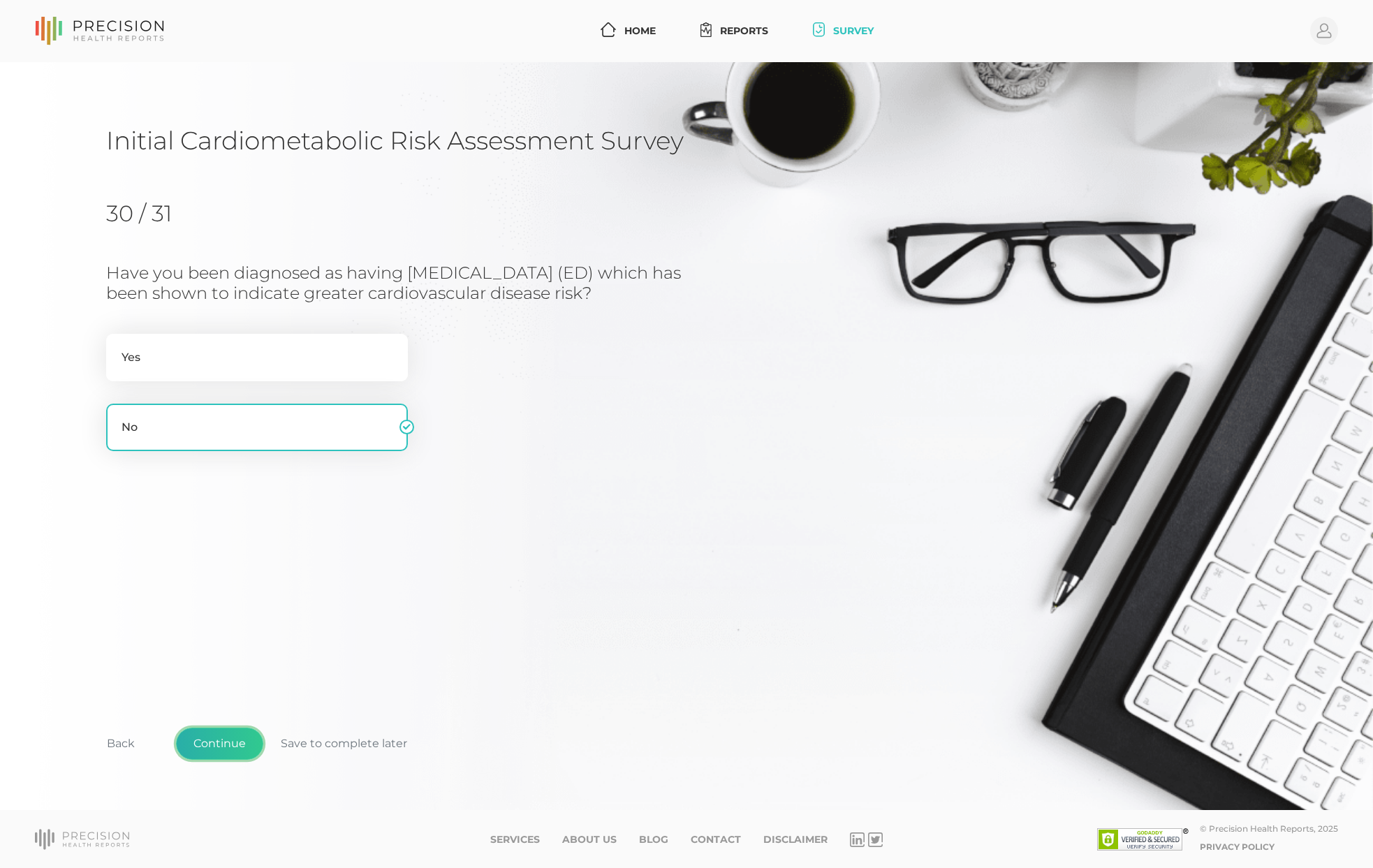
click at [217, 740] on button "Continue" at bounding box center [219, 744] width 87 height 32
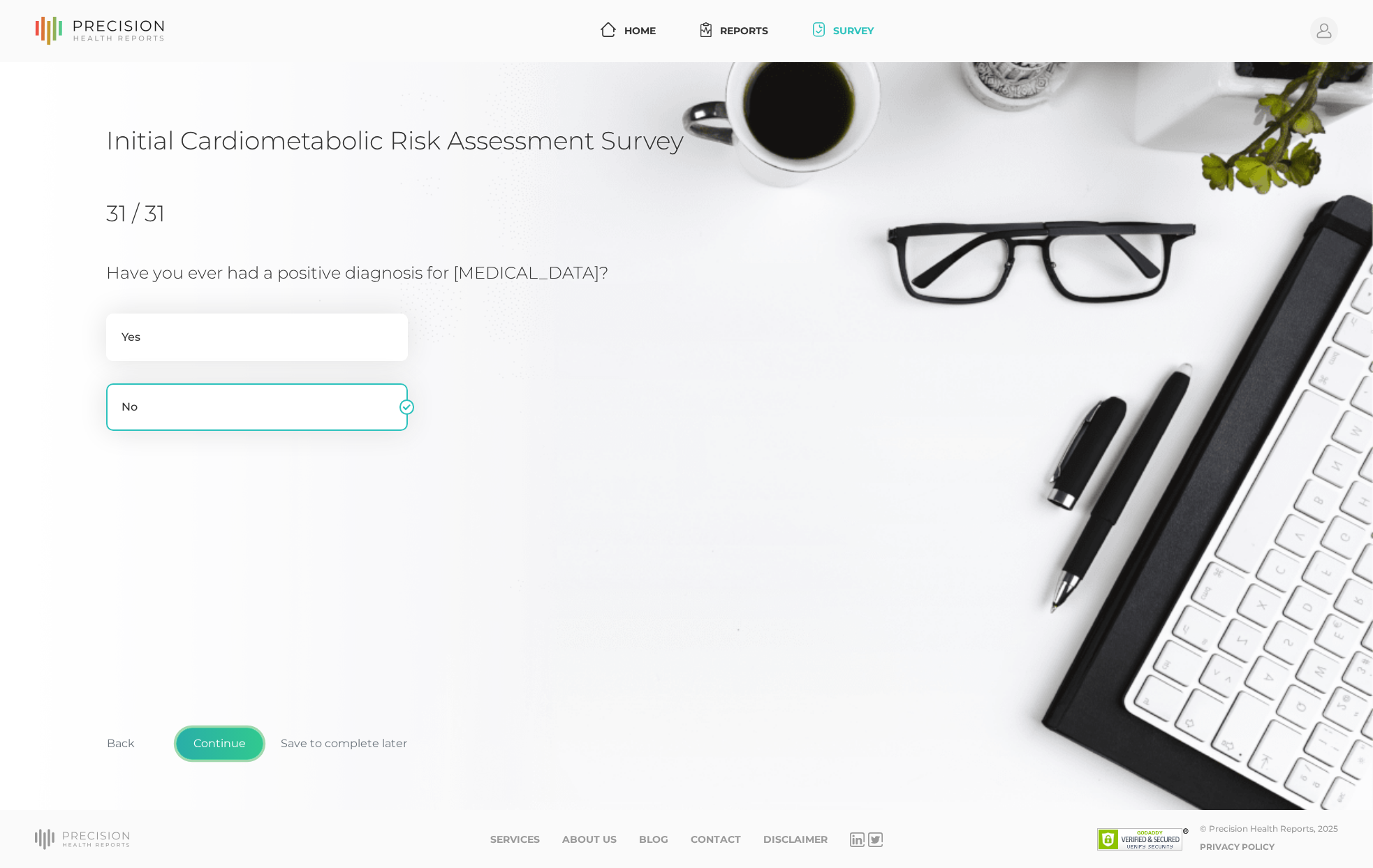
click at [217, 740] on button "Continue" at bounding box center [219, 744] width 87 height 32
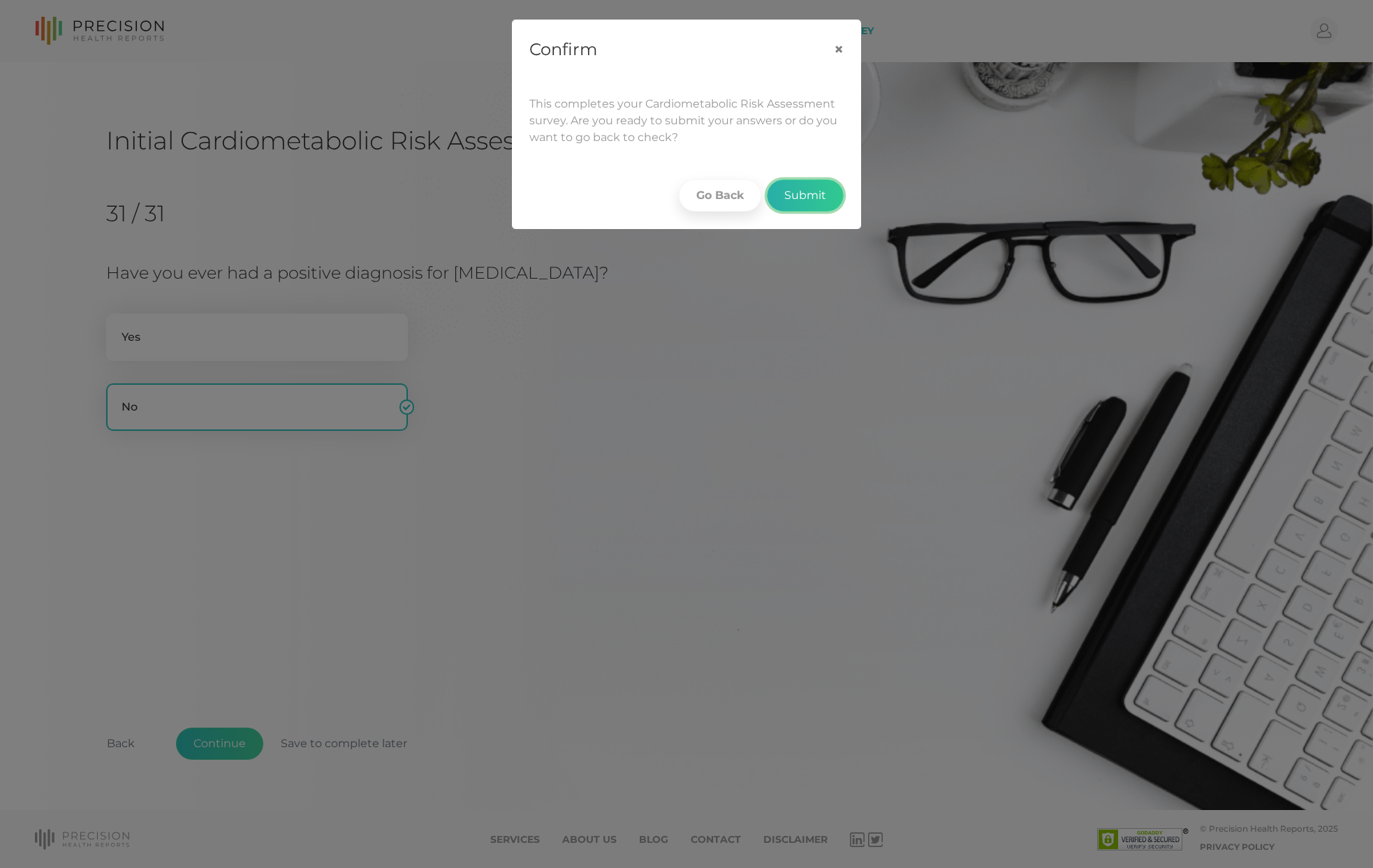
click at [792, 190] on button "Submit" at bounding box center [806, 196] width 77 height 32
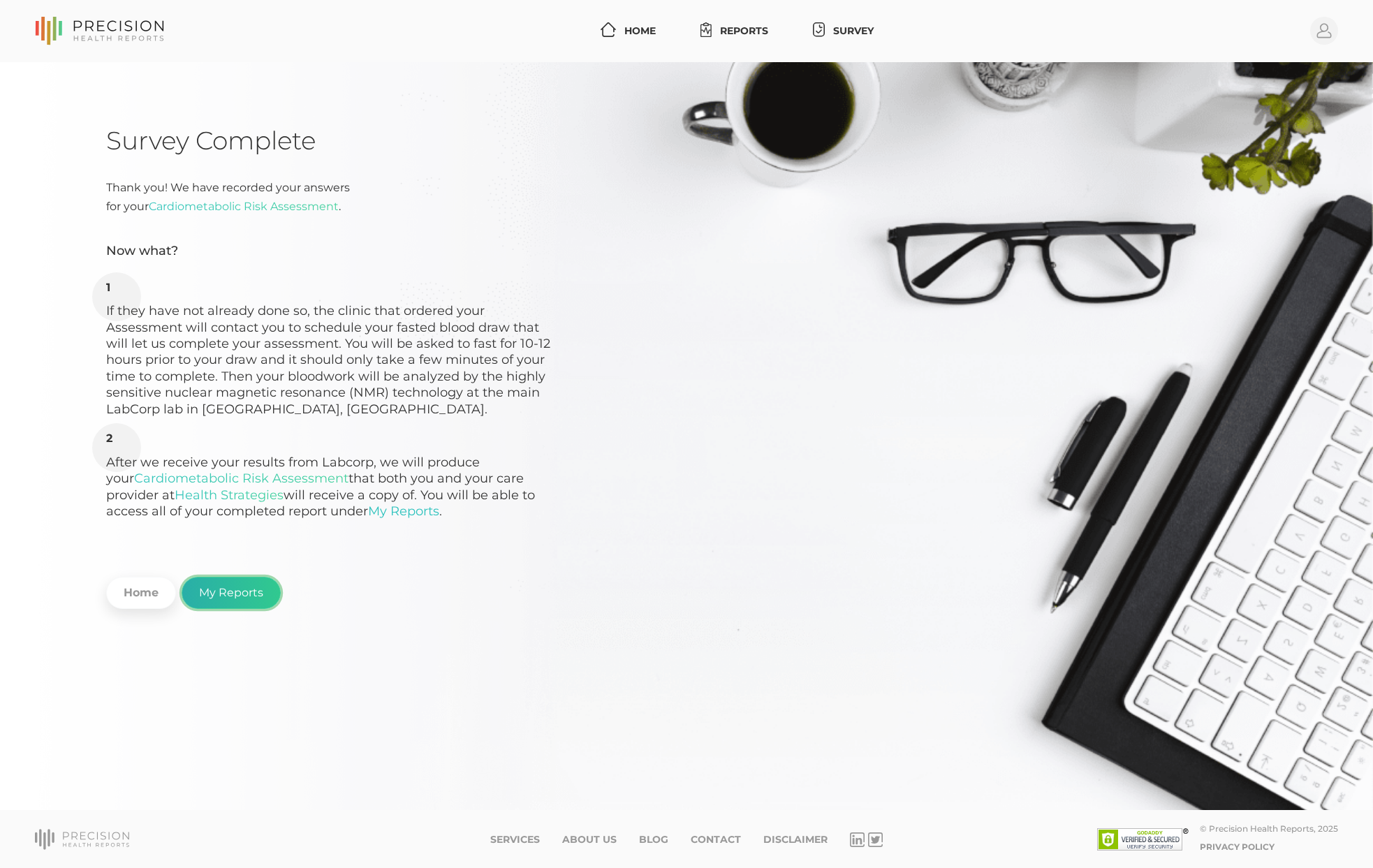
click at [224, 590] on link "My Reports" at bounding box center [231, 593] width 99 height 32
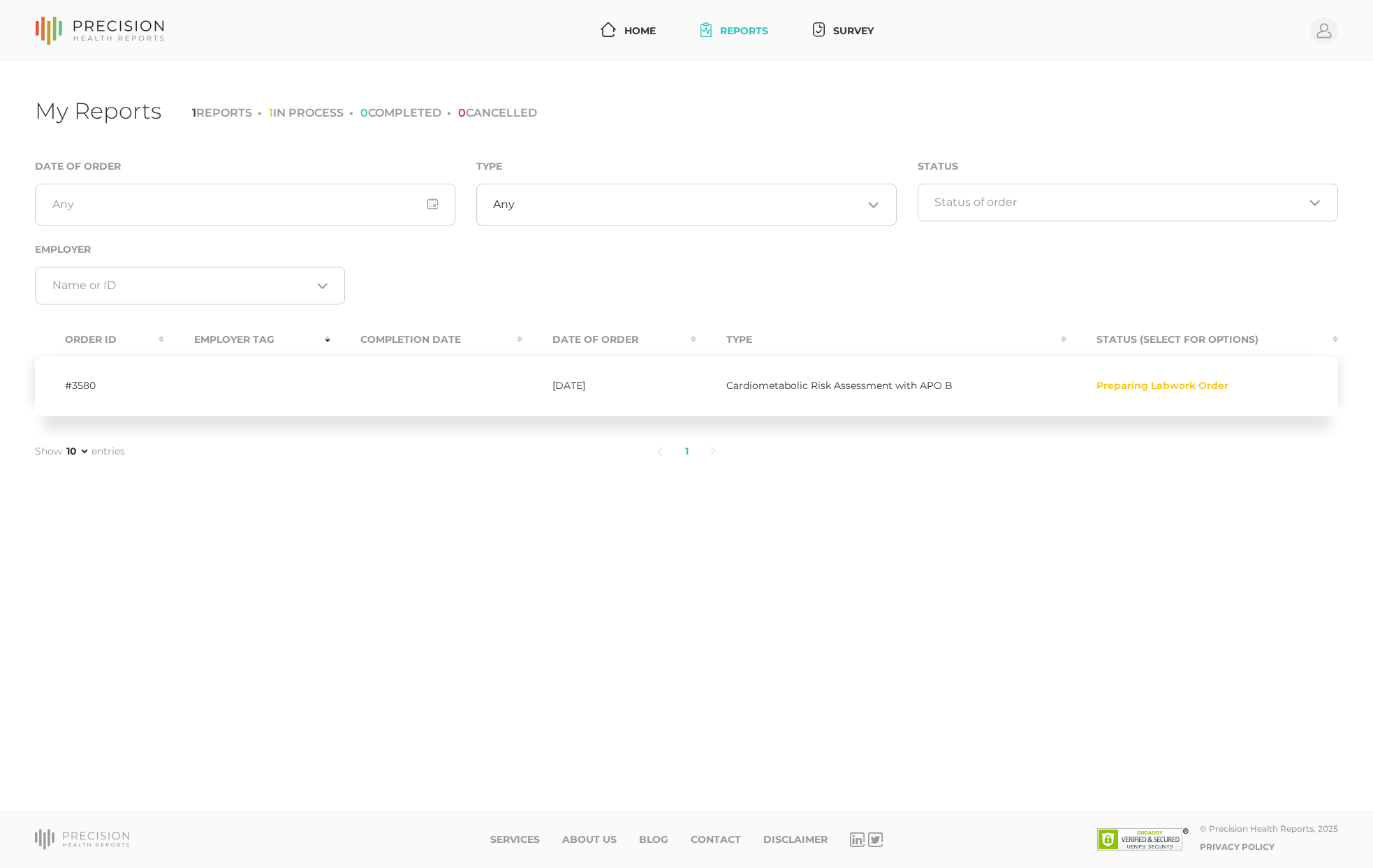
click at [813, 382] on span "Cardiometabolic Risk Assessment with APO B" at bounding box center [840, 385] width 227 height 12
click at [327, 272] on div "Loading..." at bounding box center [190, 285] width 310 height 38
click at [328, 275] on div "Loading..." at bounding box center [190, 285] width 310 height 38
click at [328, 115] on li "1 IN PROCESS" at bounding box center [300, 113] width 86 height 13
click at [606, 26] on icon at bounding box center [608, 29] width 15 height 15
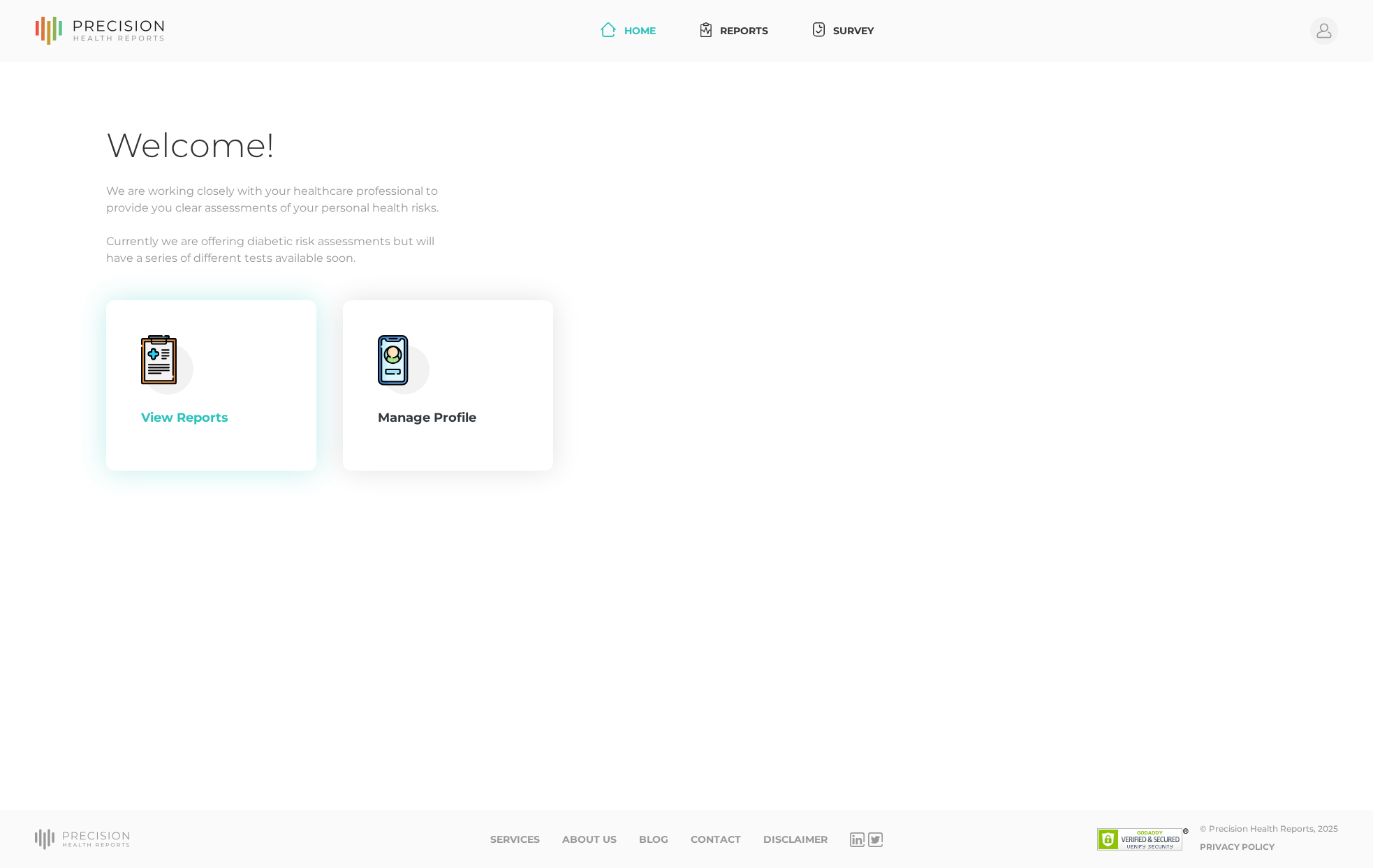
click at [150, 374] on icon at bounding box center [158, 361] width 22 height 26
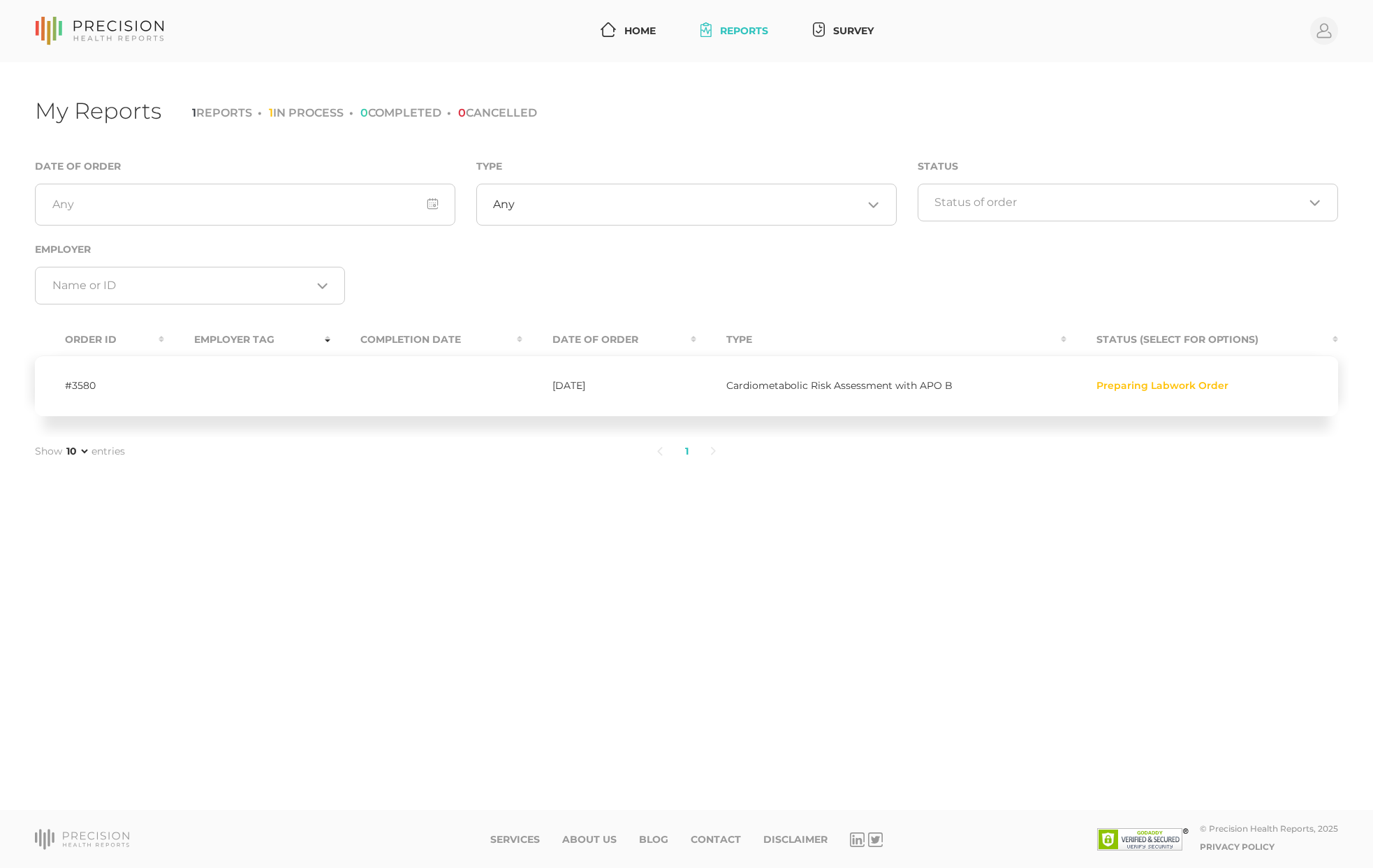
click at [70, 387] on td "#3580" at bounding box center [99, 385] width 130 height 61
click at [798, 375] on td "Cardiometabolic Risk Assessment with APO B" at bounding box center [881, 385] width 370 height 61
click at [596, 383] on td "[DATE]" at bounding box center [609, 385] width 173 height 61
click at [1162, 379] on span "Preparing Labwork Order" at bounding box center [1162, 385] width 132 height 12
click at [604, 32] on icon at bounding box center [608, 29] width 15 height 15
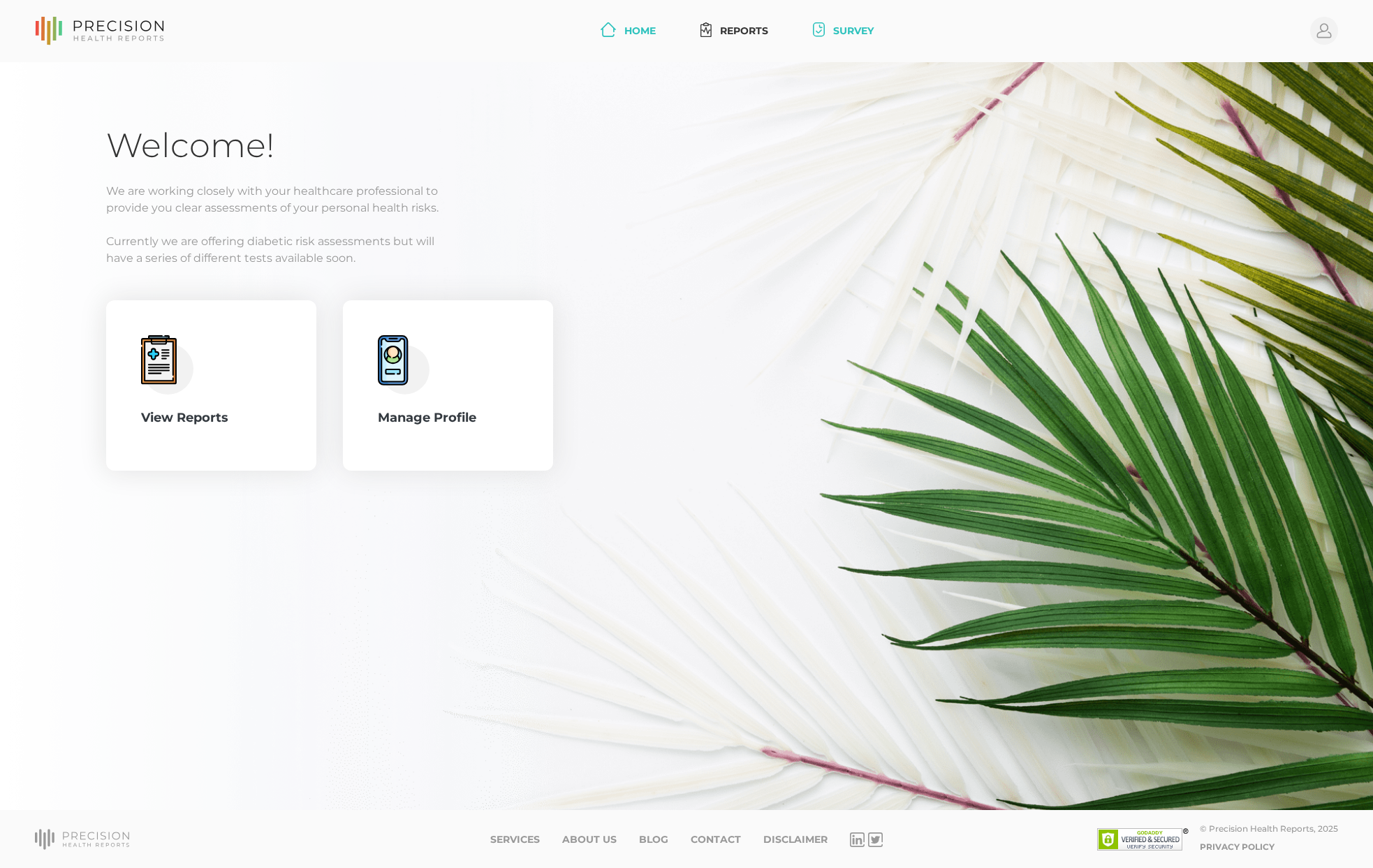
click at [851, 27] on link "Survey" at bounding box center [843, 32] width 72 height 26
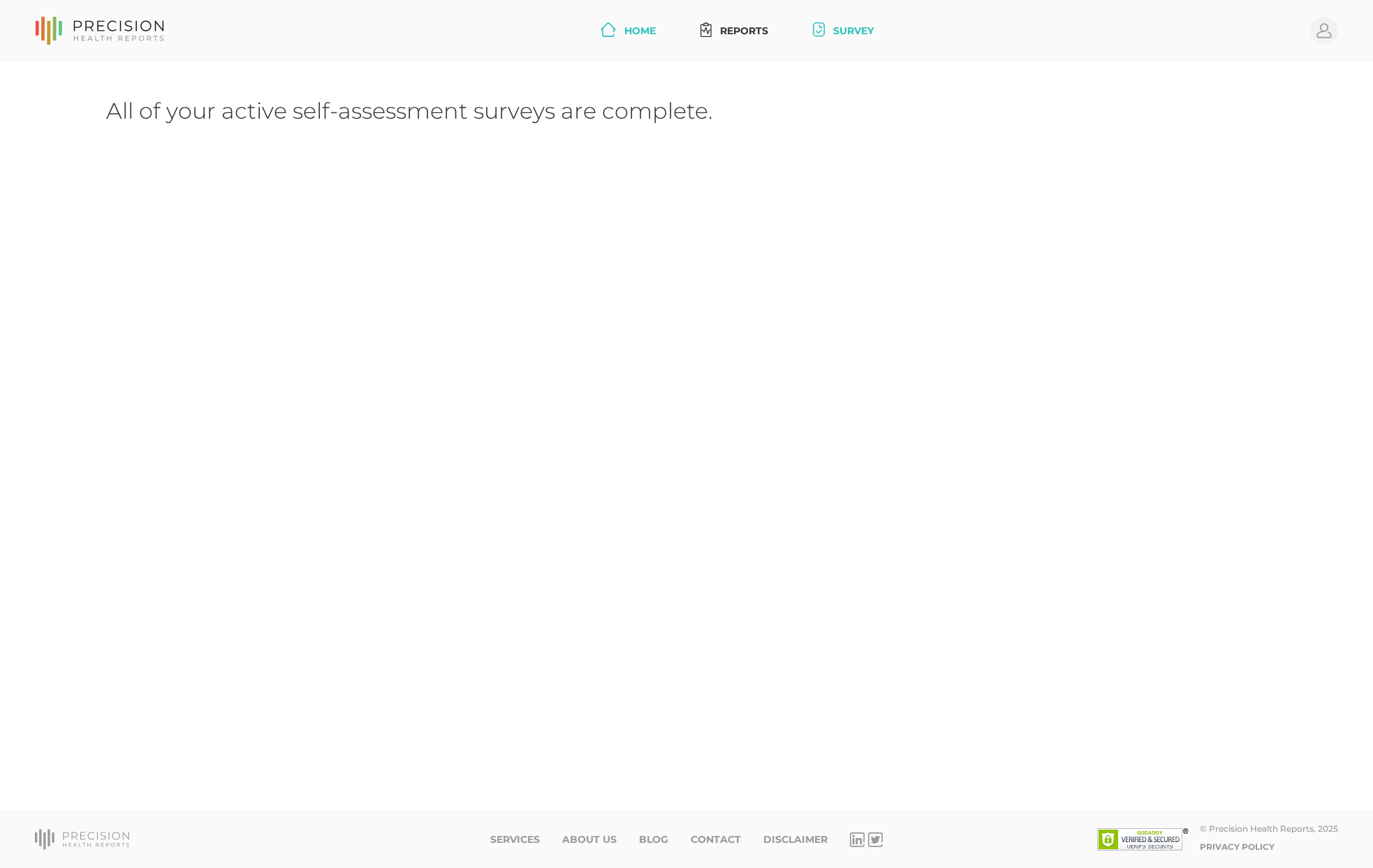
click at [620, 41] on link "Home" at bounding box center [628, 32] width 66 height 26
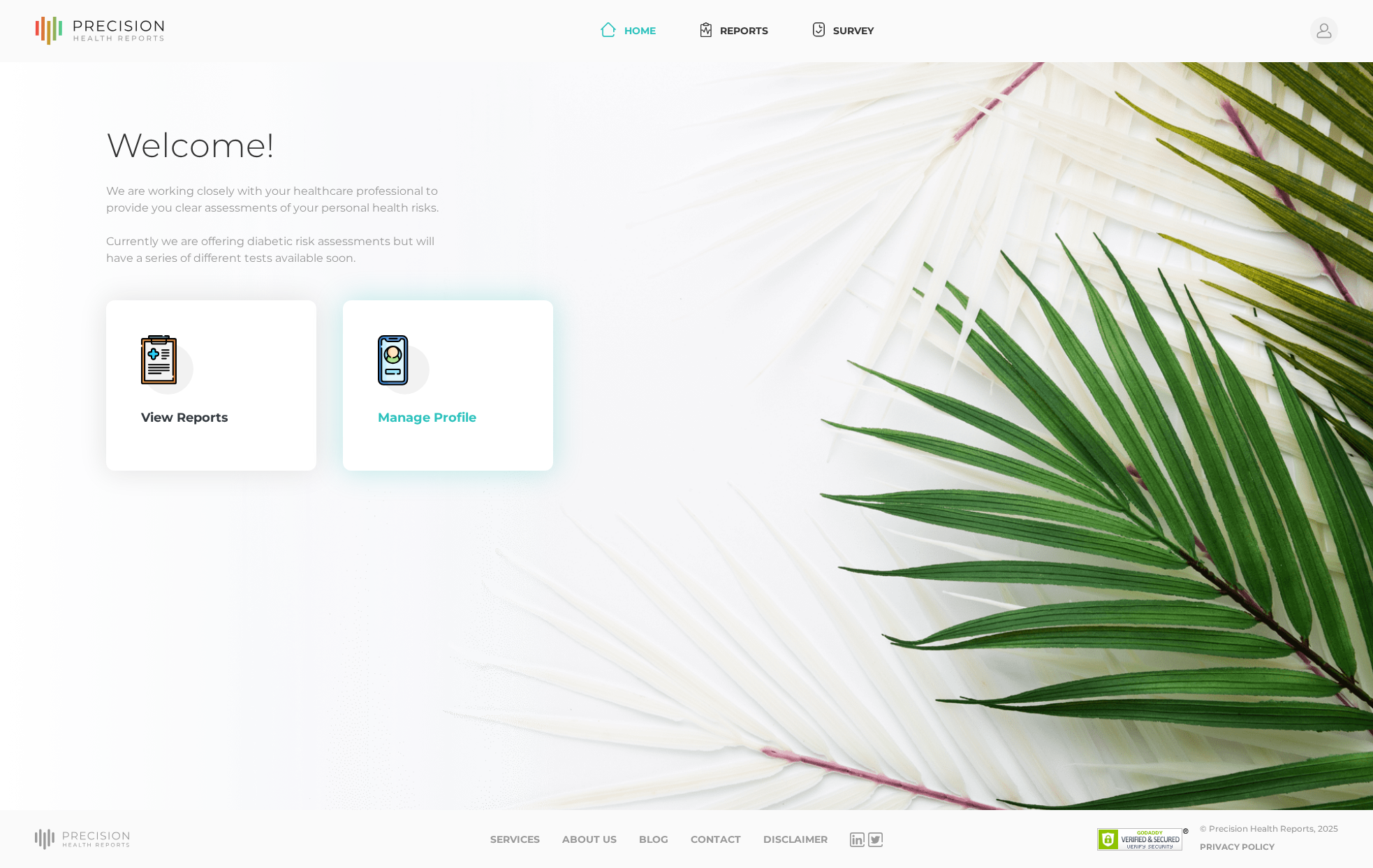
click at [435, 365] on div "Manage Profile" at bounding box center [448, 385] width 140 height 100
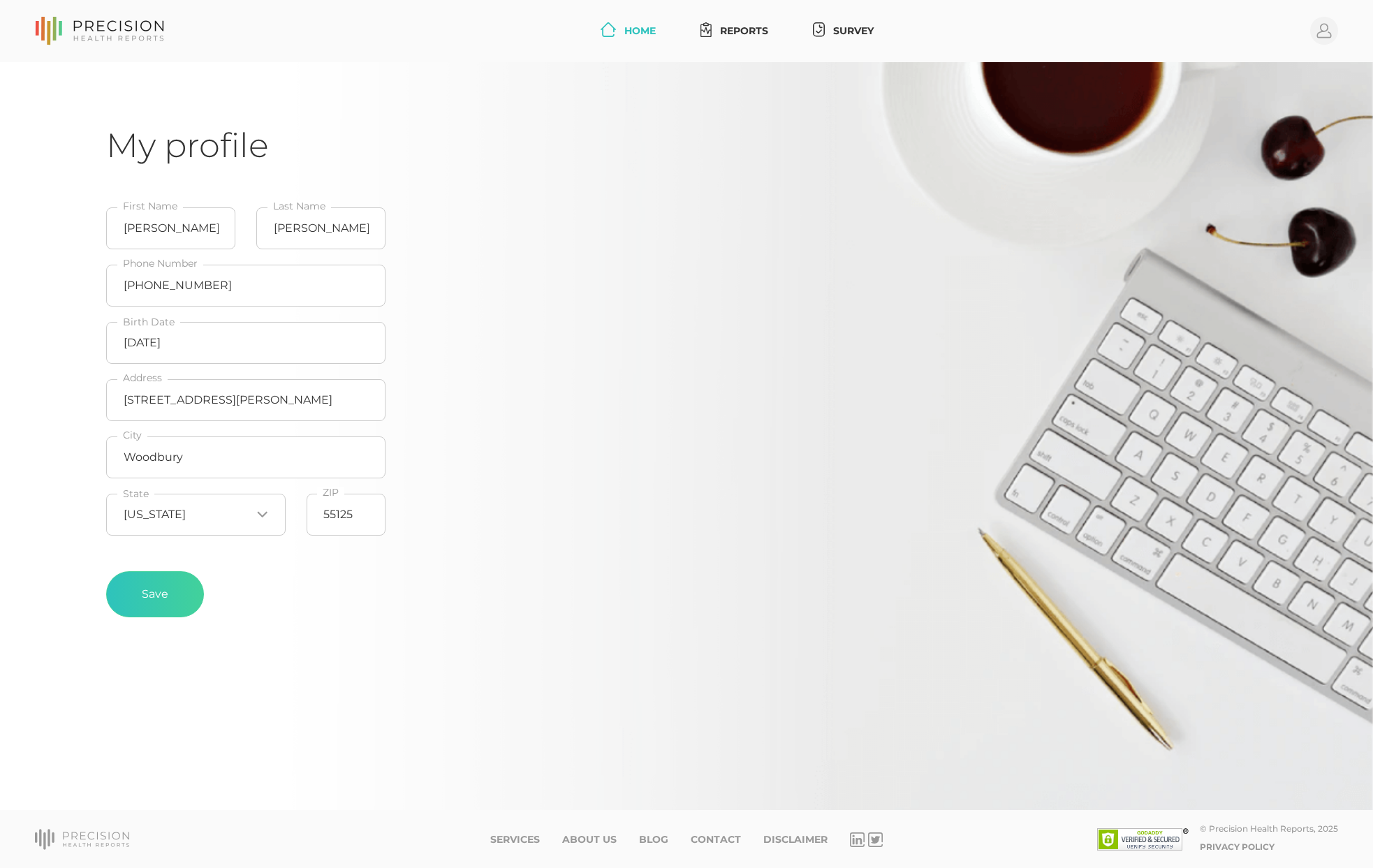
click at [647, 32] on link "Home" at bounding box center [628, 32] width 66 height 26
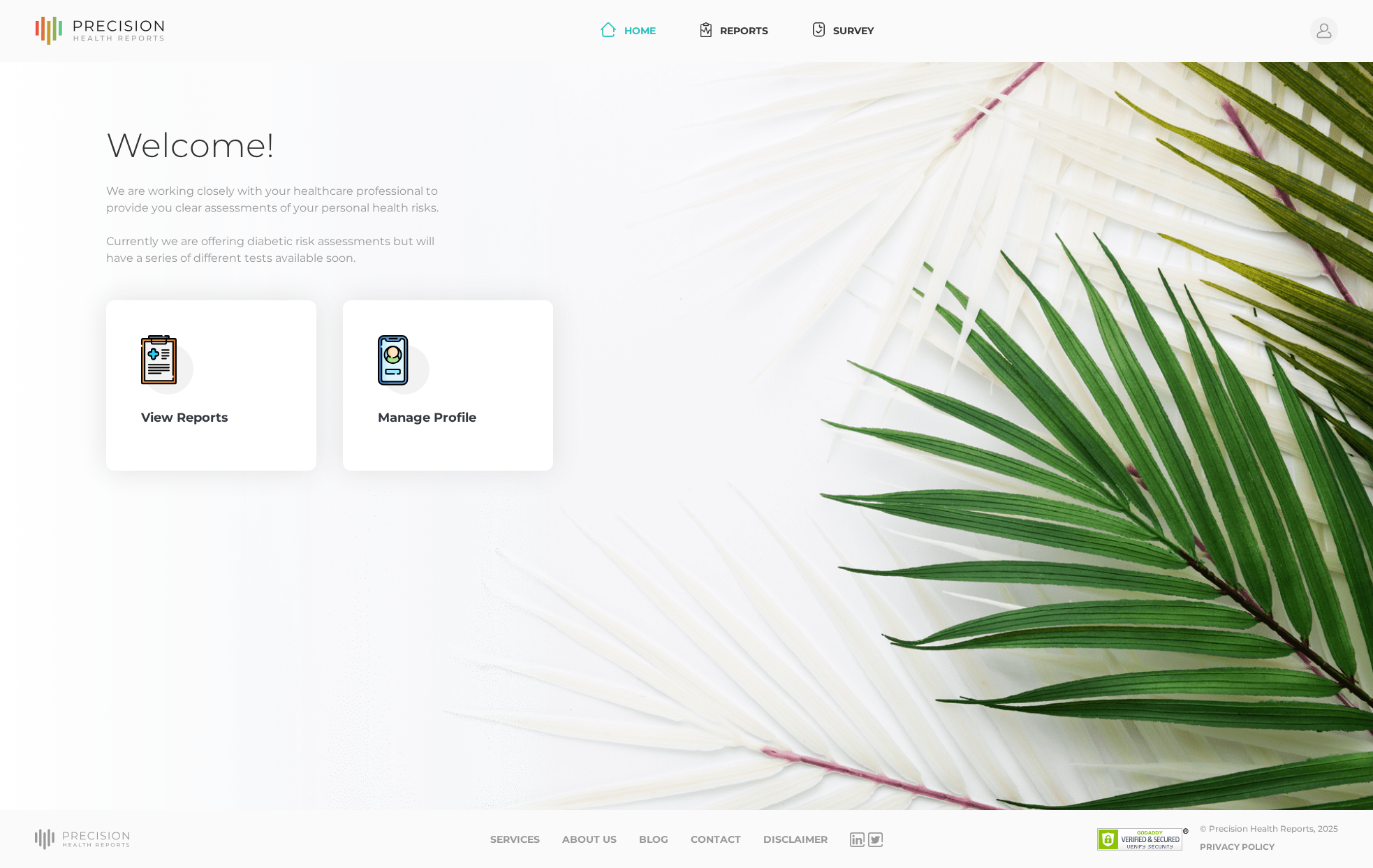
click at [123, 664] on div "Welcome! We are working closely with your healthcare professional to provide yo…" at bounding box center [687, 464] width 1161 height 679
